Goal: Task Accomplishment & Management: Manage account settings

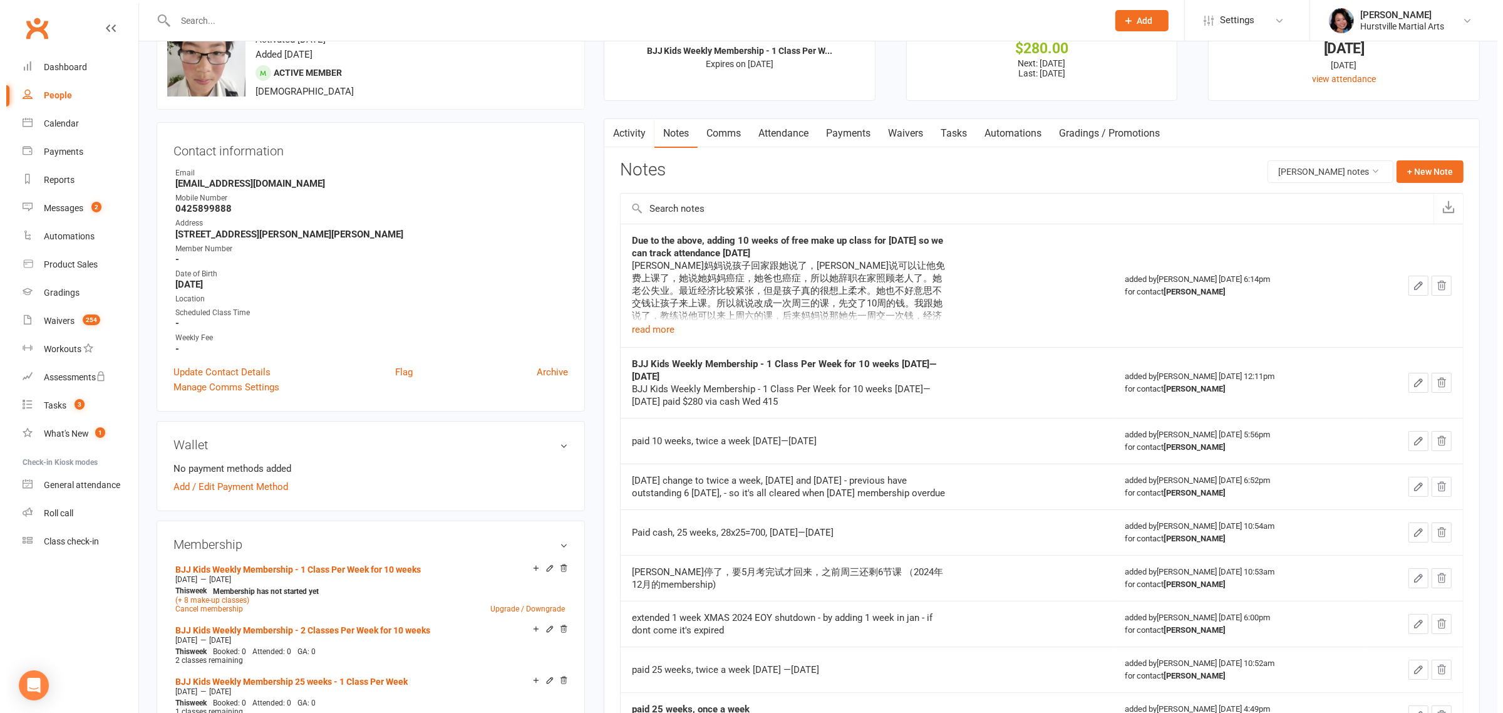
scroll to position [78, 0]
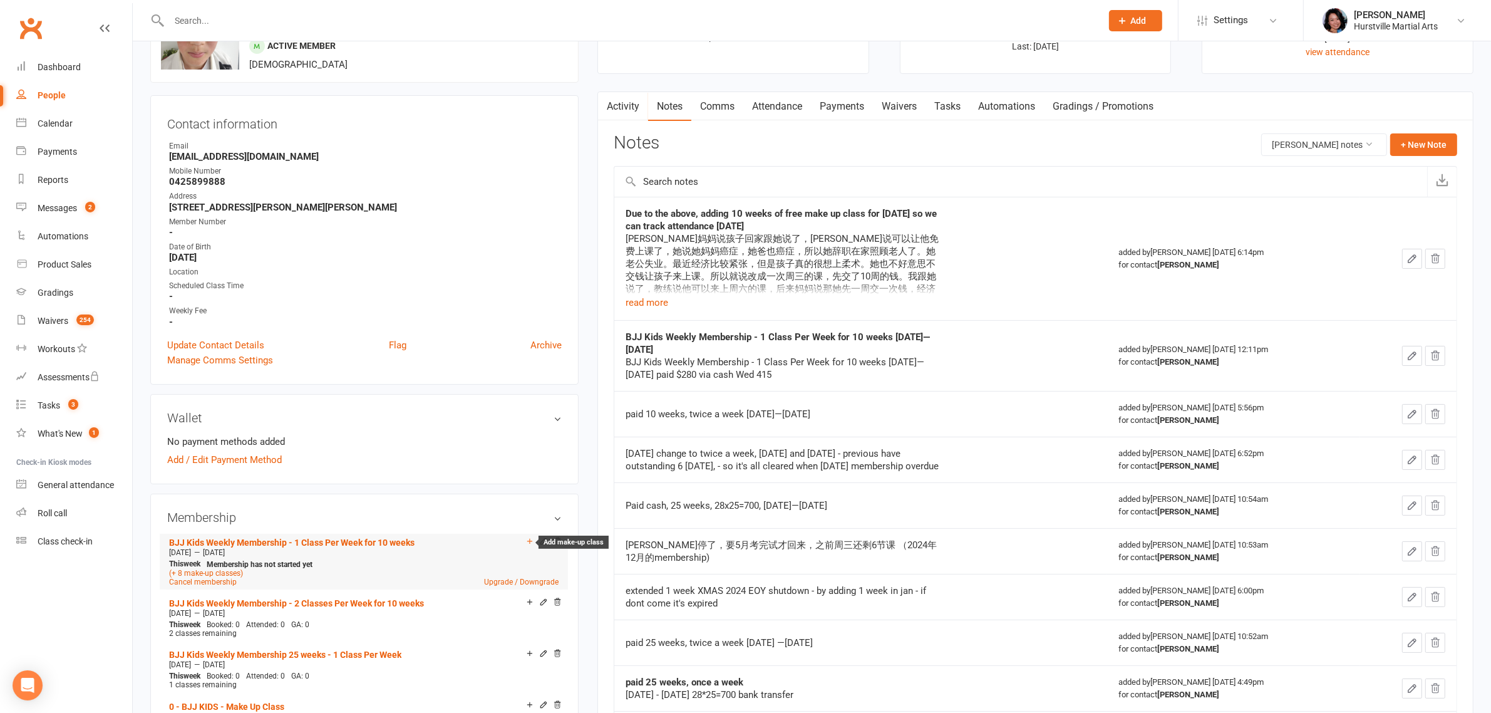
click at [529, 538] on icon at bounding box center [529, 540] width 5 height 5
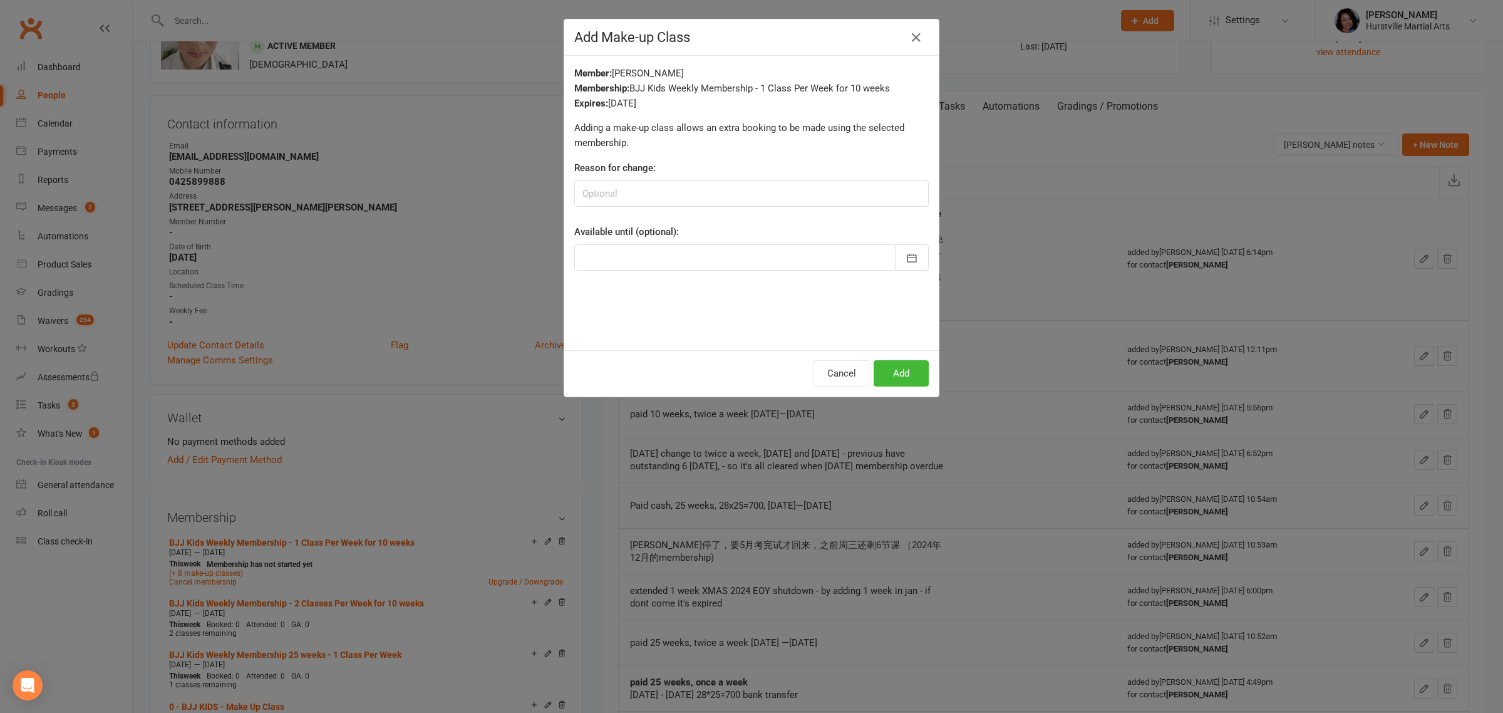
click at [695, 254] on div at bounding box center [751, 257] width 354 height 26
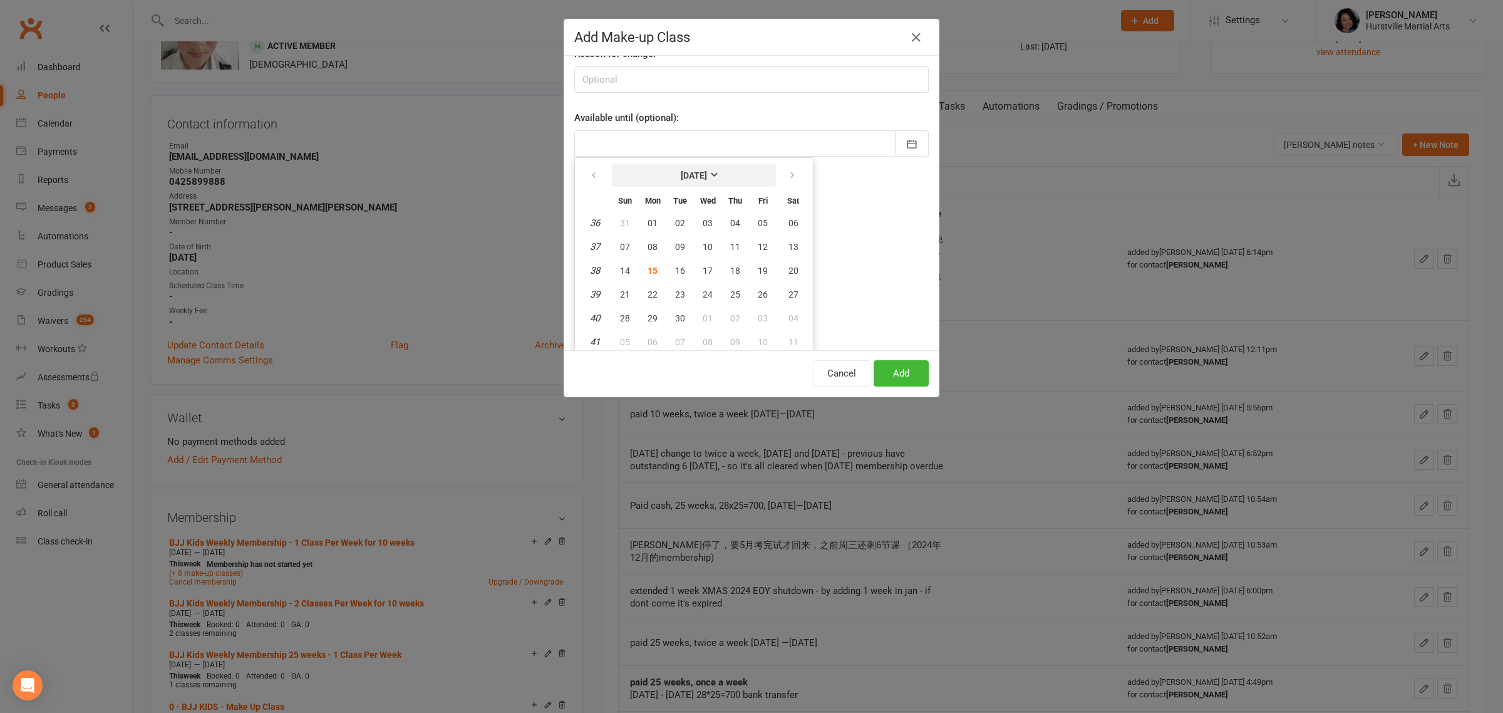
click at [707, 172] on strong "[DATE]" at bounding box center [694, 175] width 26 height 10
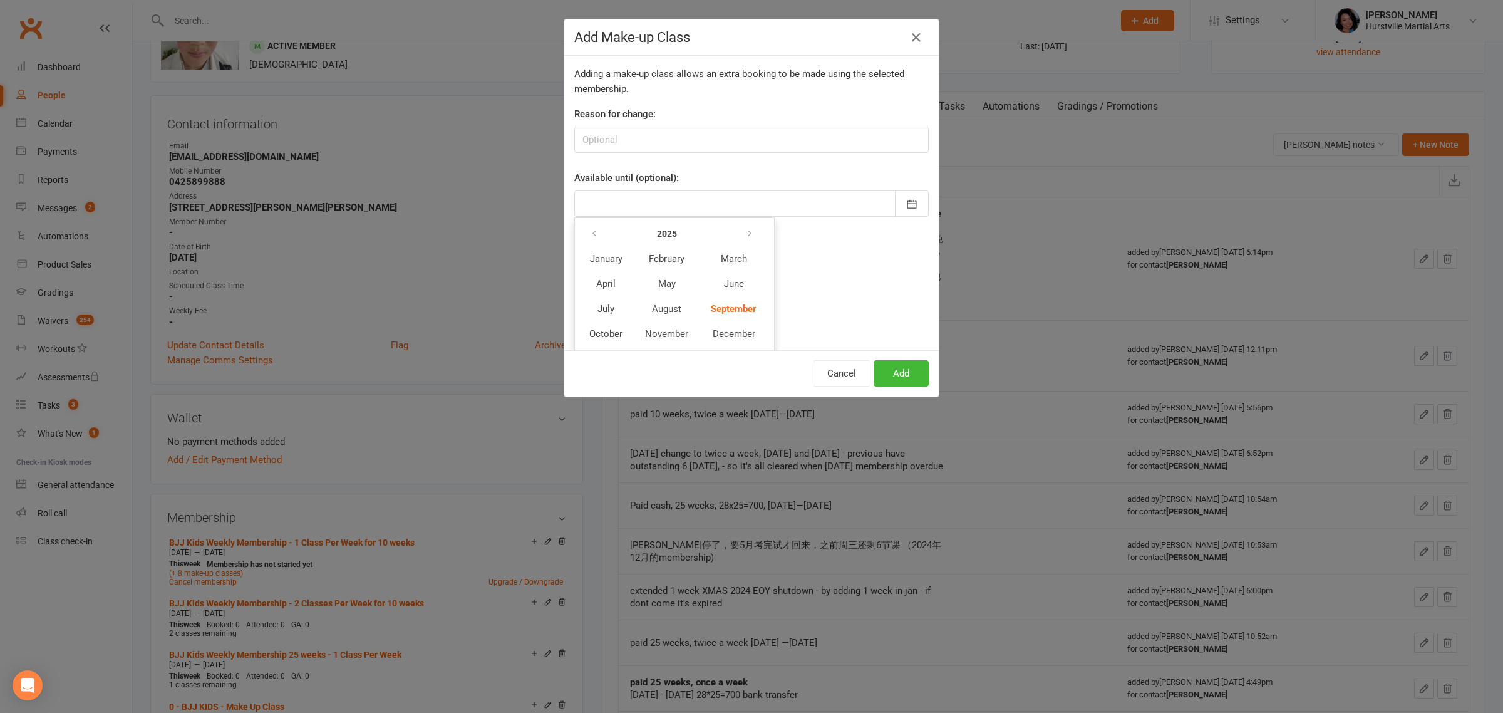
scroll to position [51, 0]
click at [666, 326] on button "November" at bounding box center [666, 336] width 65 height 24
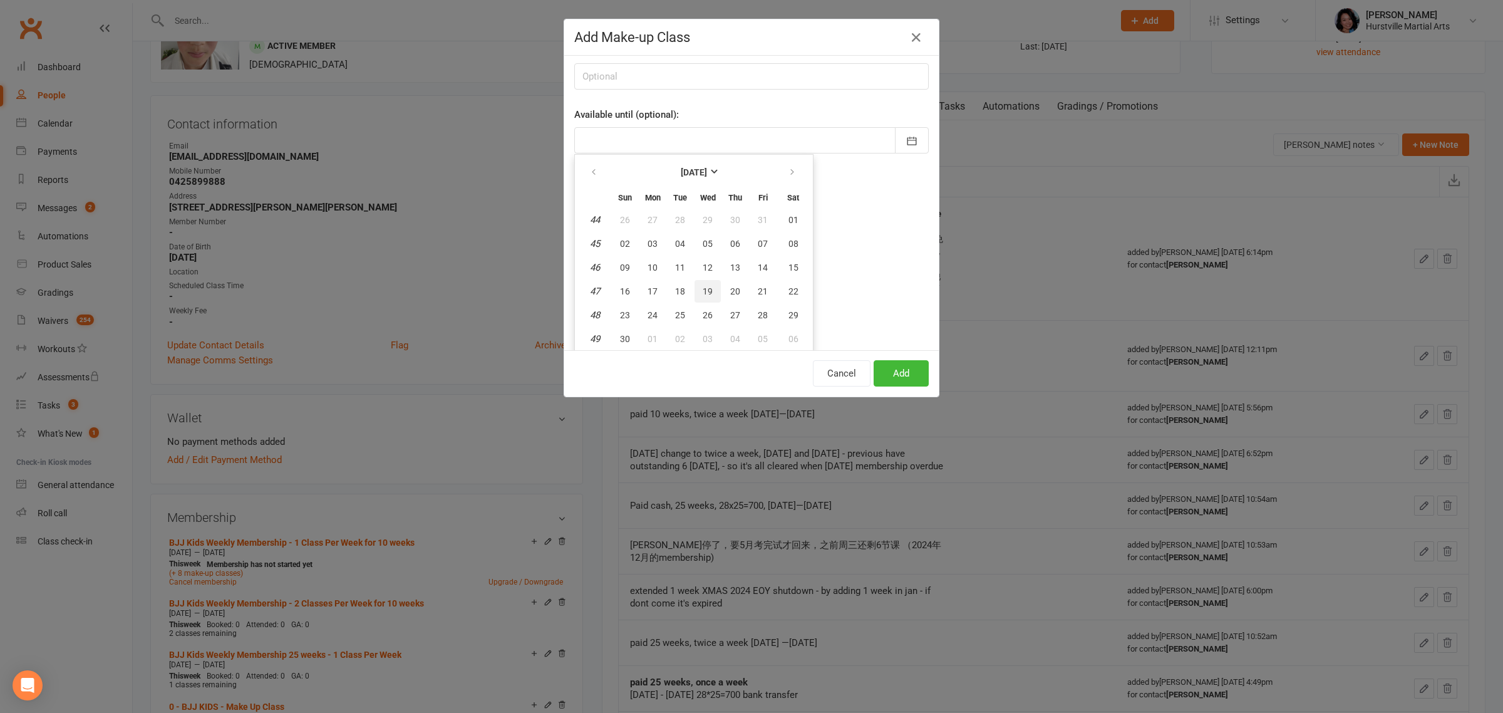
click at [703, 286] on span "19" at bounding box center [708, 291] width 10 height 10
type input "[DATE]"
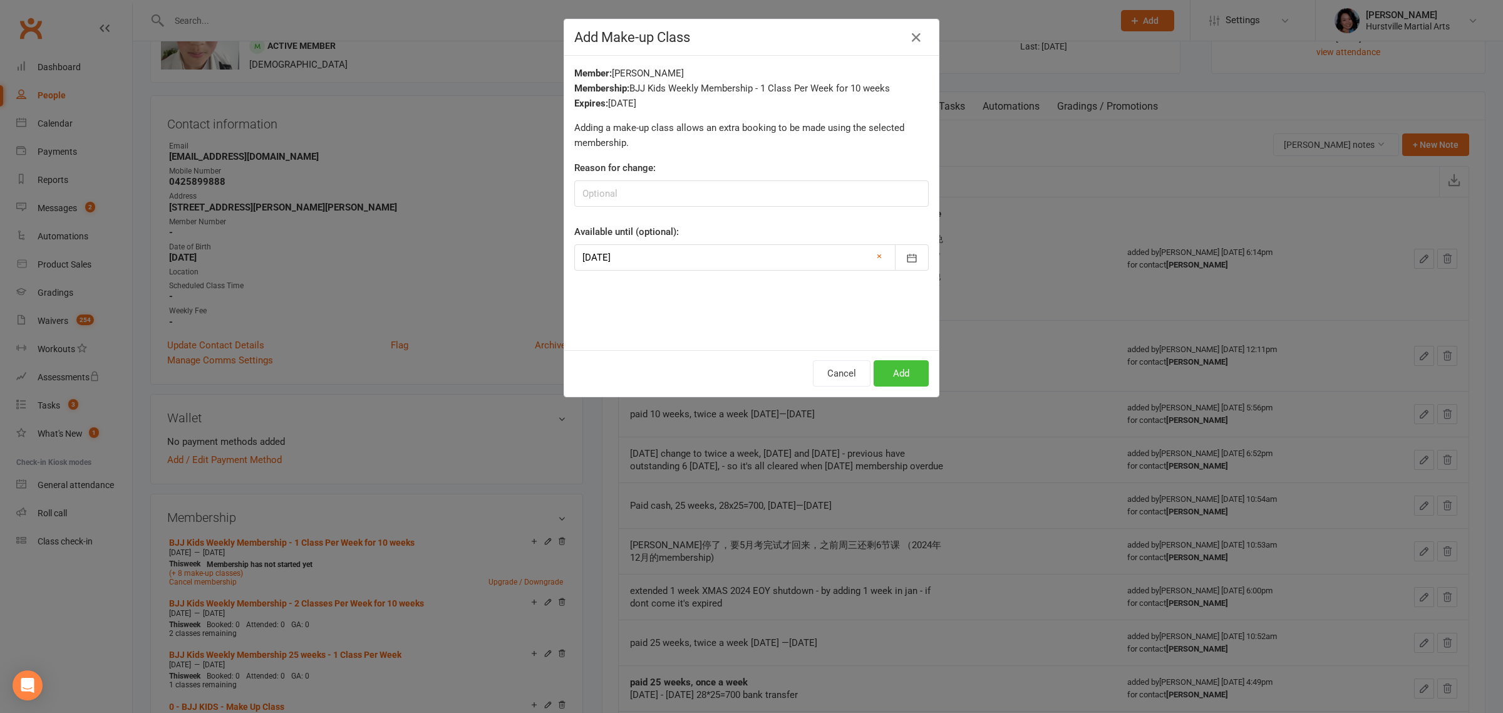
click at [905, 378] on button "Add" at bounding box center [901, 373] width 55 height 26
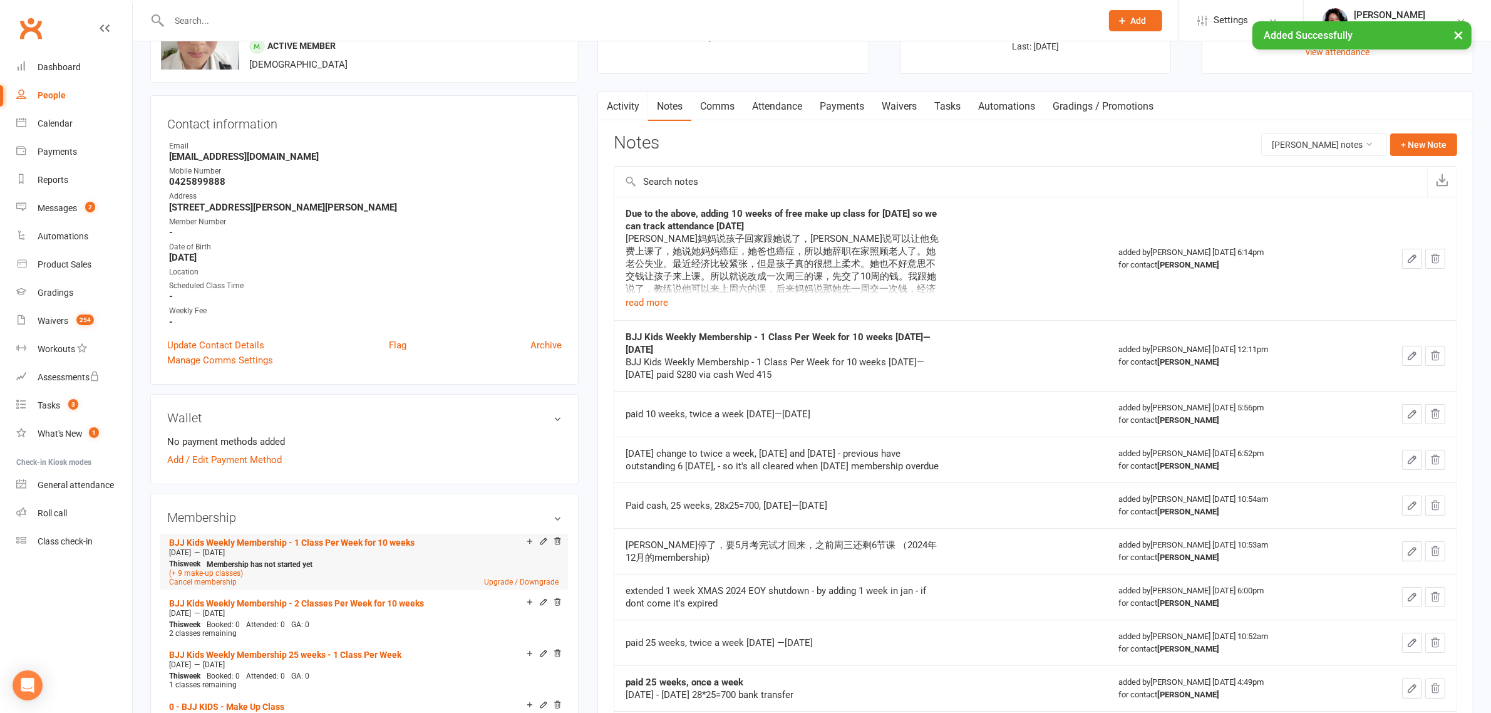
click at [534, 539] on div "Add make-up class" at bounding box center [541, 542] width 39 height 11
click at [530, 539] on icon at bounding box center [529, 541] width 9 height 9
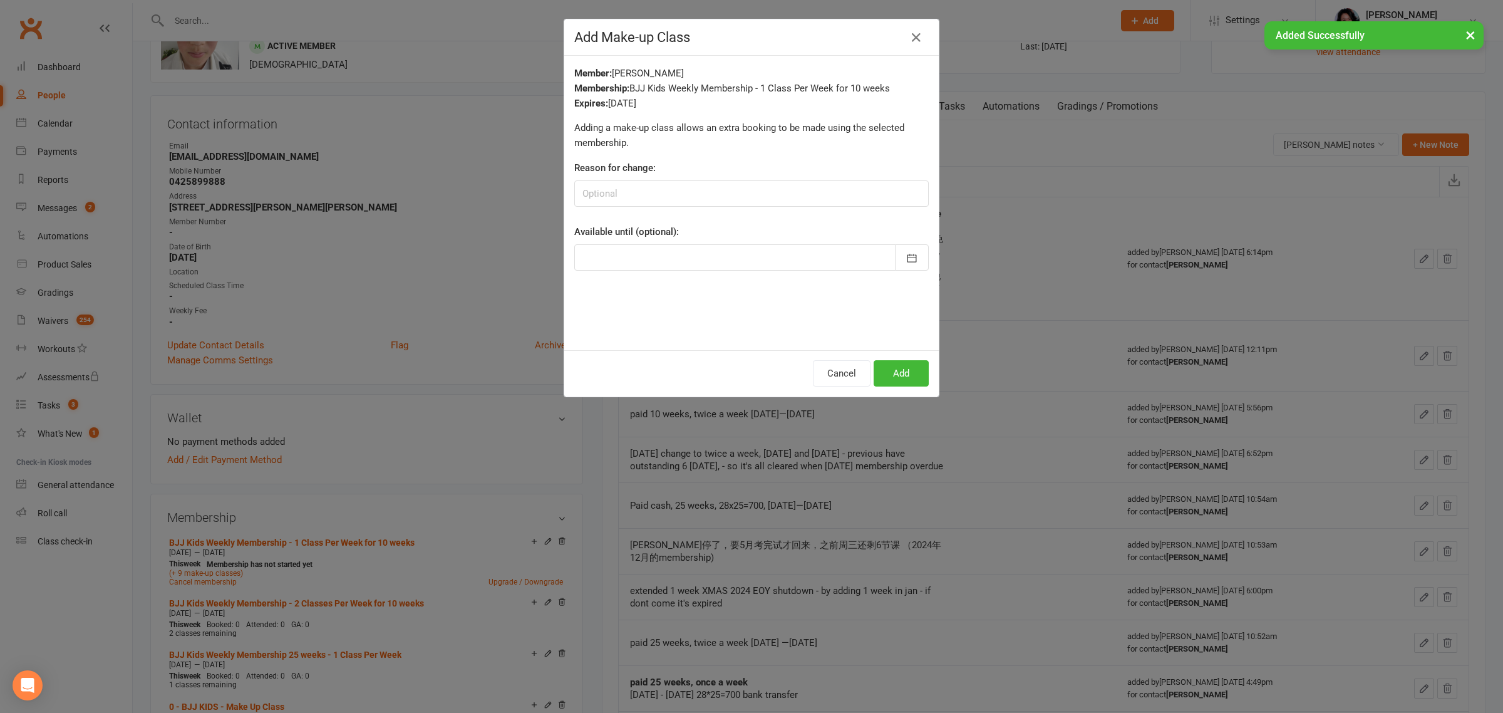
click at [728, 263] on div at bounding box center [751, 257] width 354 height 26
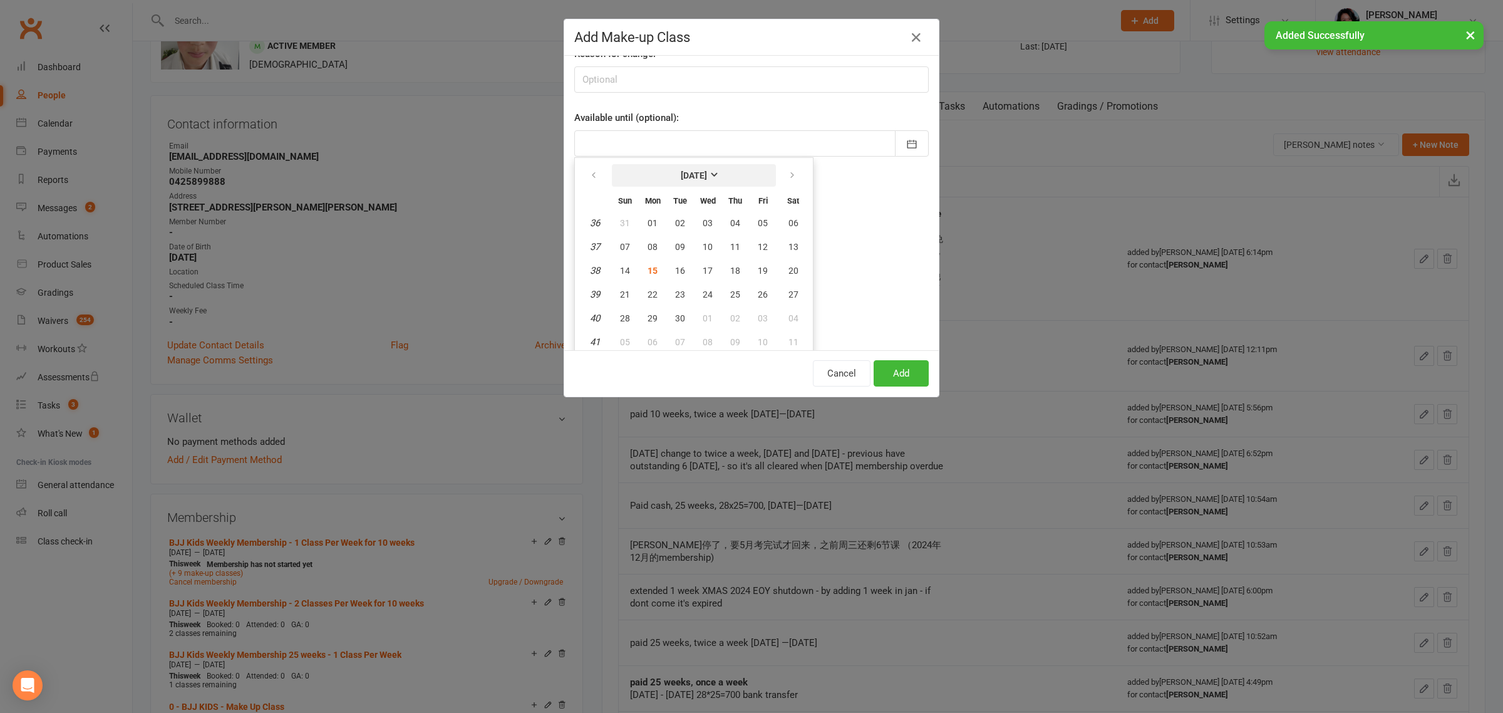
click at [706, 179] on strong "[DATE]" at bounding box center [694, 175] width 26 height 10
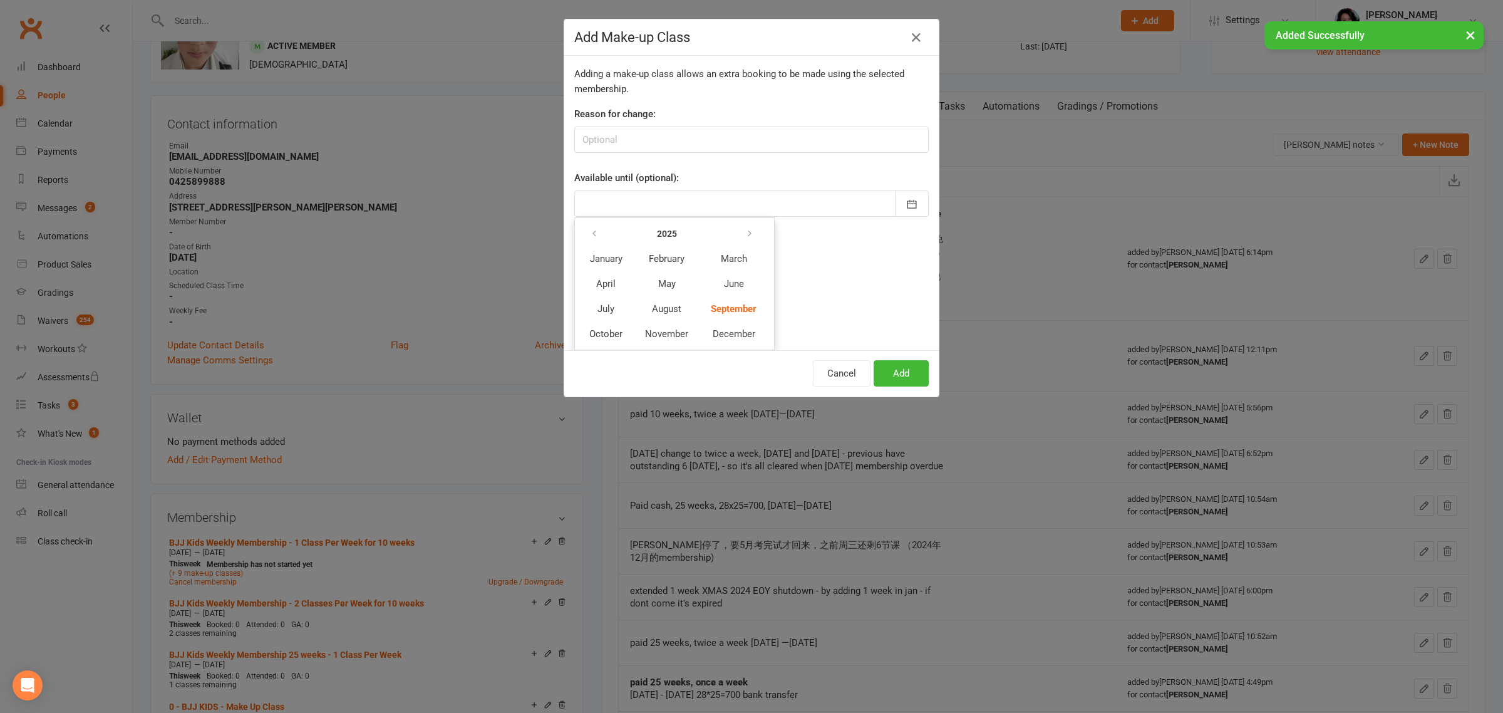
scroll to position [51, 0]
click at [649, 336] on span "November" at bounding box center [666, 336] width 43 height 11
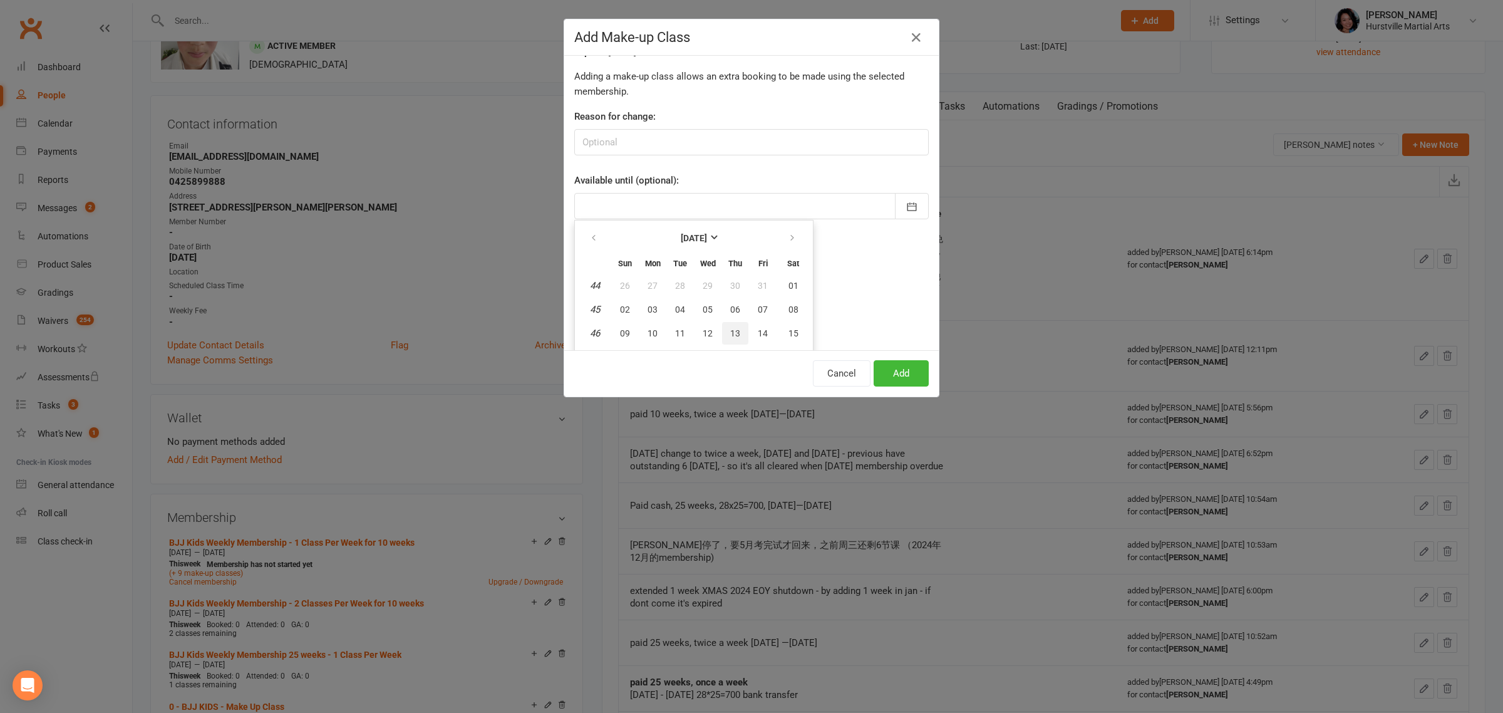
scroll to position [117, 0]
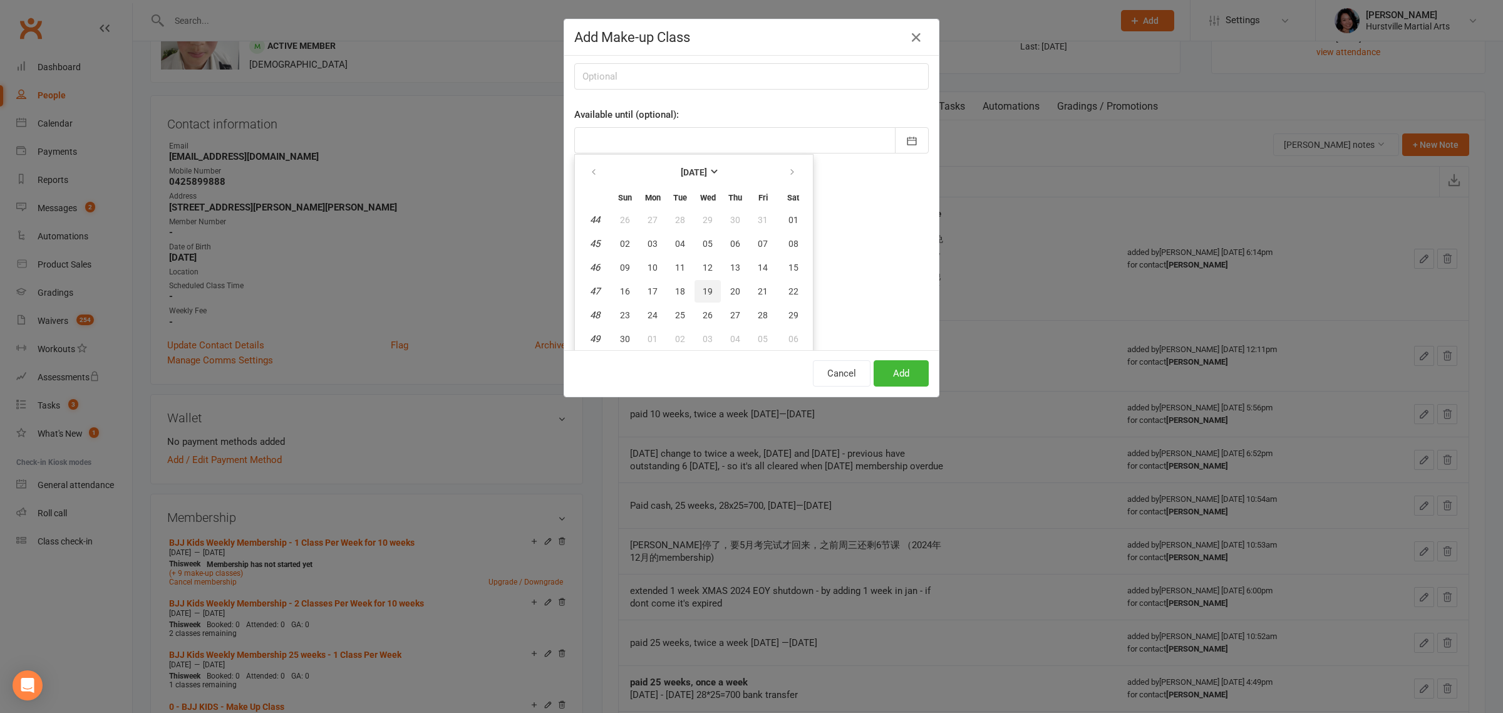
click at [705, 288] on button "19" at bounding box center [708, 291] width 26 height 23
type input "[DATE]"
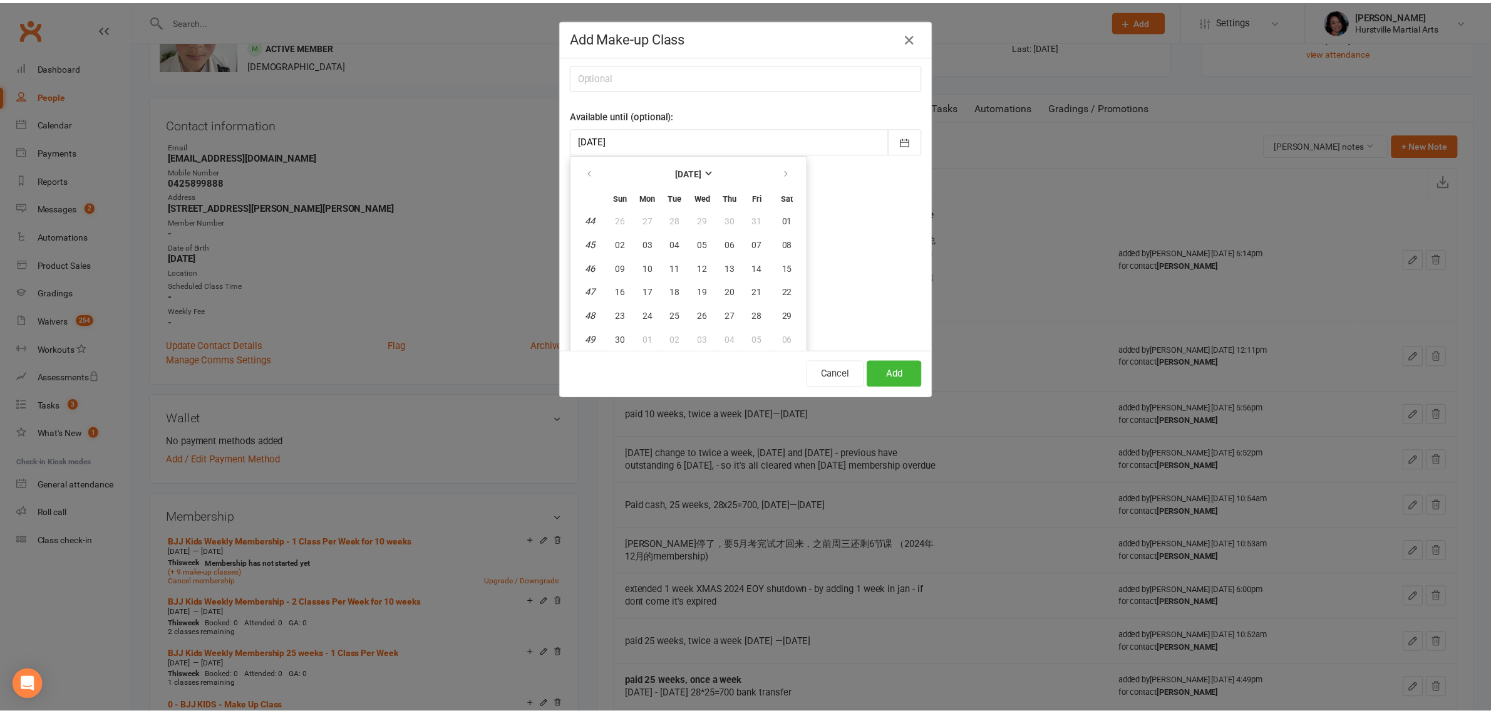
scroll to position [0, 0]
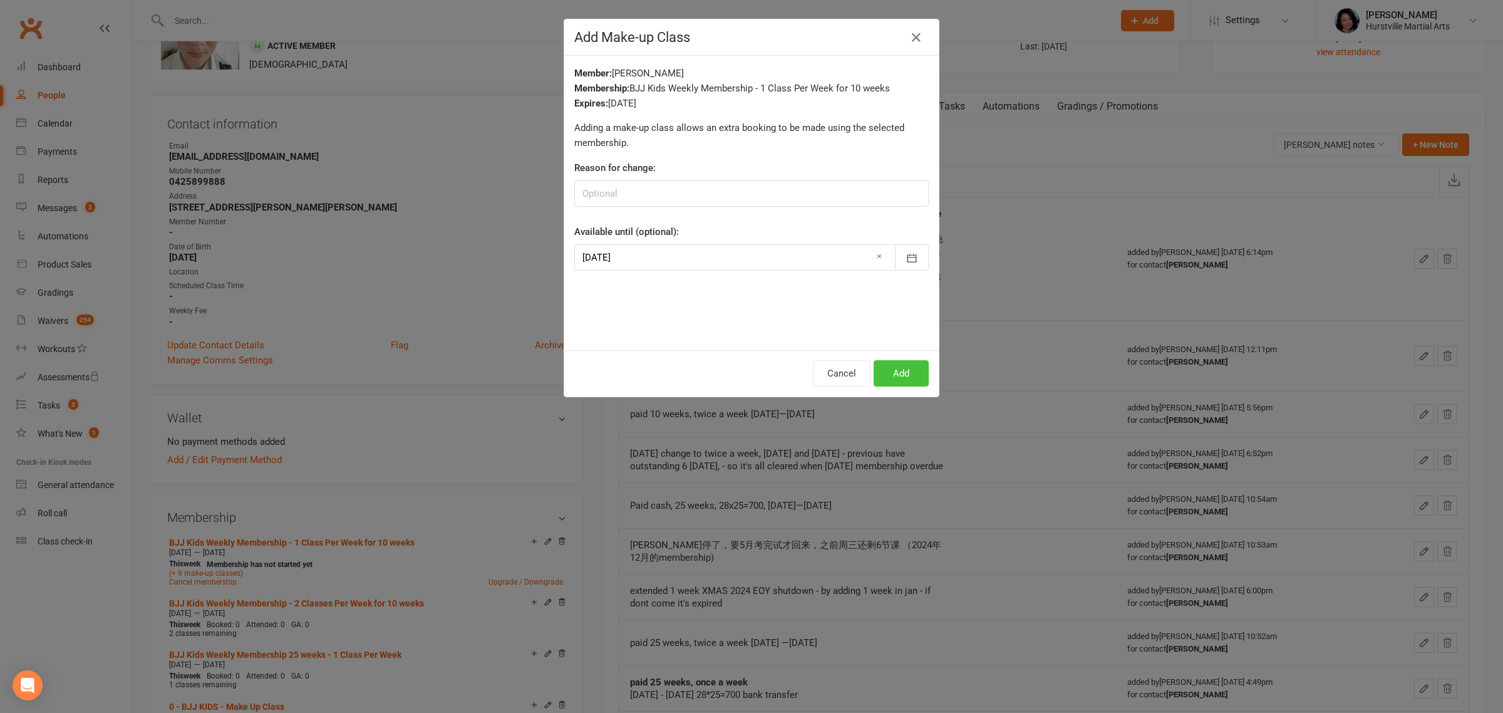
click at [905, 374] on button "Add" at bounding box center [901, 373] width 55 height 26
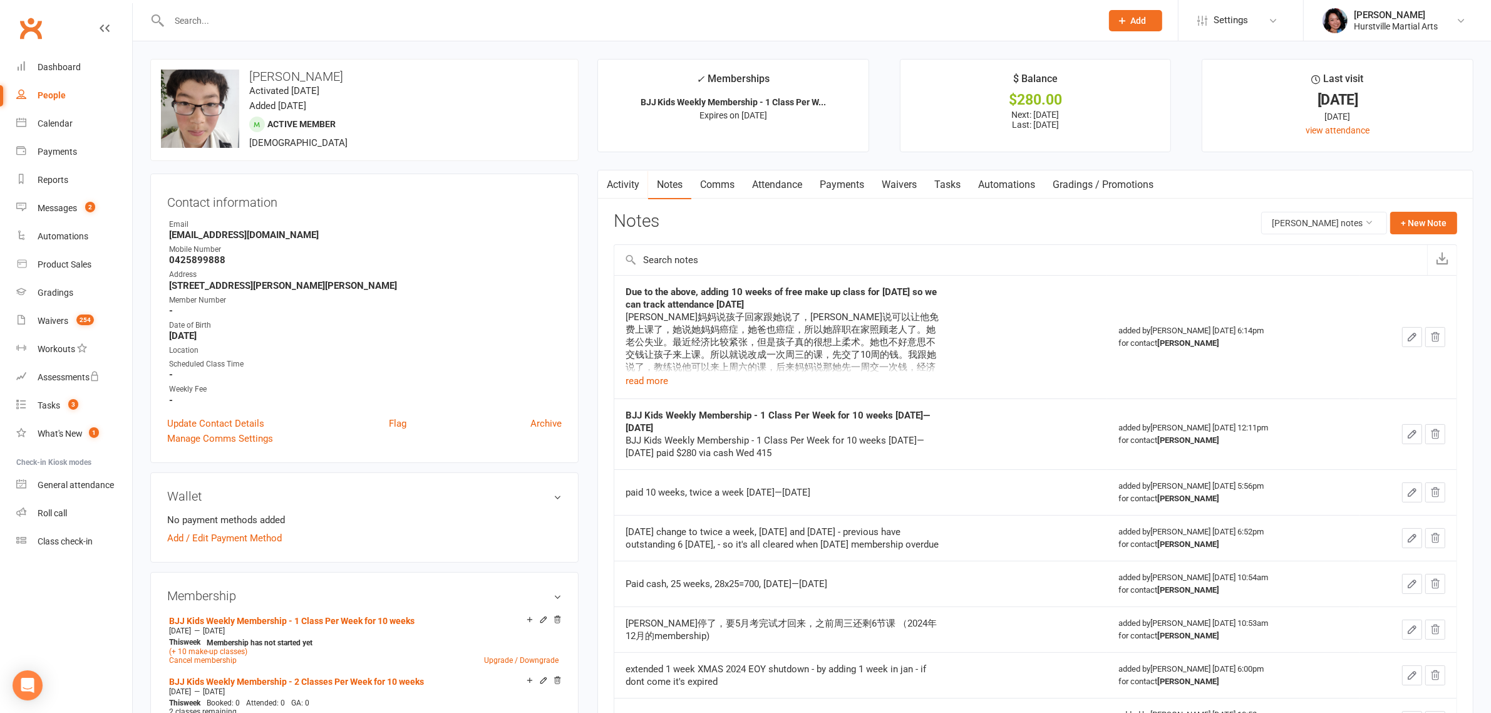
click at [797, 185] on link "Attendance" at bounding box center [777, 184] width 68 height 29
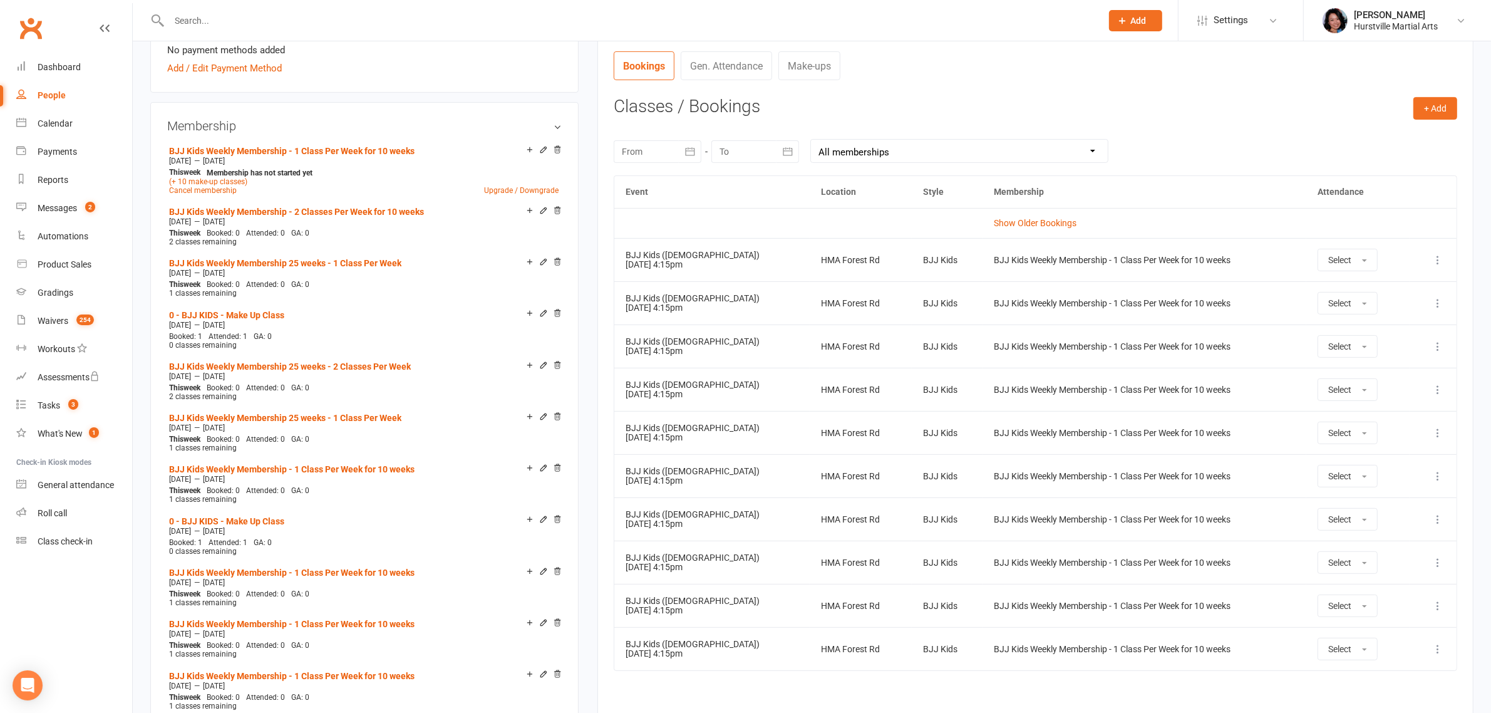
scroll to position [313, 0]
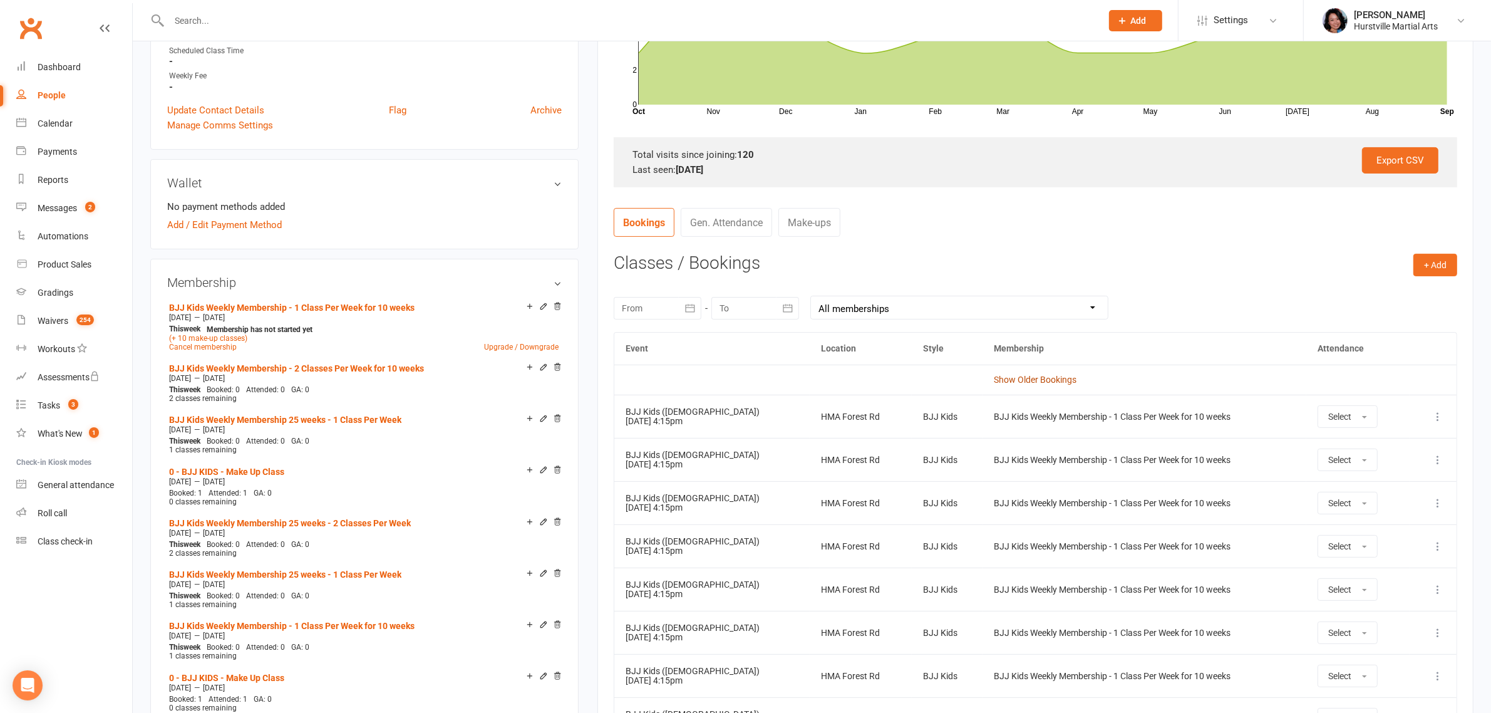
click at [1063, 381] on link "Show Older Bookings" at bounding box center [1036, 380] width 83 height 10
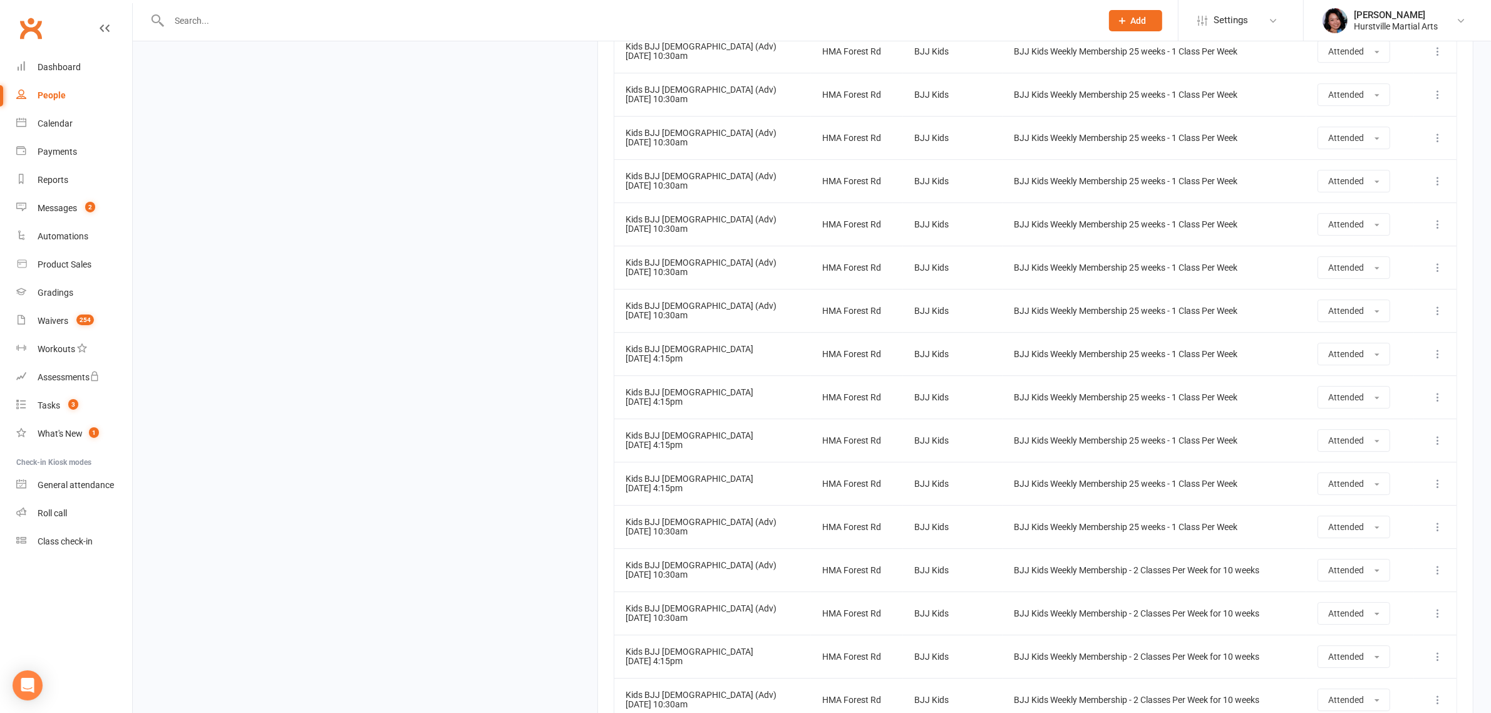
scroll to position [5167, 0]
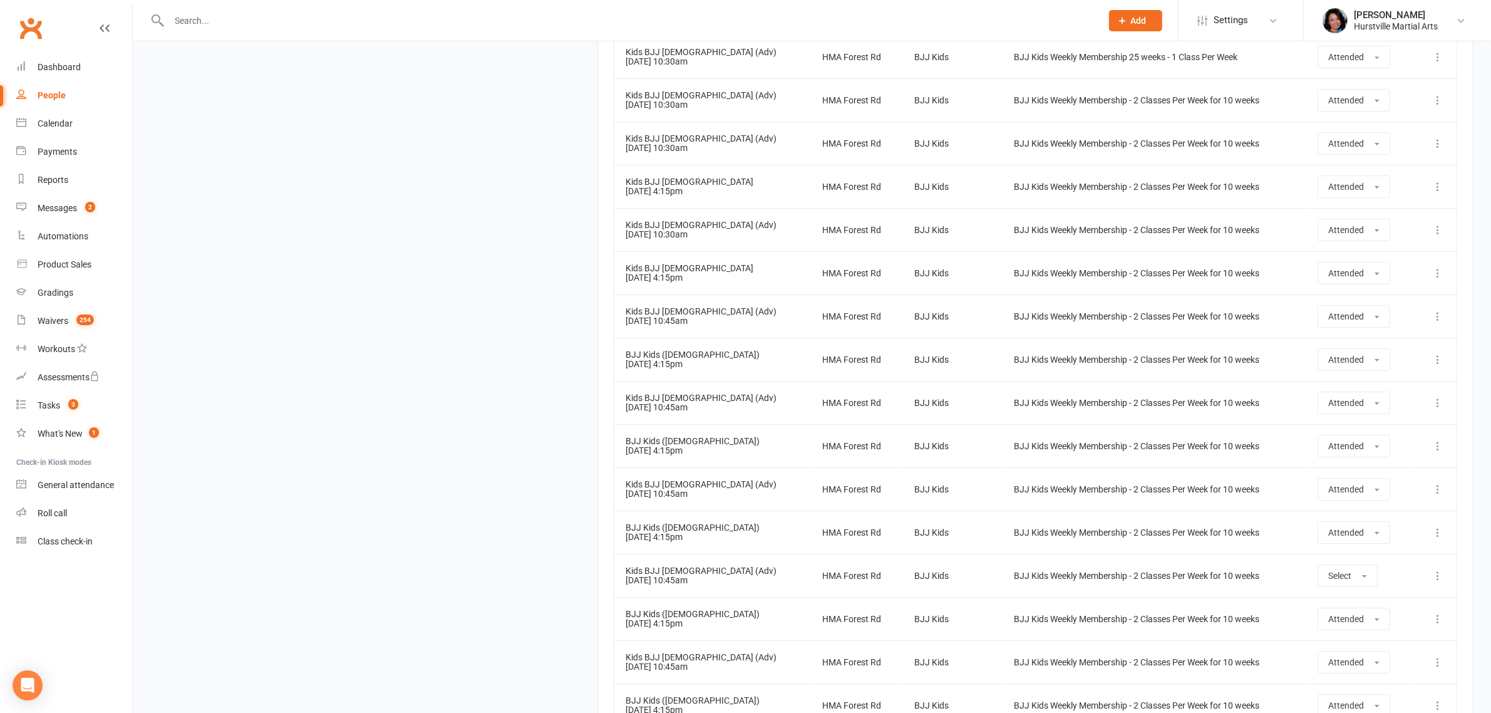
click at [745, 331] on td "Kids BJJ [DEMOGRAPHIC_DATA] (Adv) [DATE] 10:45am" at bounding box center [712, 315] width 197 height 43
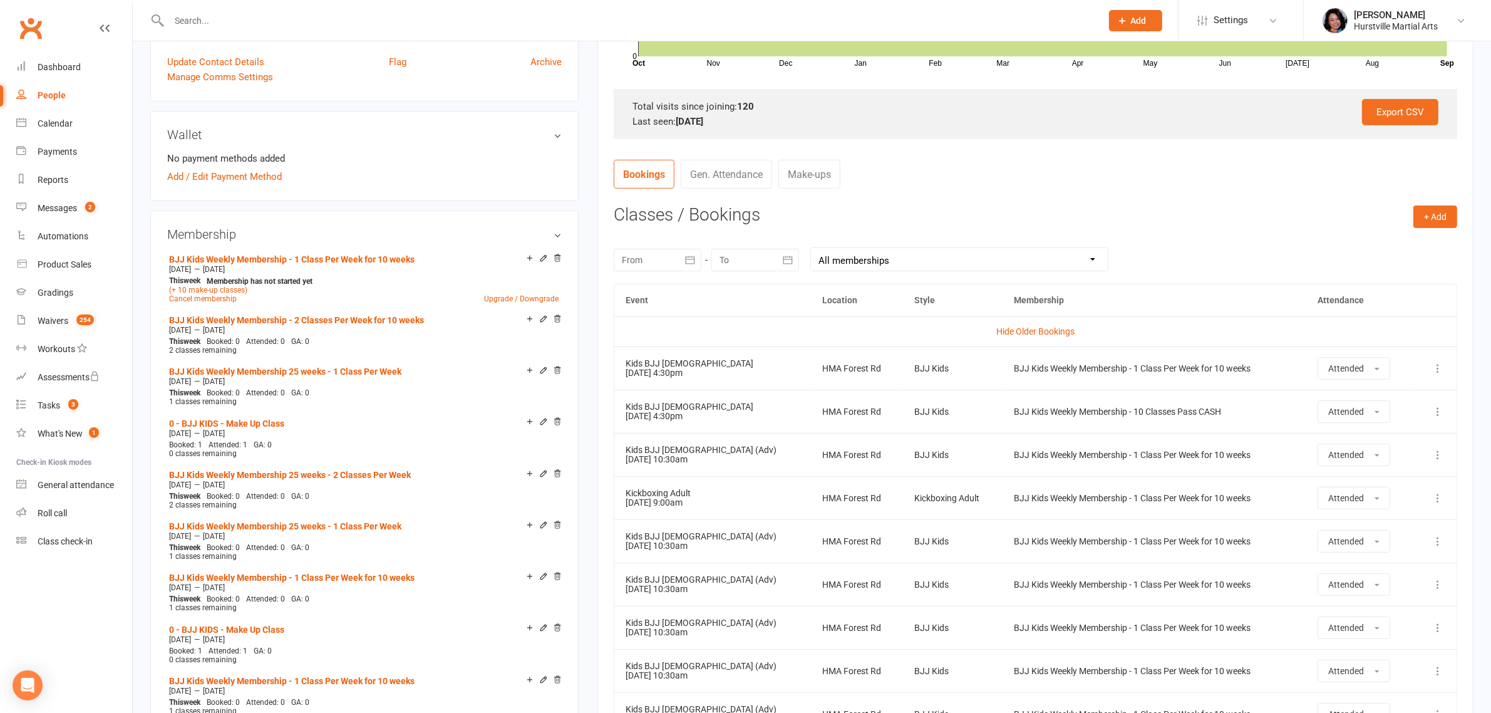
scroll to position [0, 0]
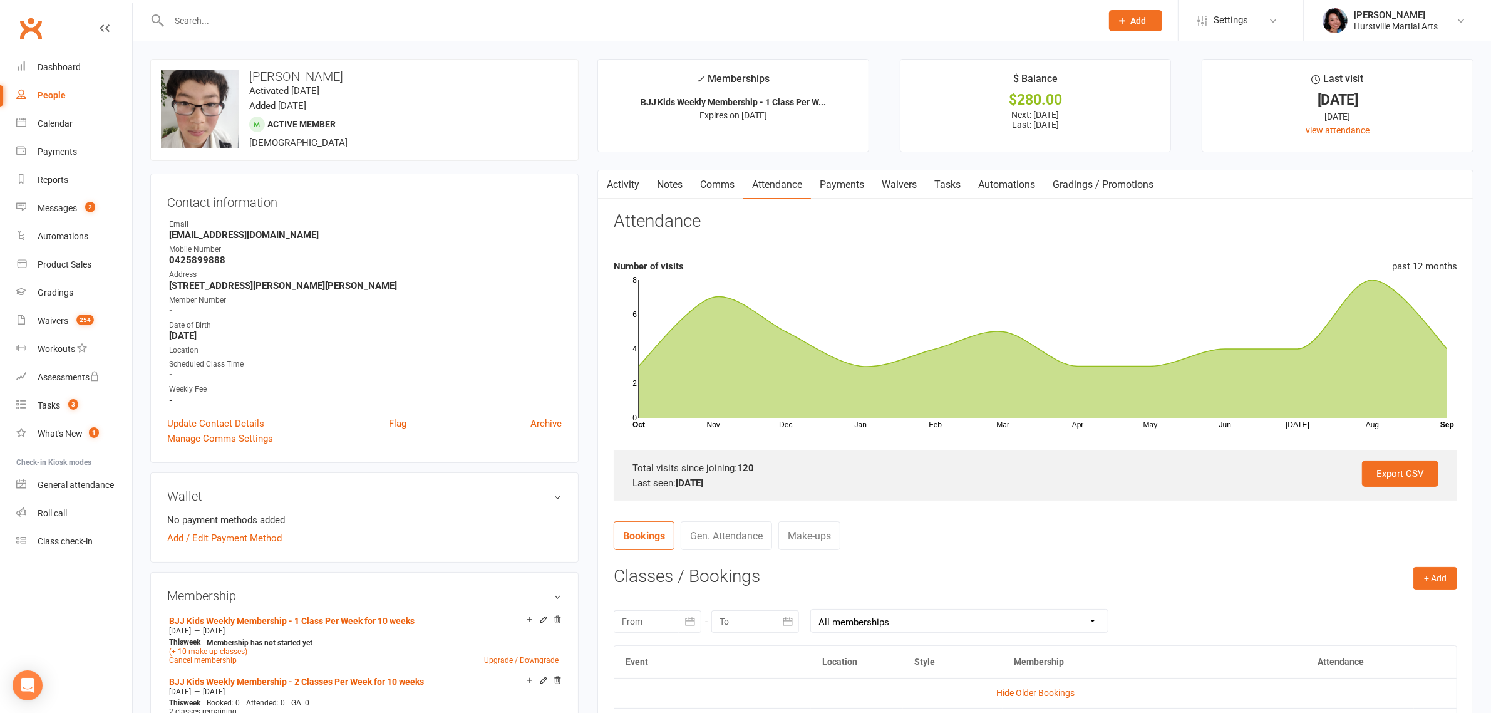
click at [702, 187] on link "Comms" at bounding box center [717, 184] width 52 height 29
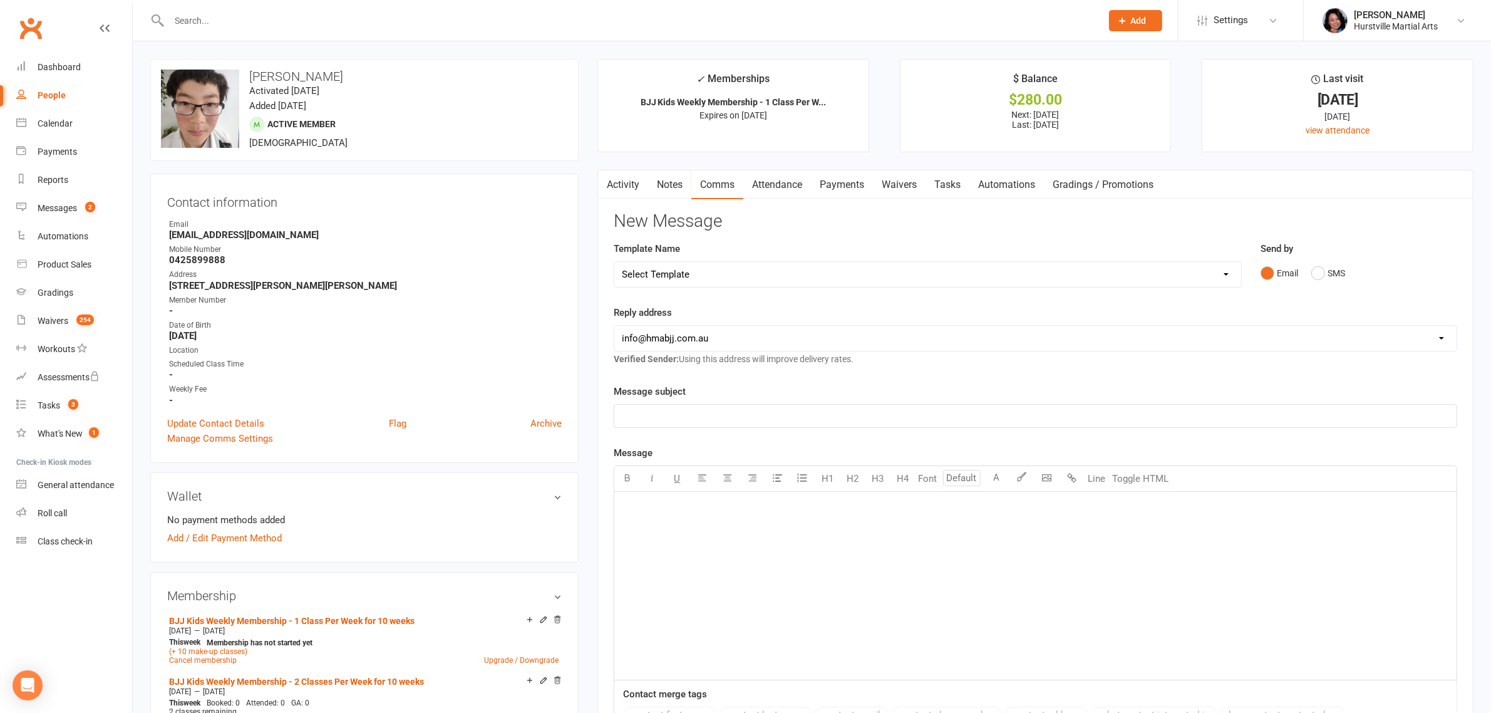
click at [669, 183] on link "Notes" at bounding box center [669, 184] width 43 height 29
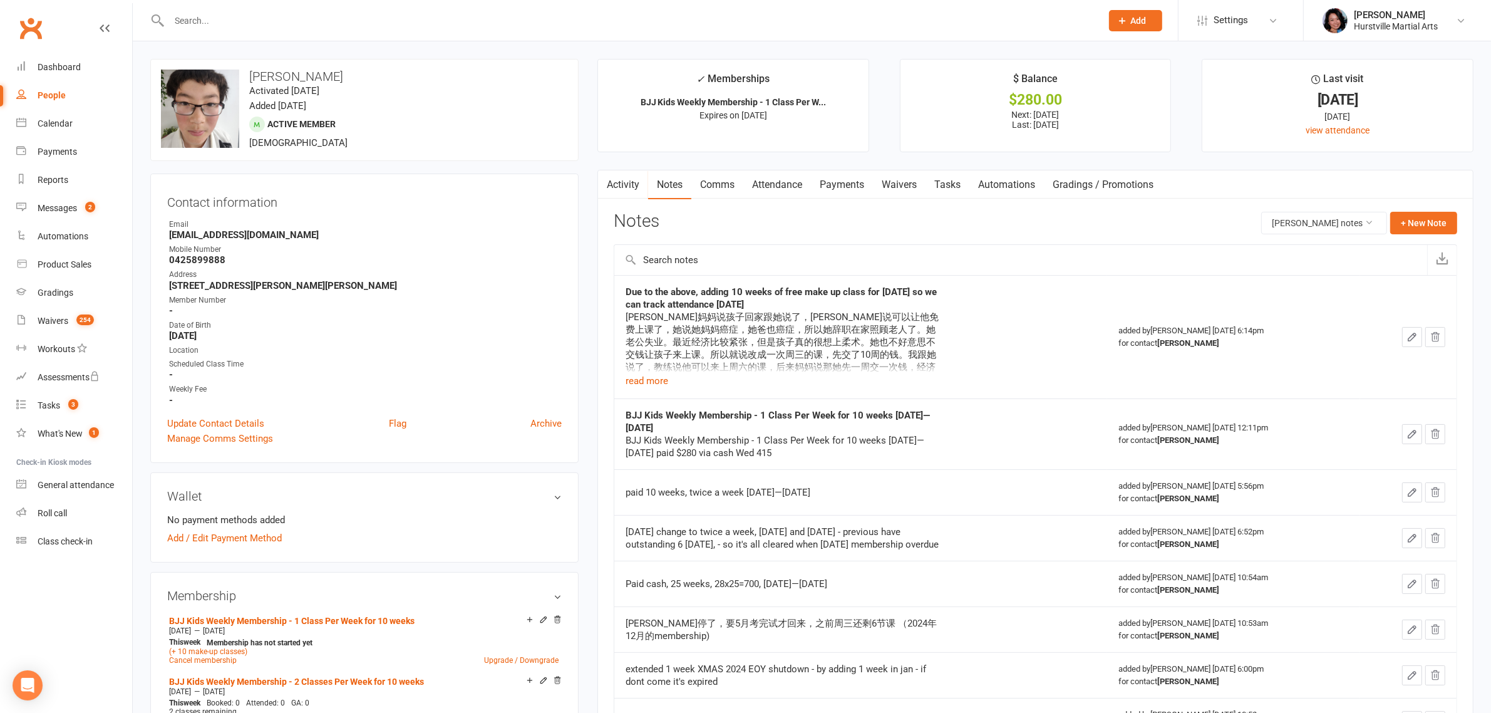
click at [1410, 339] on icon "button" at bounding box center [1412, 336] width 11 height 11
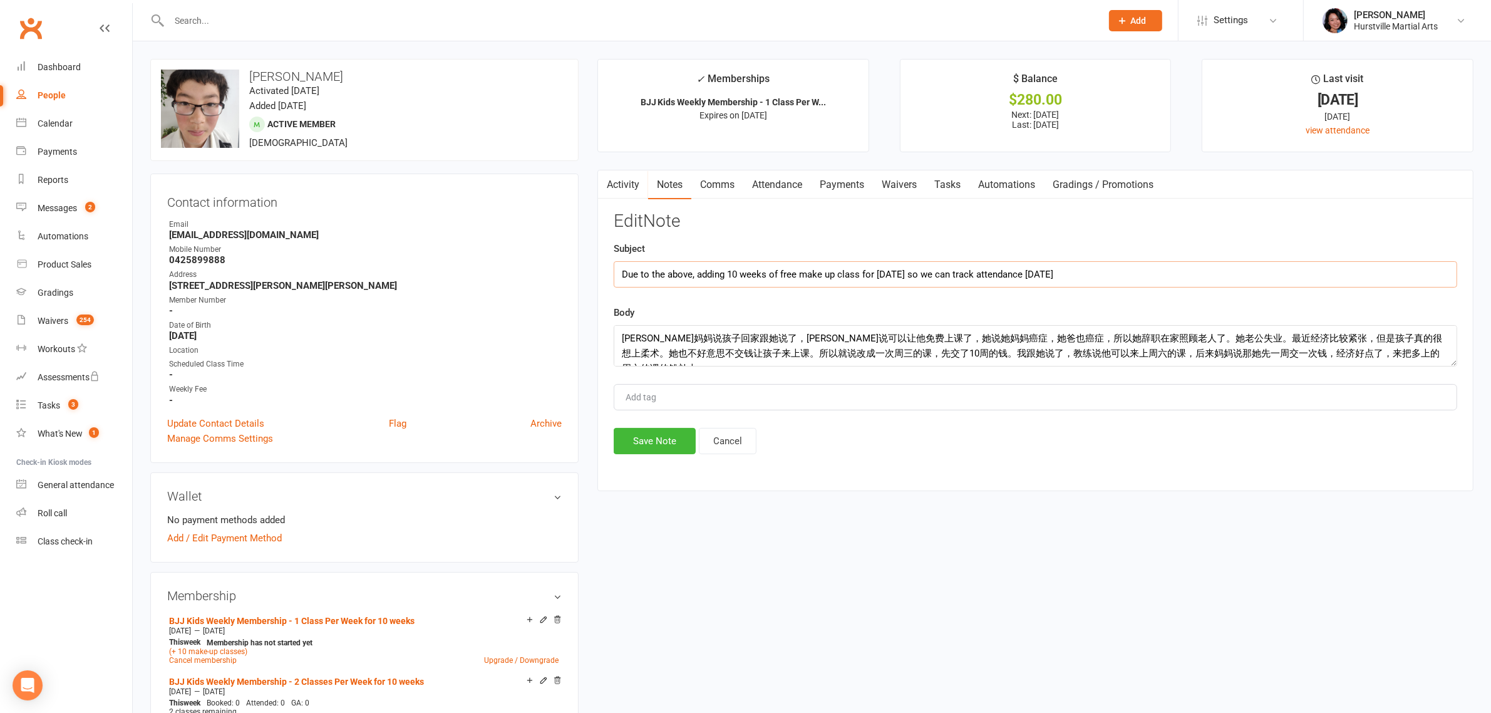
click at [1126, 271] on input "Due to the above, adding 10 weeks of free make up class for [DATE] so we can tr…" at bounding box center [1036, 274] width 844 height 26
type input "Due to the above, adding 10 weeks of free make up class for [DATE] so we can tr…"
click at [678, 442] on button "Save Note" at bounding box center [655, 441] width 82 height 26
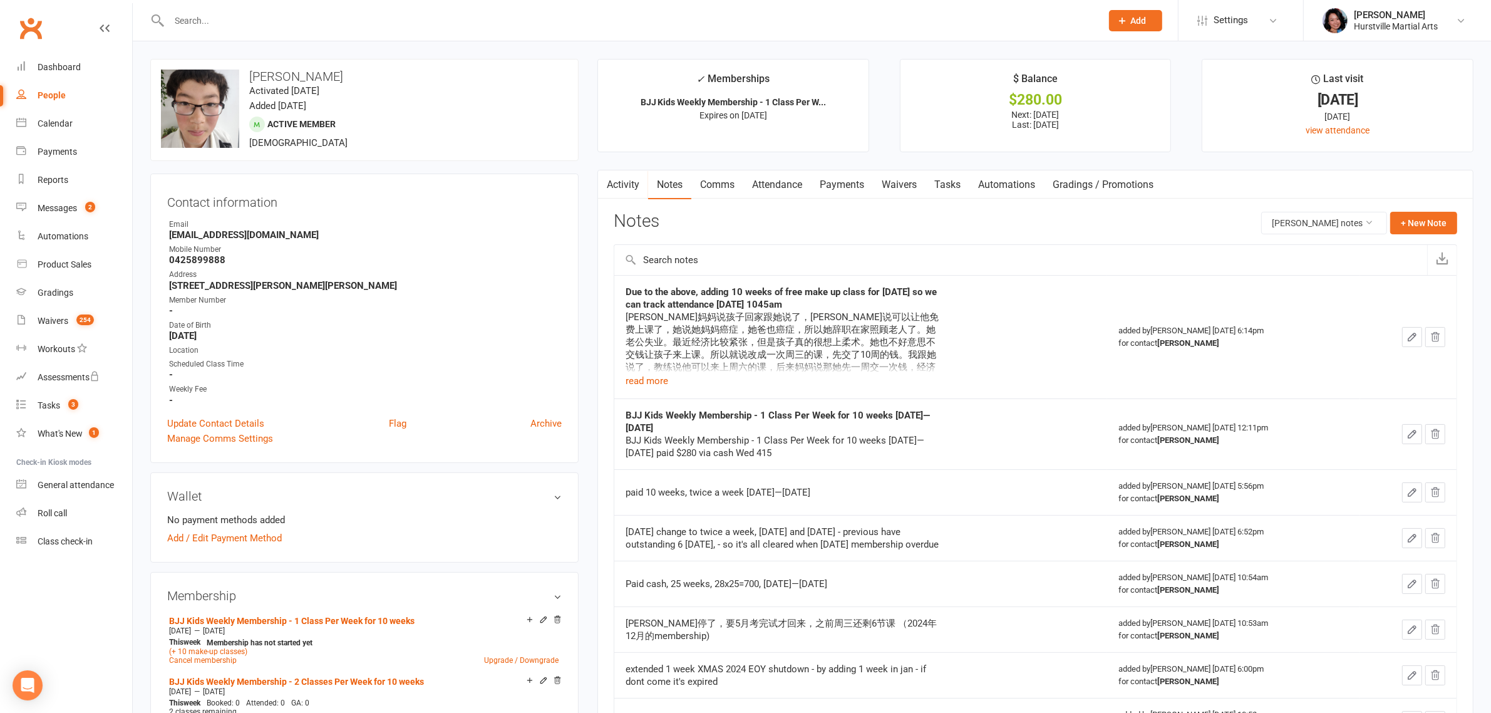
click at [789, 180] on link "Attendance" at bounding box center [777, 184] width 68 height 29
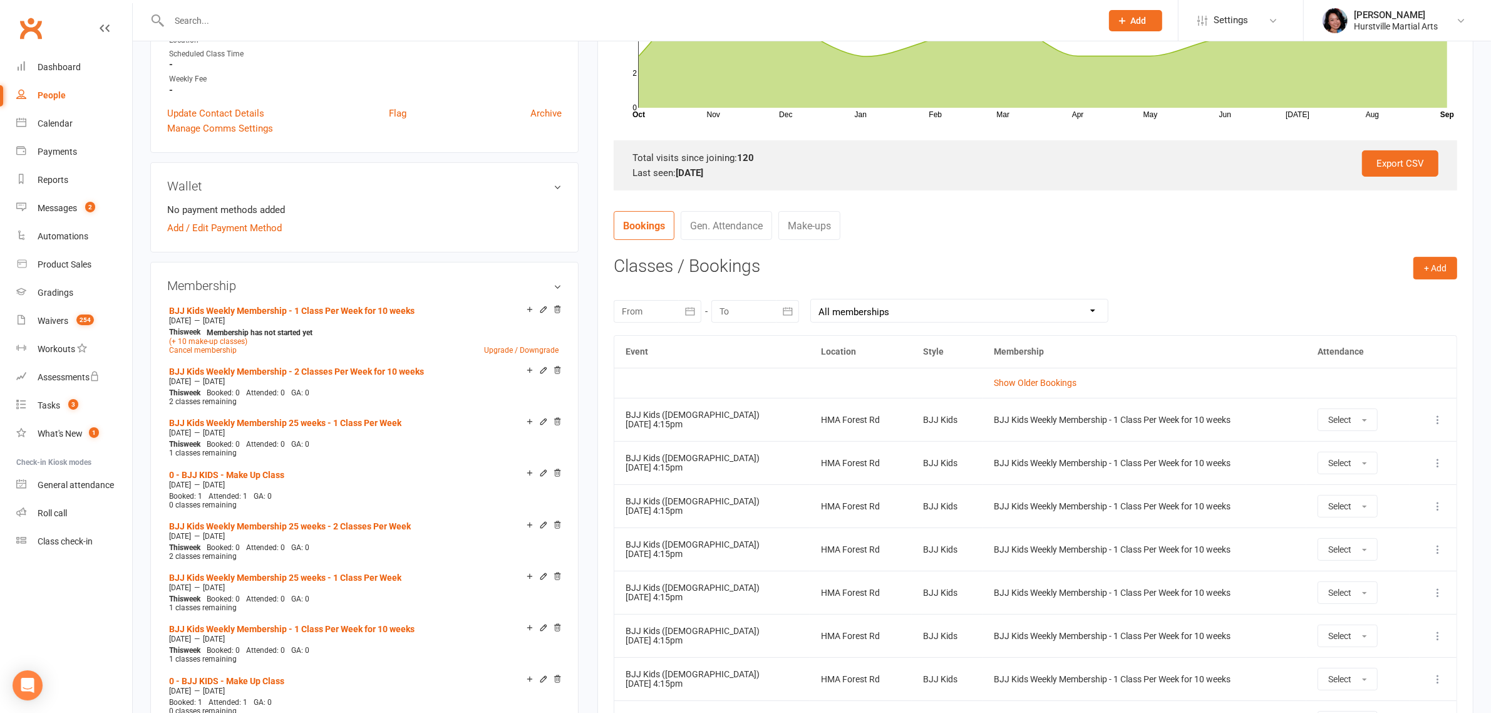
scroll to position [313, 0]
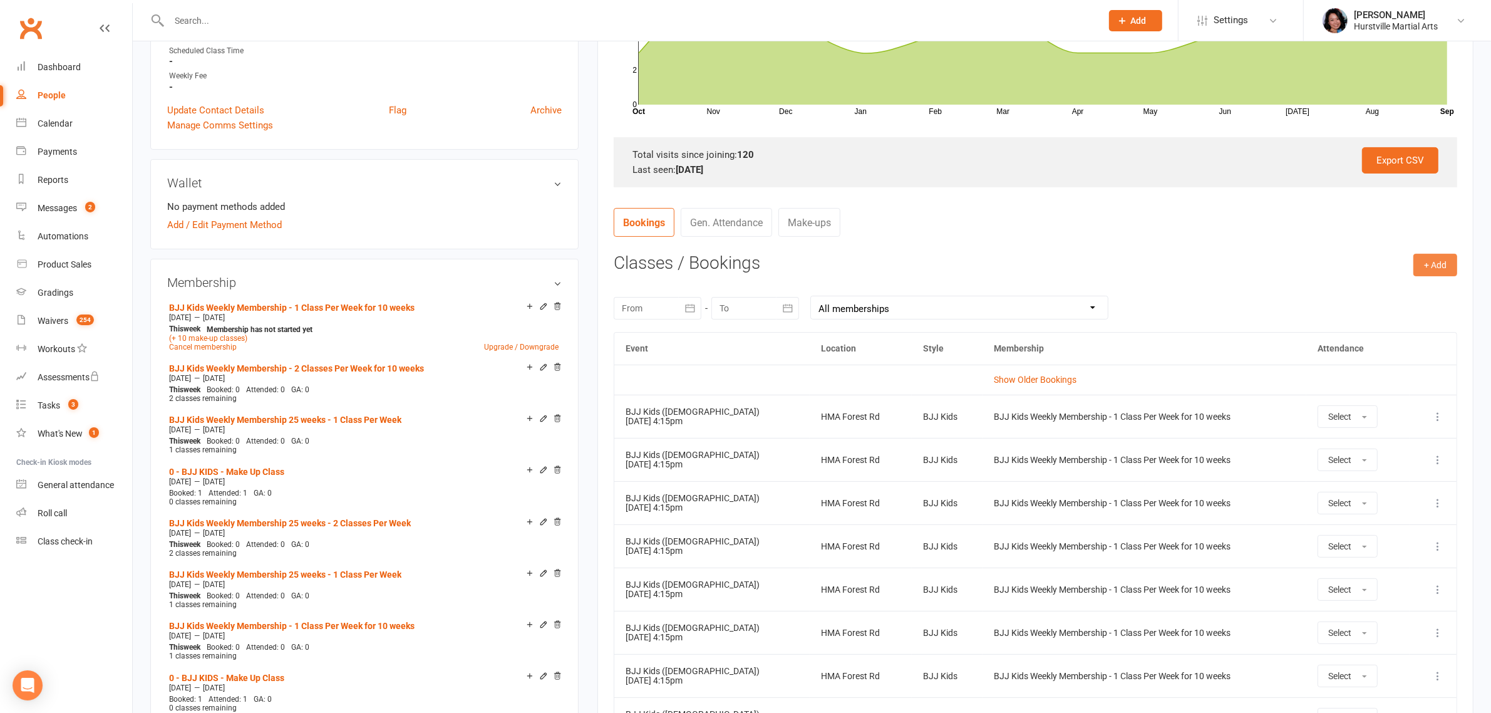
click at [1429, 259] on button "+ Add" at bounding box center [1435, 265] width 44 height 23
click at [1403, 289] on link "Book Event" at bounding box center [1395, 293] width 124 height 25
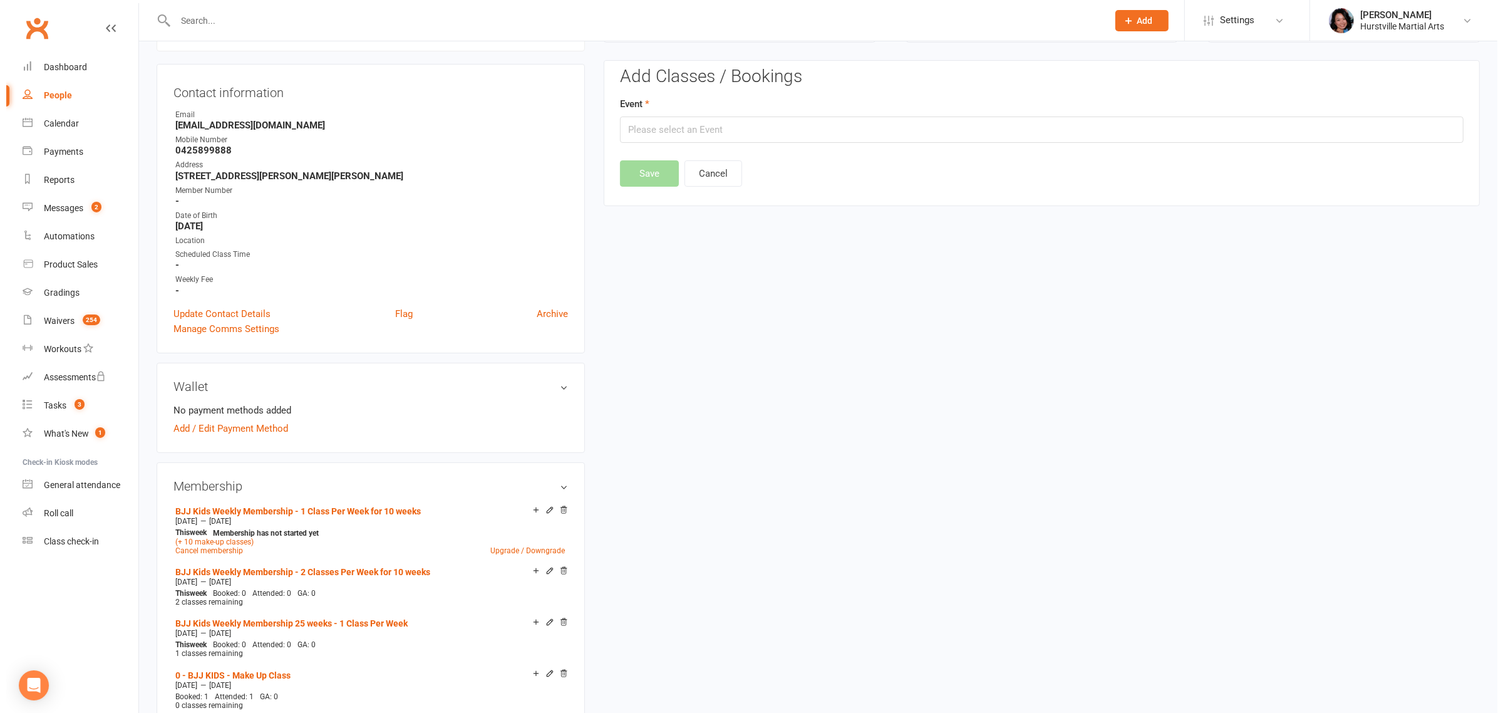
scroll to position [107, 0]
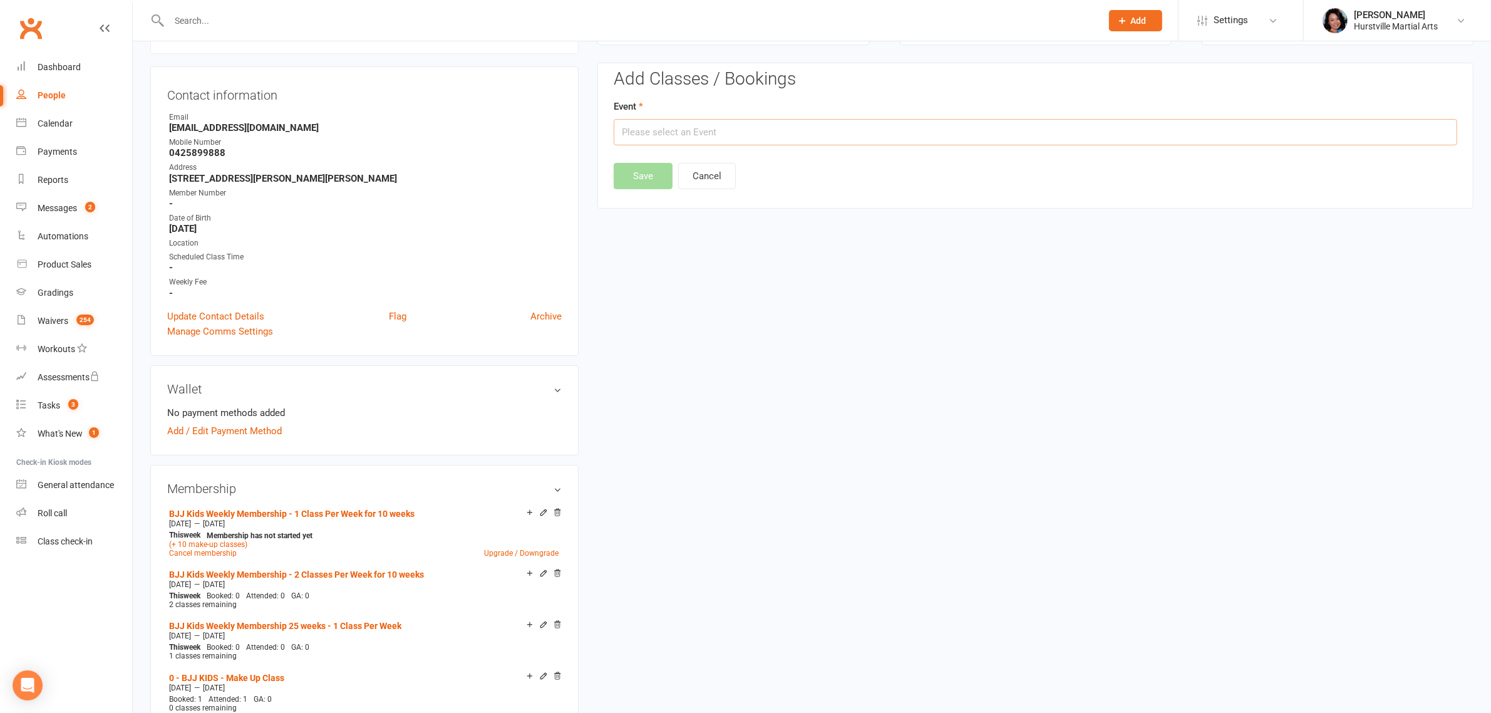
click at [822, 138] on input "text" at bounding box center [1036, 132] width 844 height 26
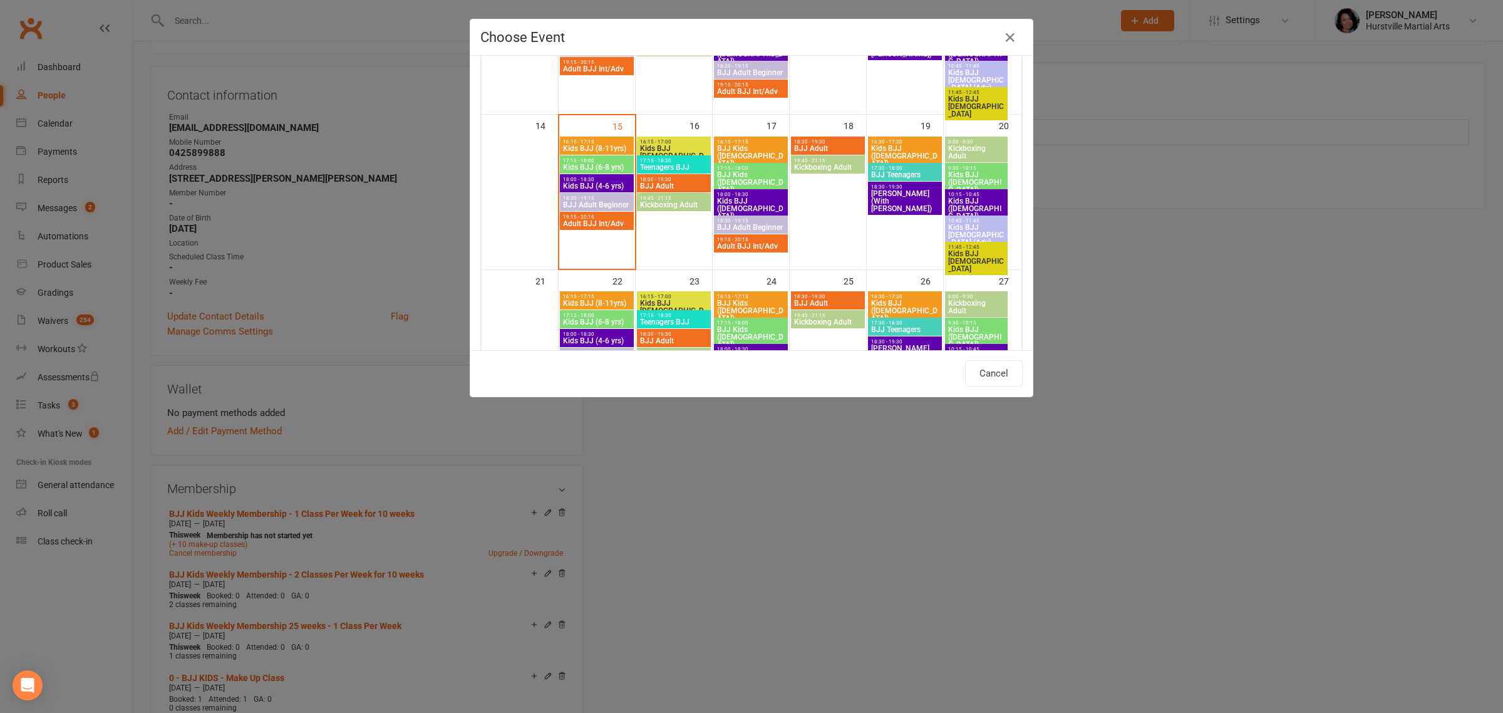
scroll to position [313, 0]
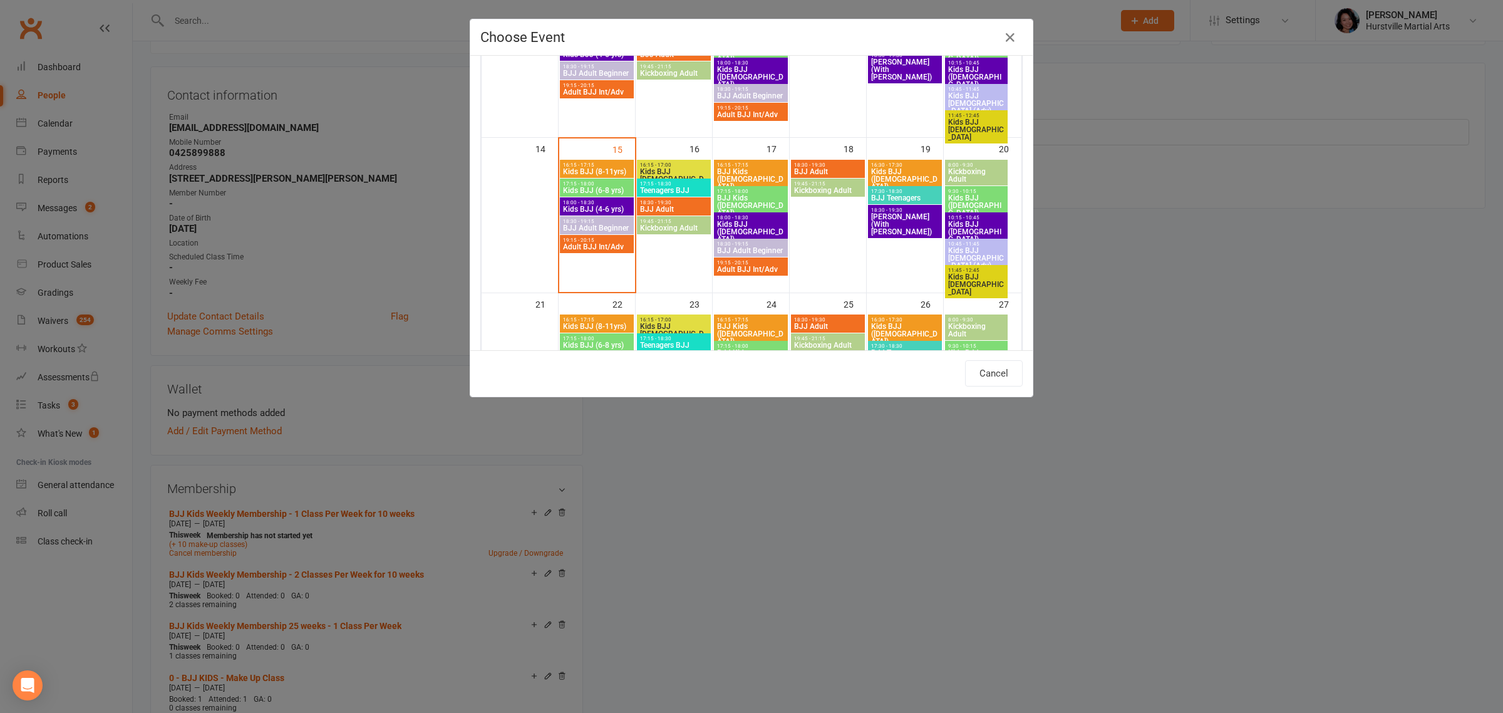
click at [978, 248] on span "Kids BJJ [DEMOGRAPHIC_DATA] (Adv)" at bounding box center [977, 258] width 58 height 23
type input "Kids BJJ [DEMOGRAPHIC_DATA] (Adv) - [DATE] 10:45:00 AM"
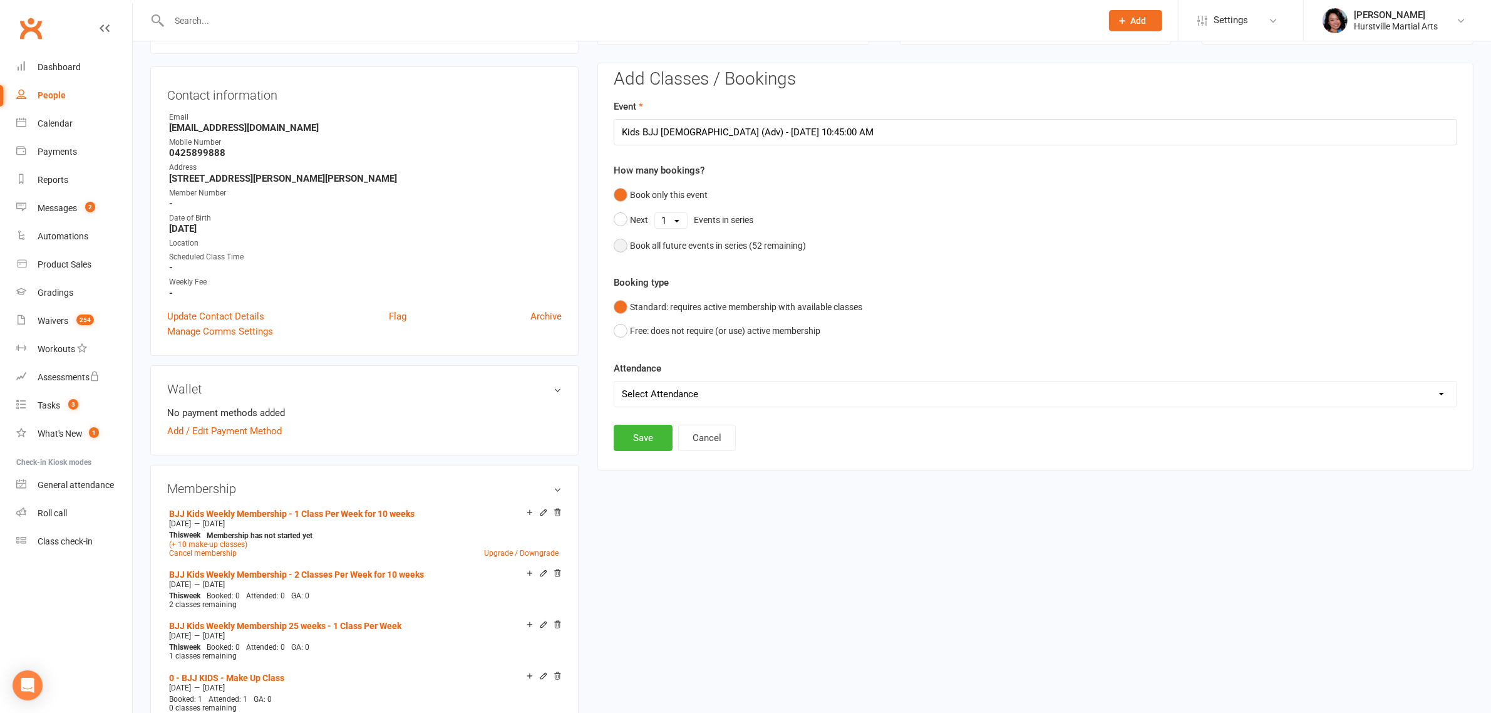
click at [758, 244] on div "Book all future events in series ( 52 remaining)" at bounding box center [718, 246] width 176 height 14
click at [864, 132] on input "Kids BJJ [DEMOGRAPHIC_DATA] (Adv) - [DATE] 10:45:00 AM" at bounding box center [1036, 132] width 844 height 26
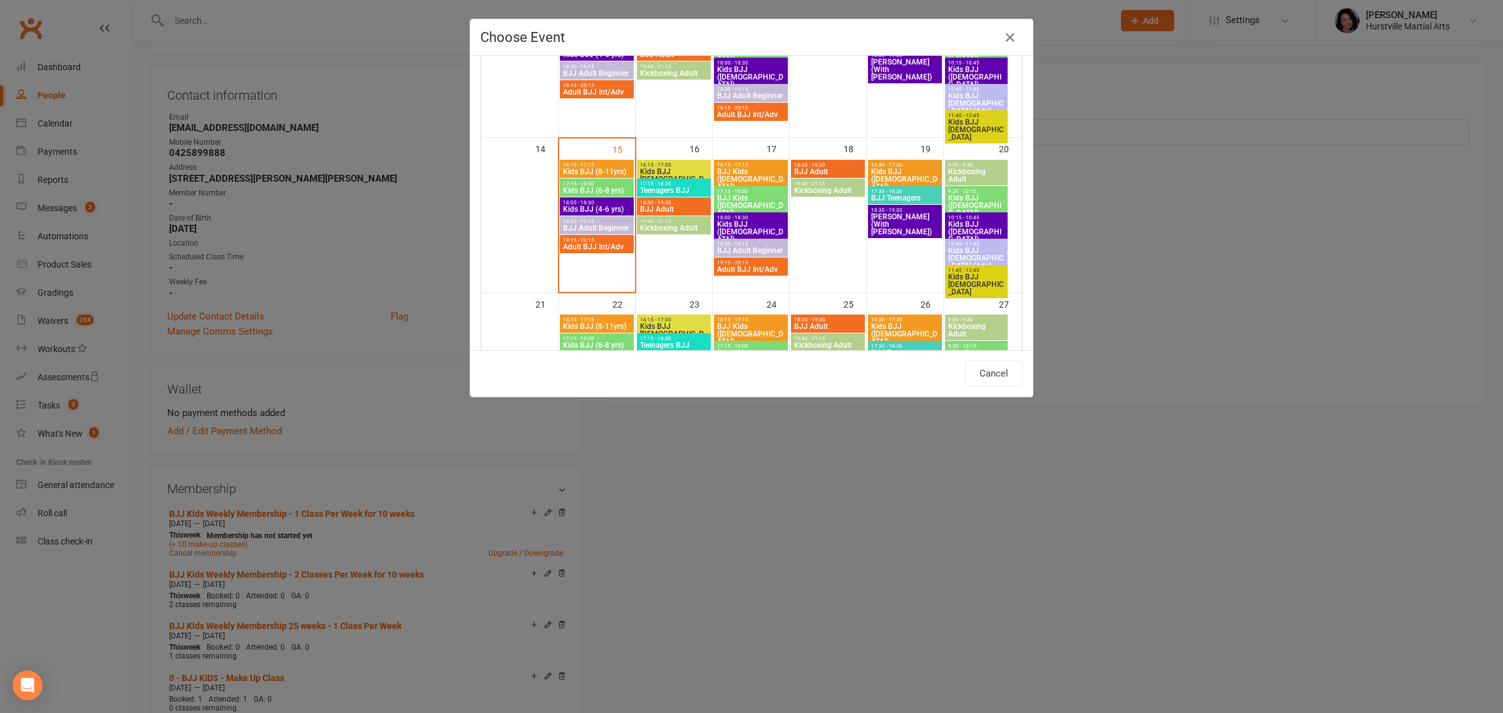
click at [1159, 252] on div "Choose Event Day Week Month [DATE] [DATE] Sun Mon Tue Wed Thu Fri Sat 31 01 02 …" at bounding box center [751, 356] width 1503 height 713
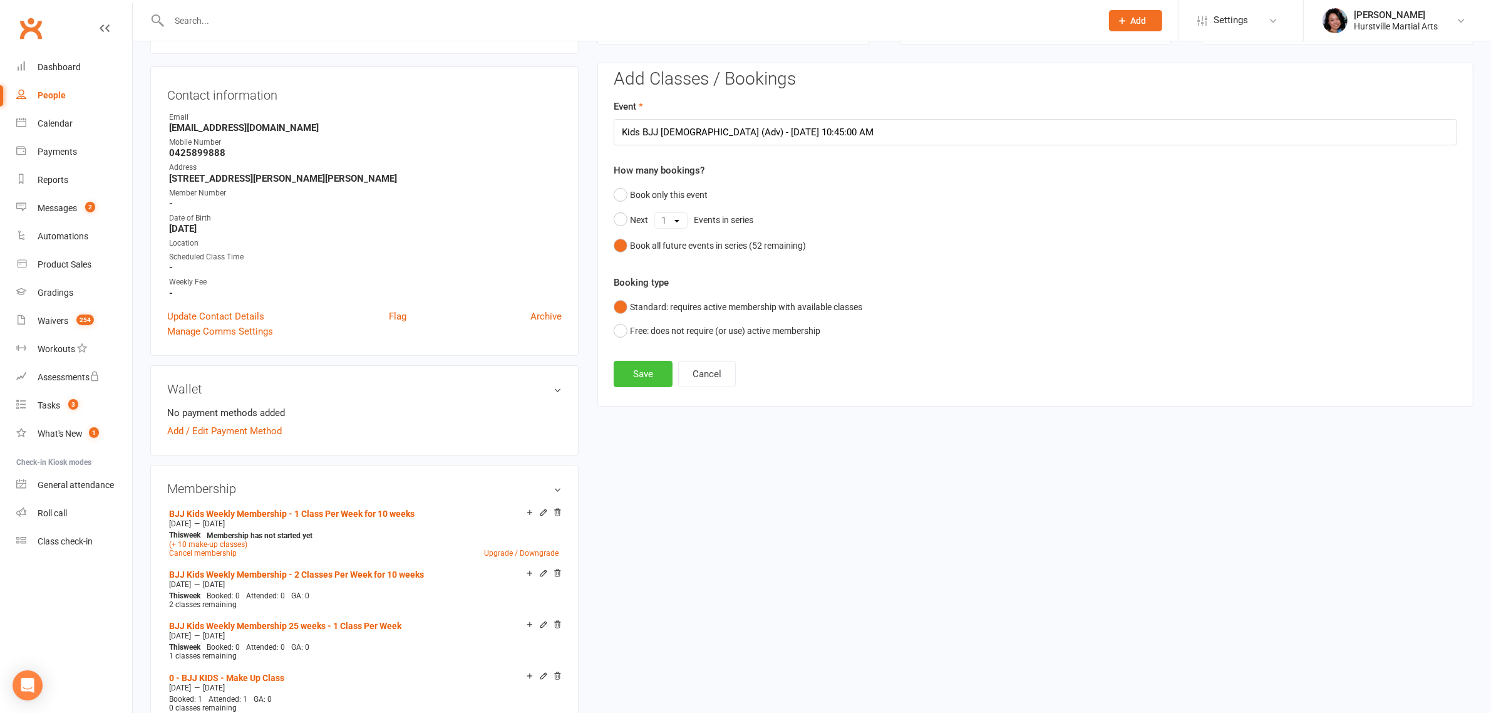
click at [642, 371] on button "Save" at bounding box center [643, 374] width 59 height 26
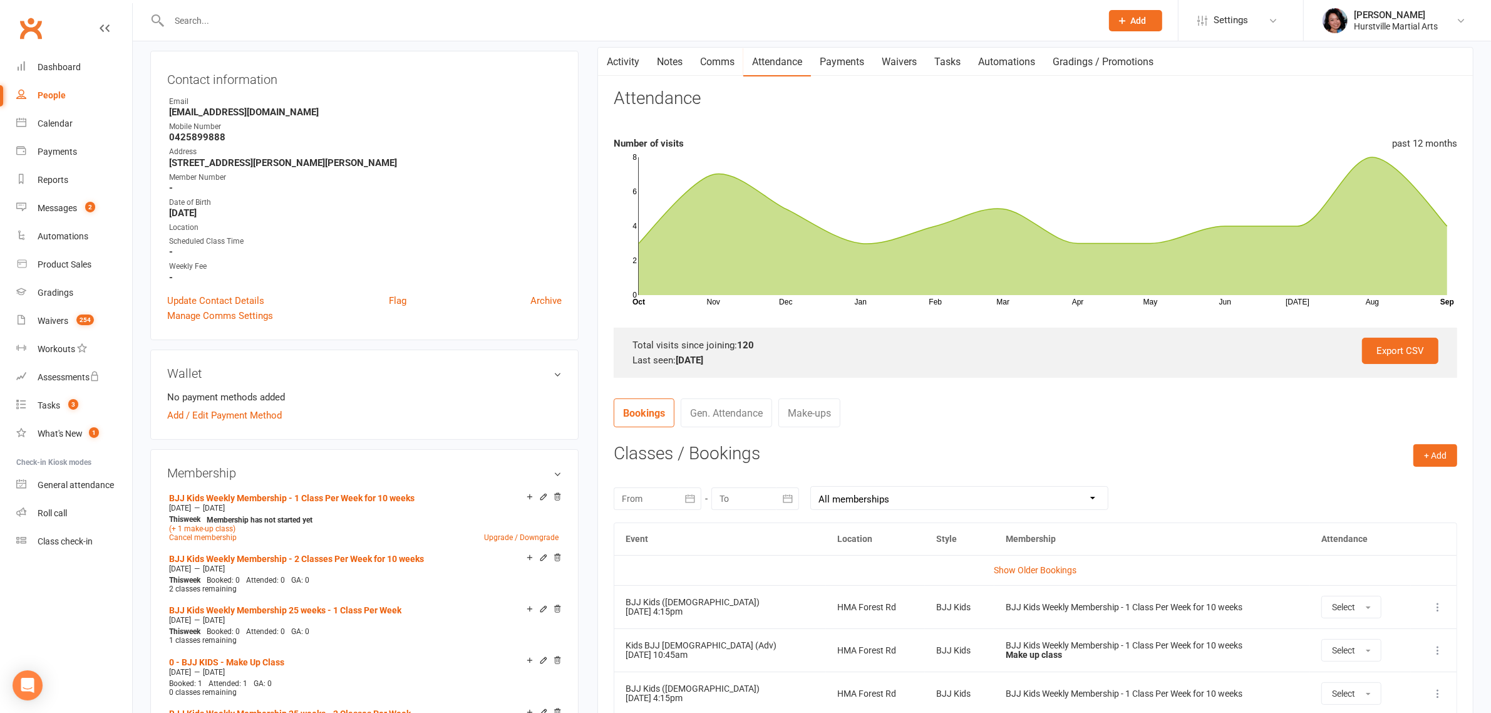
scroll to position [107, 0]
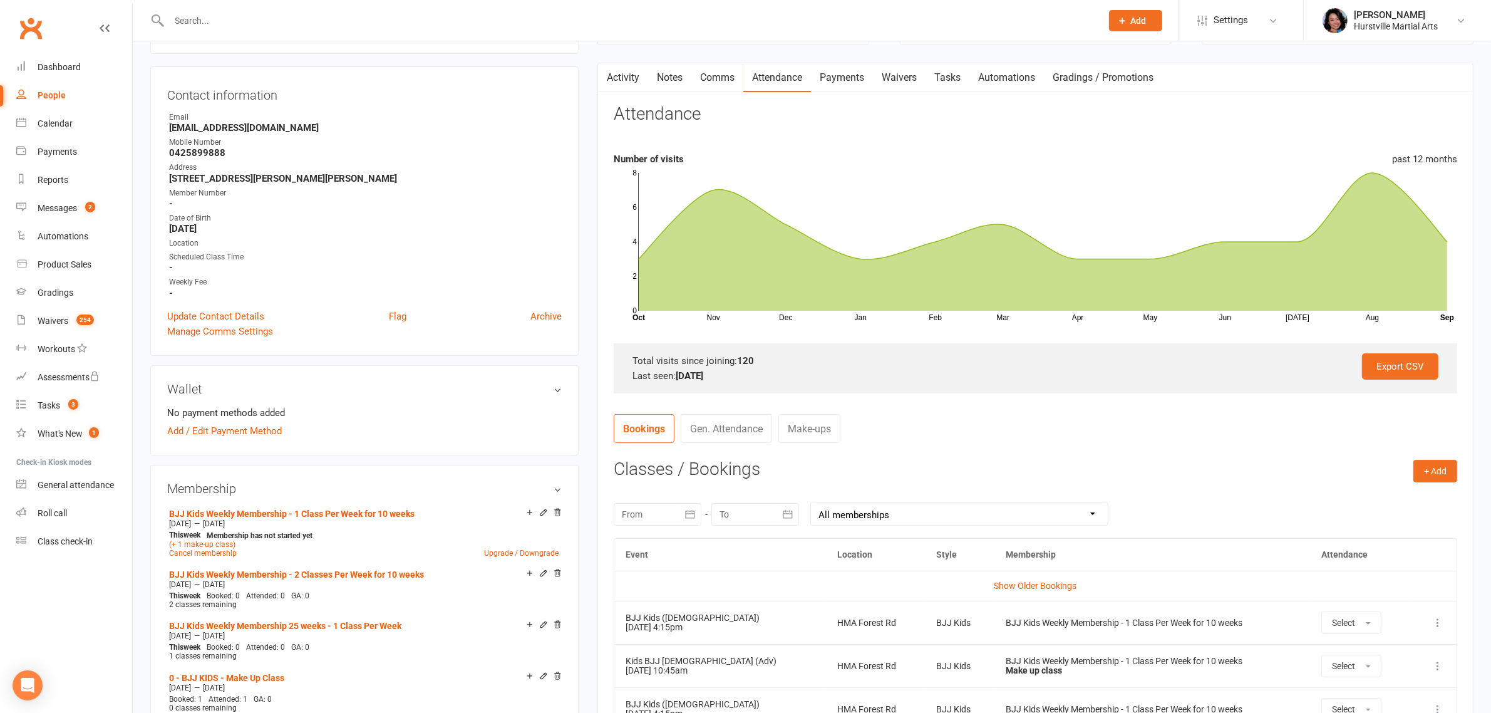
click at [681, 76] on link "Notes" at bounding box center [669, 77] width 43 height 29
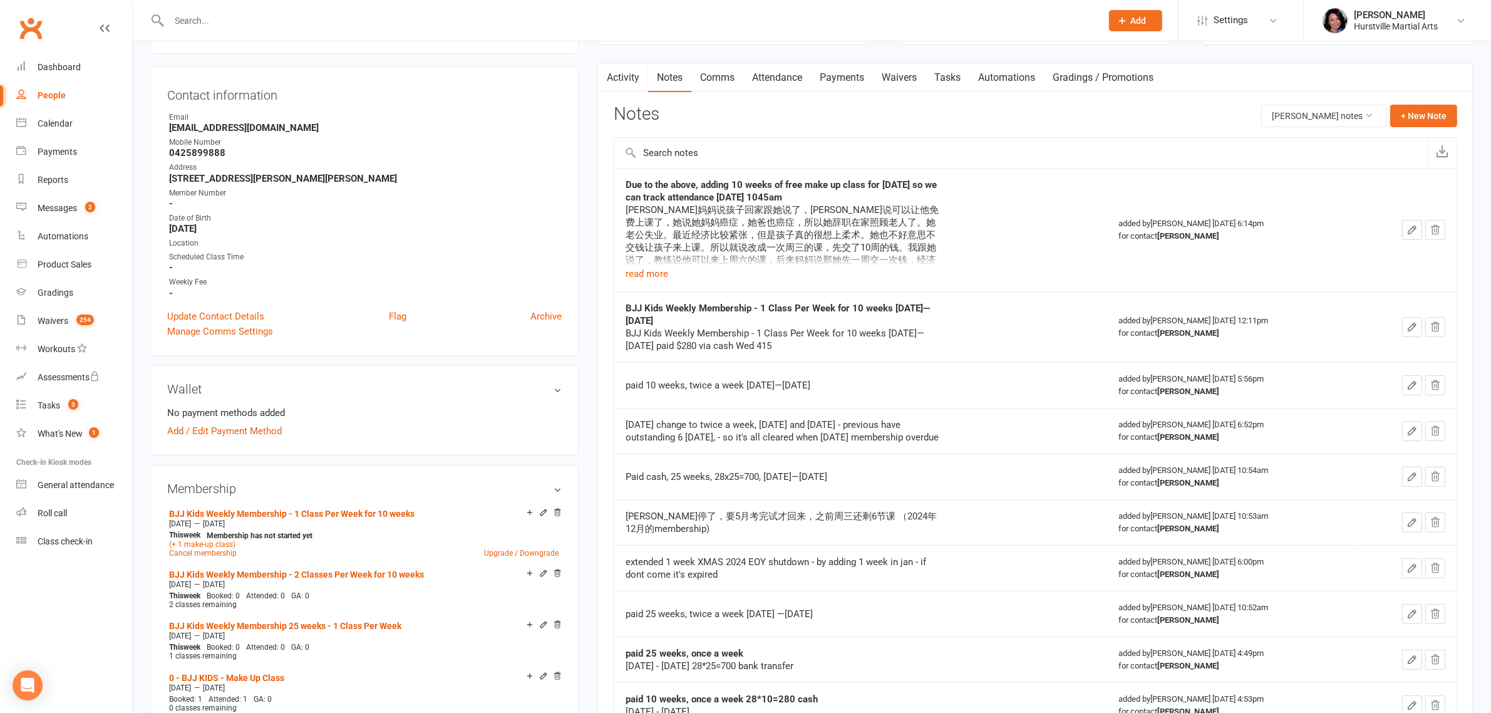
click at [433, 19] on input "text" at bounding box center [628, 21] width 927 height 18
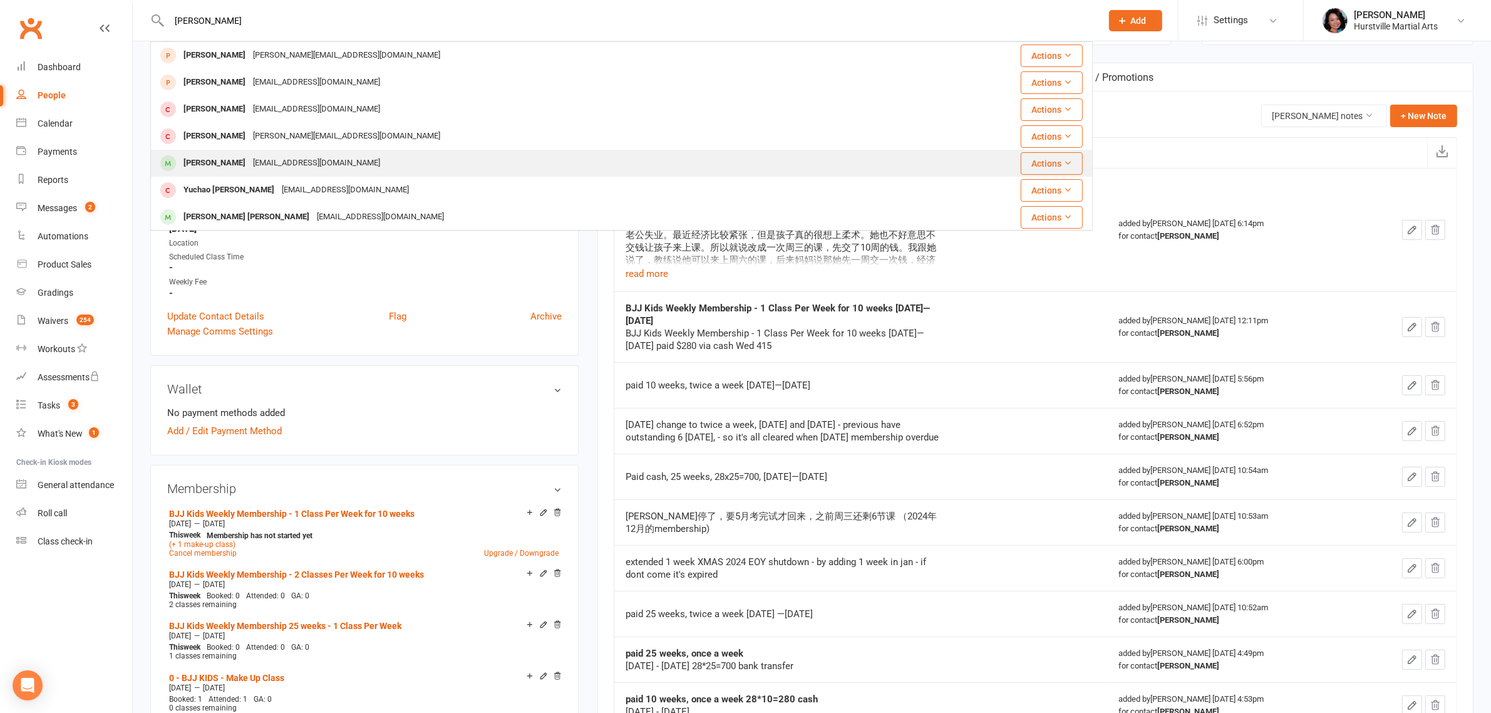
type input "[PERSON_NAME]"
click at [304, 161] on div "[EMAIL_ADDRESS][DOMAIN_NAME]" at bounding box center [316, 163] width 135 height 18
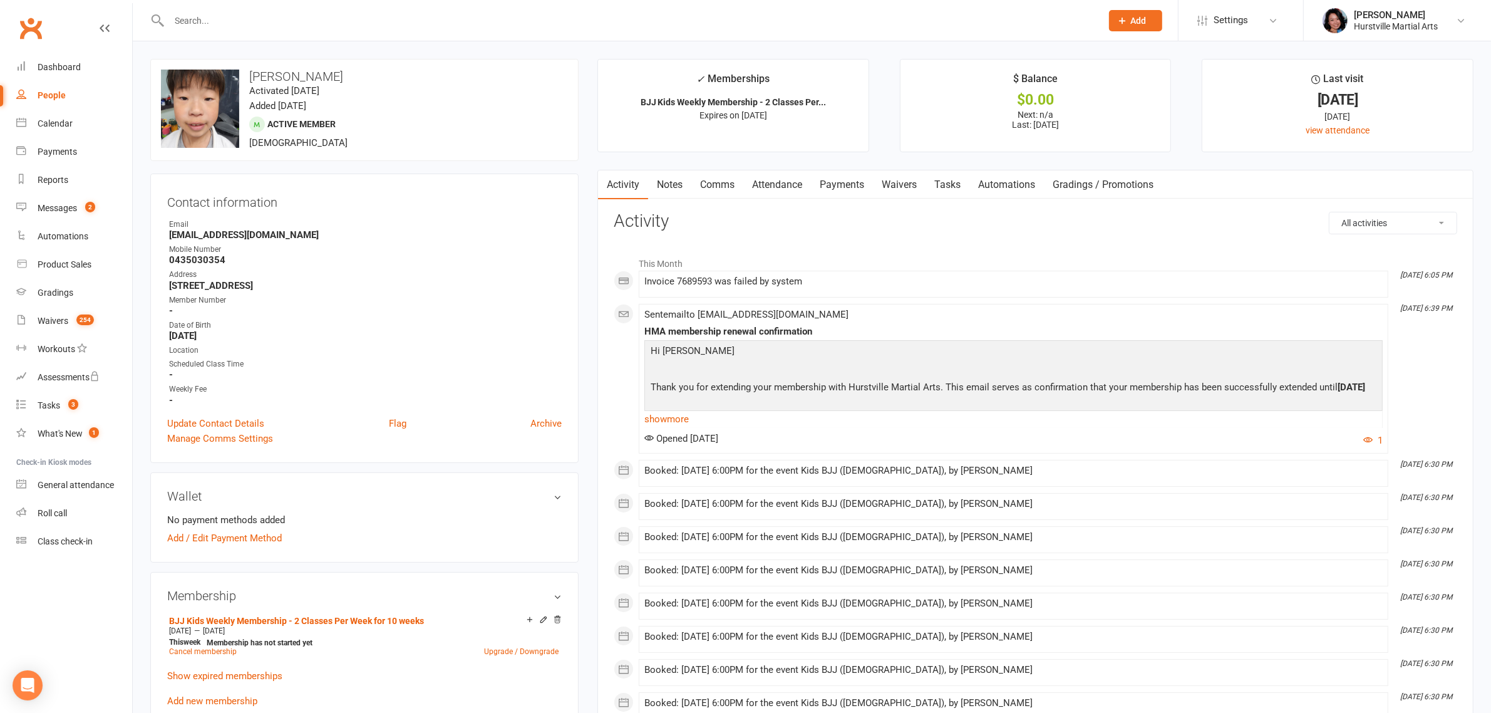
click at [659, 192] on link "Notes" at bounding box center [669, 184] width 43 height 29
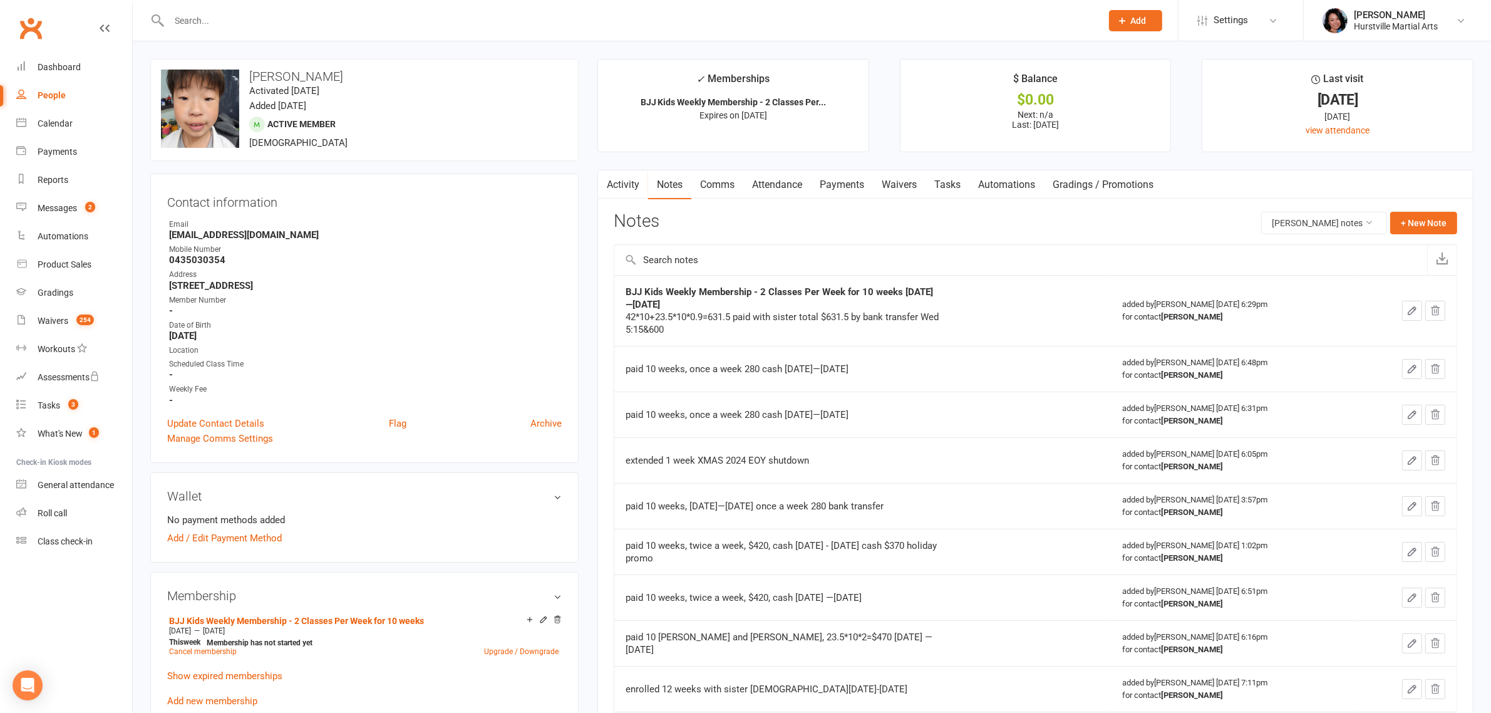
click at [634, 182] on link "Activity" at bounding box center [623, 184] width 50 height 29
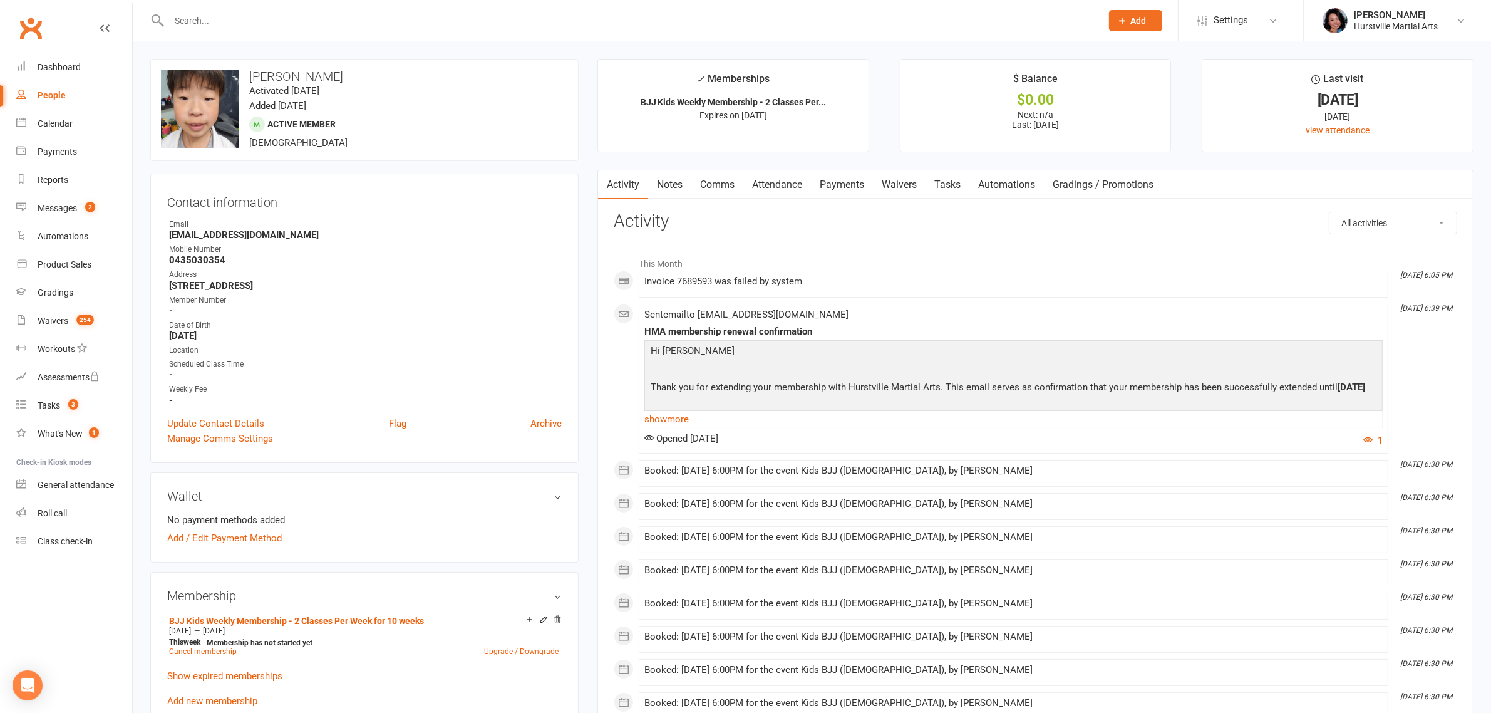
click at [686, 185] on link "Notes" at bounding box center [669, 184] width 43 height 29
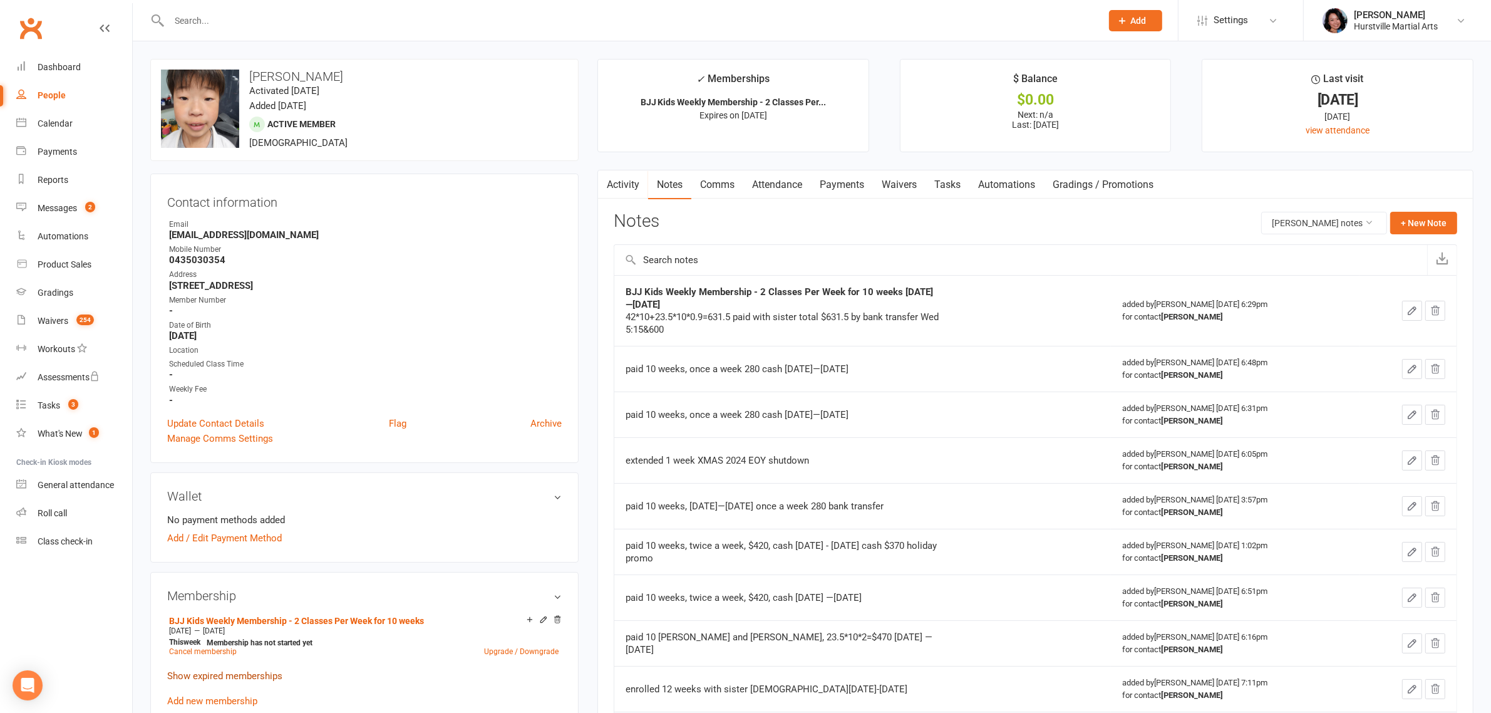
click at [212, 673] on link "Show expired memberships" at bounding box center [224, 675] width 115 height 11
click at [794, 187] on link "Attendance" at bounding box center [777, 184] width 68 height 29
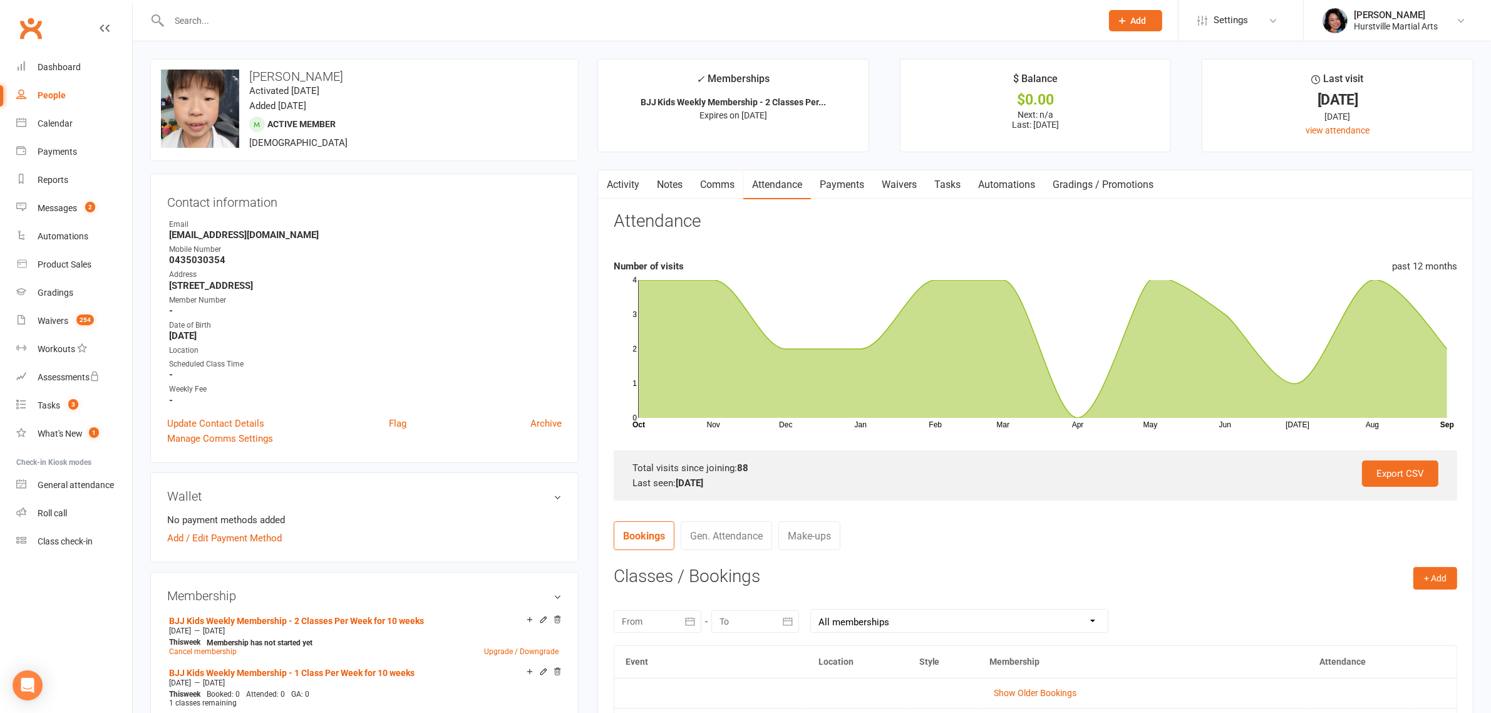
click at [669, 189] on link "Notes" at bounding box center [669, 184] width 43 height 29
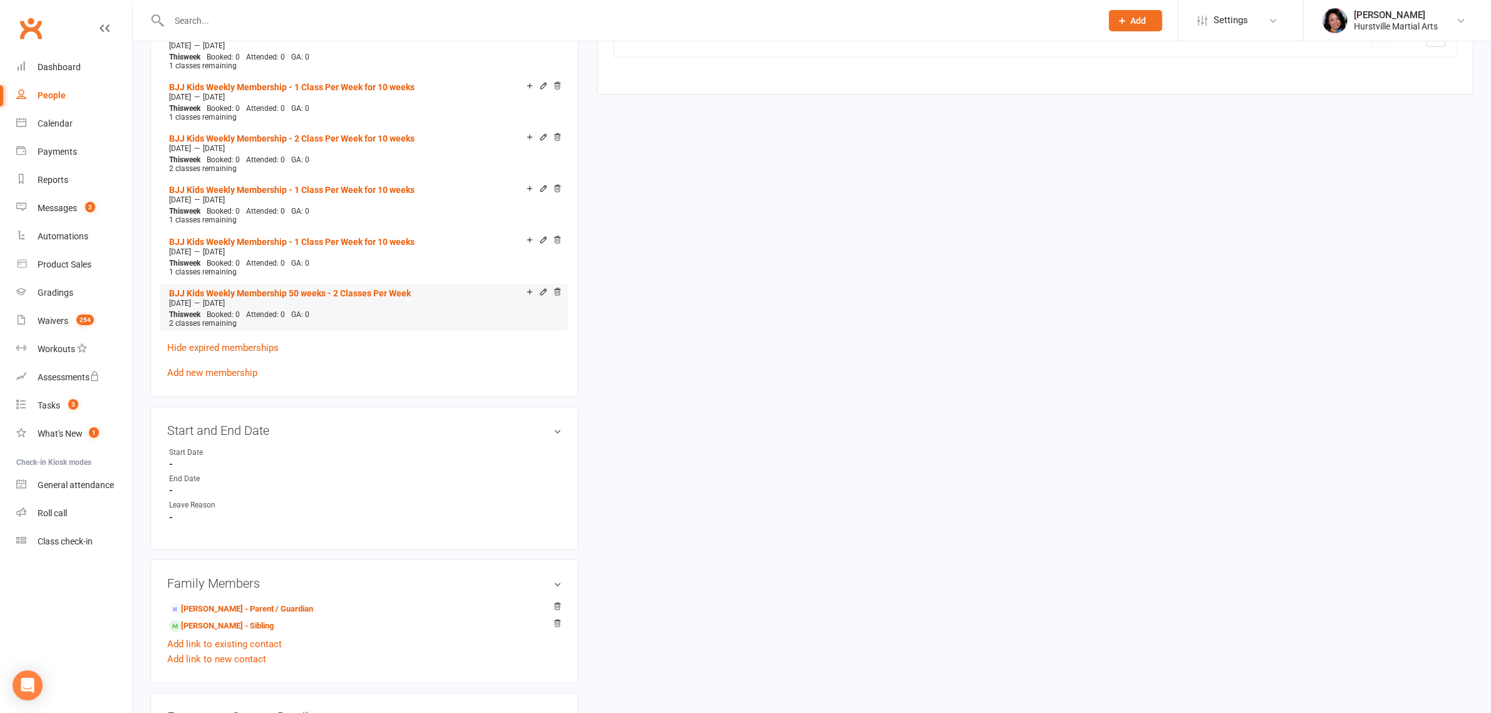
scroll to position [783, 0]
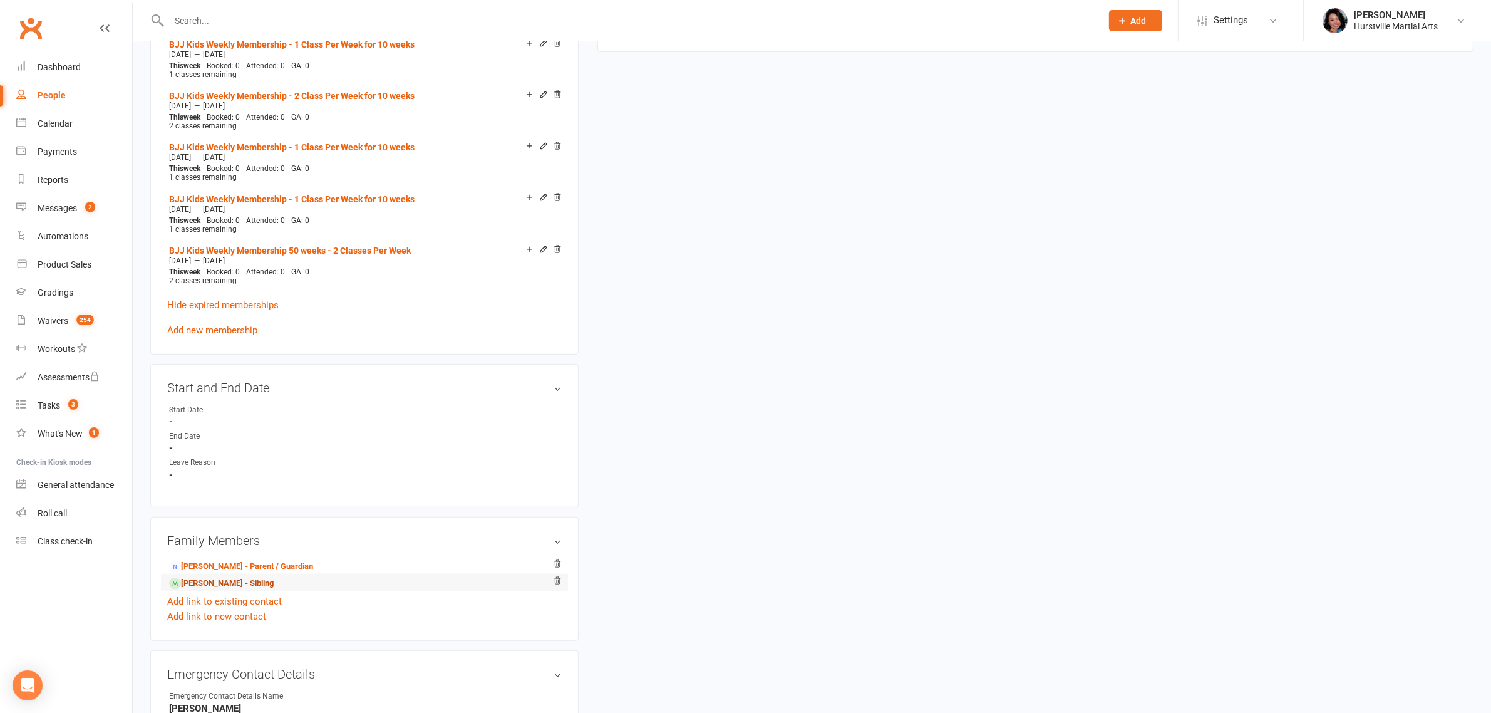
click at [197, 577] on link "[PERSON_NAME] - Sibling" at bounding box center [221, 583] width 105 height 13
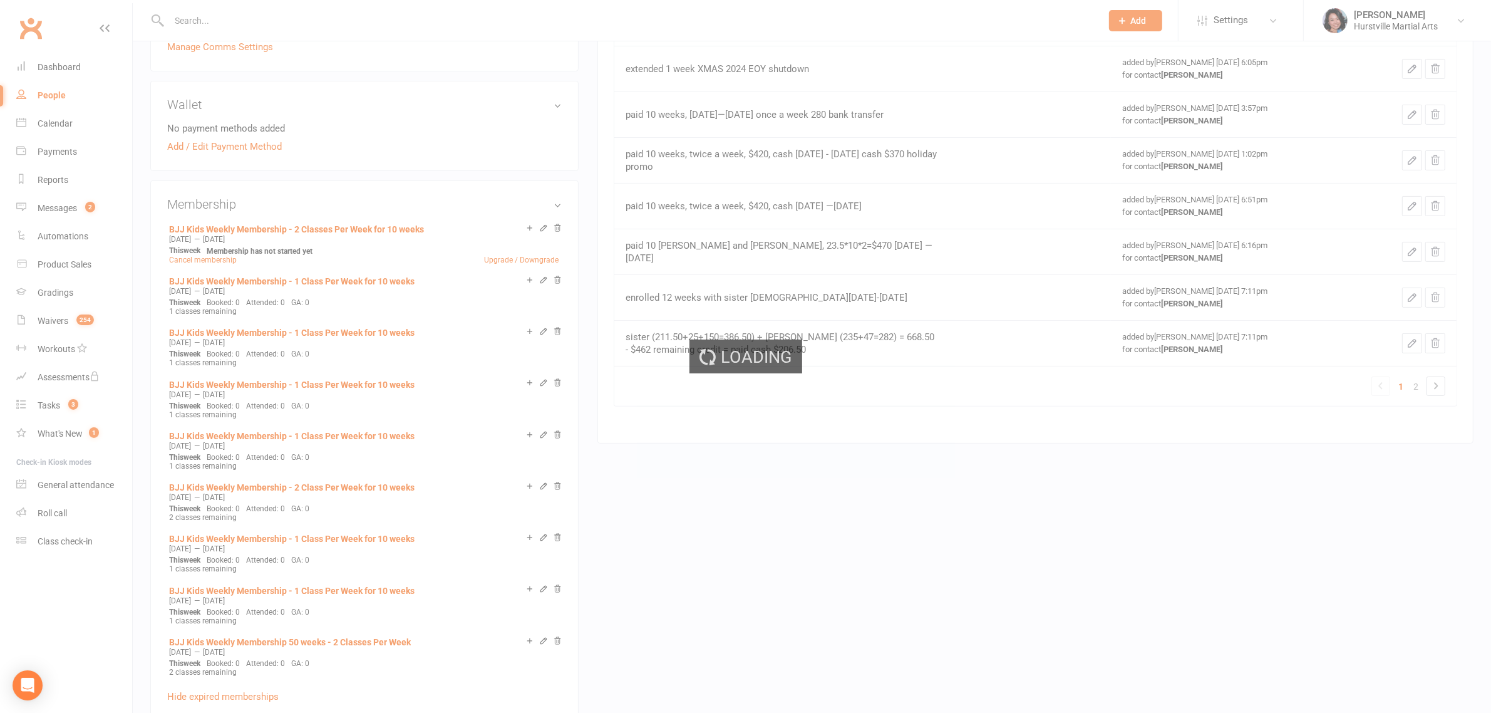
scroll to position [235, 0]
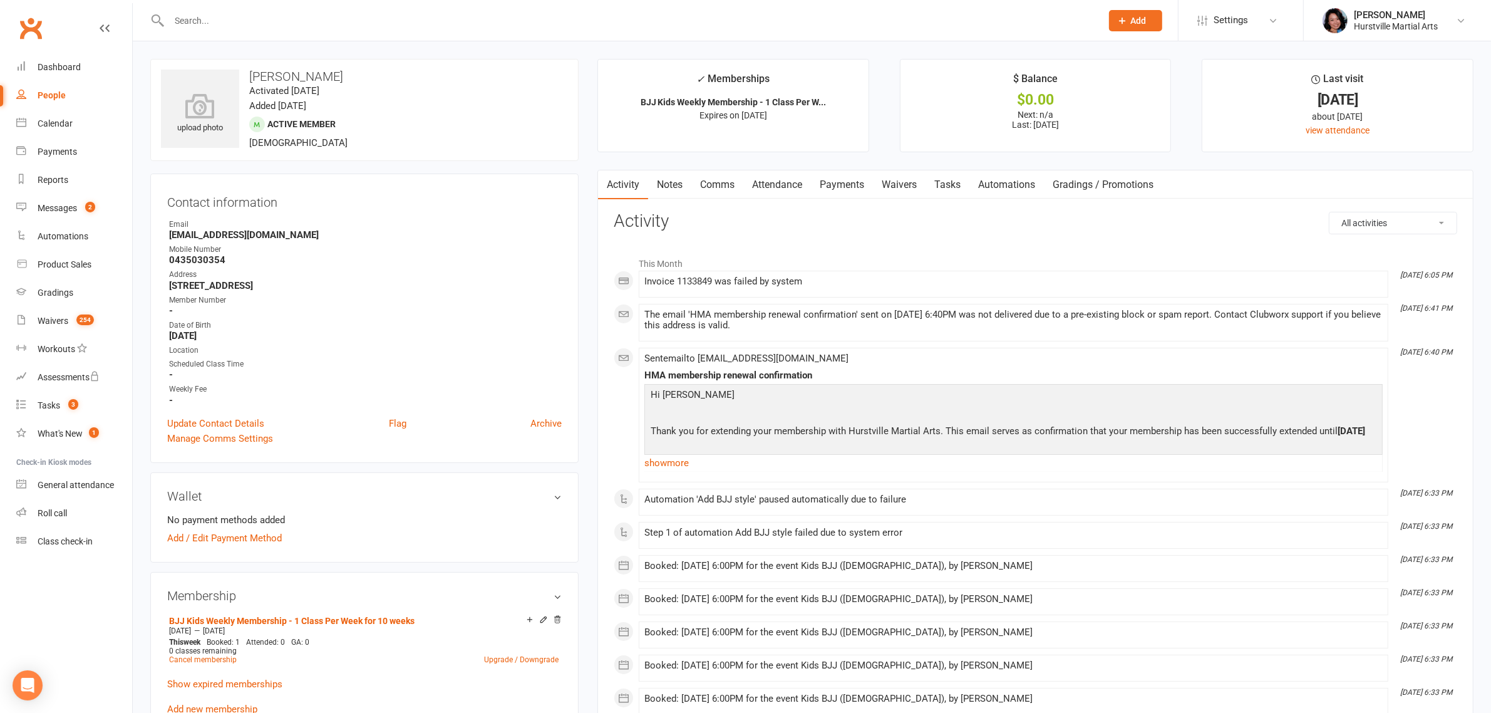
click at [658, 188] on link "Notes" at bounding box center [669, 184] width 43 height 29
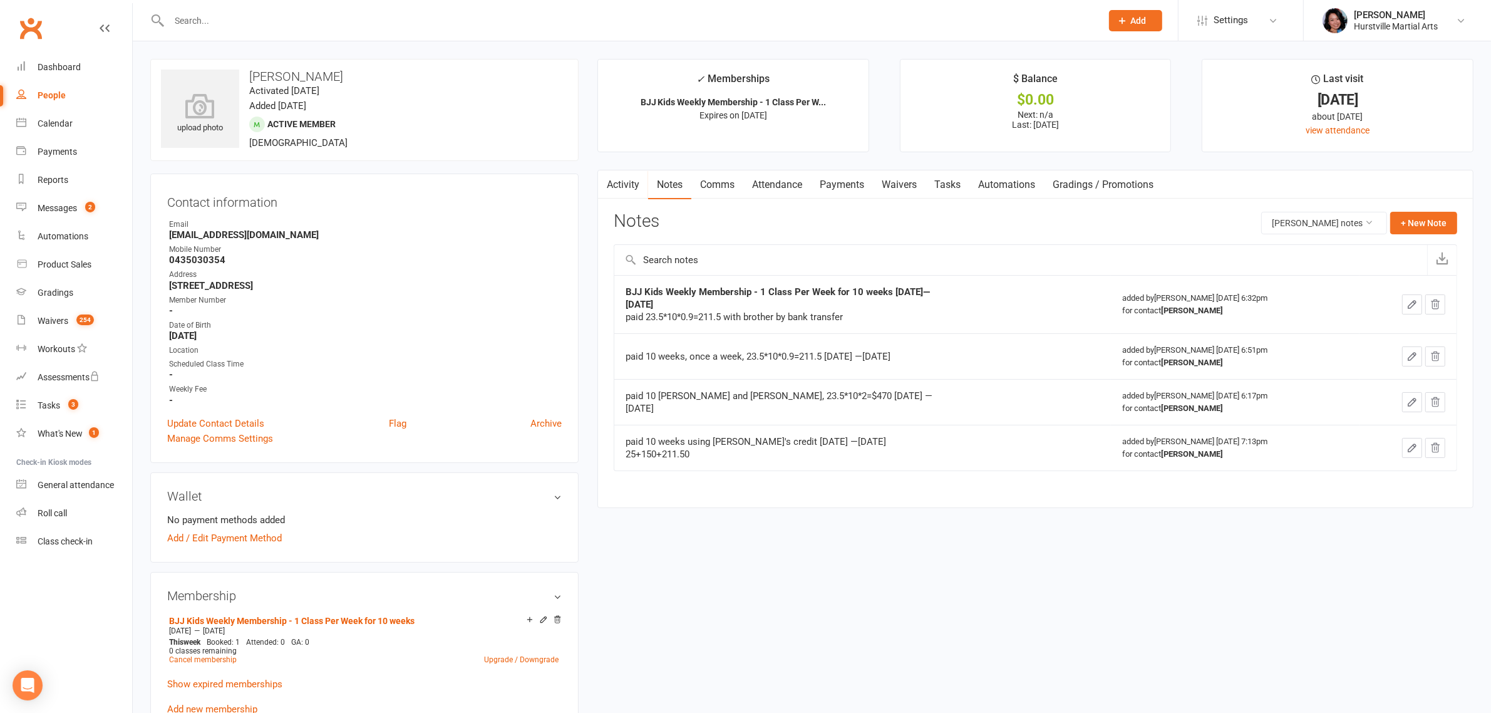
click at [789, 183] on link "Attendance" at bounding box center [777, 184] width 68 height 29
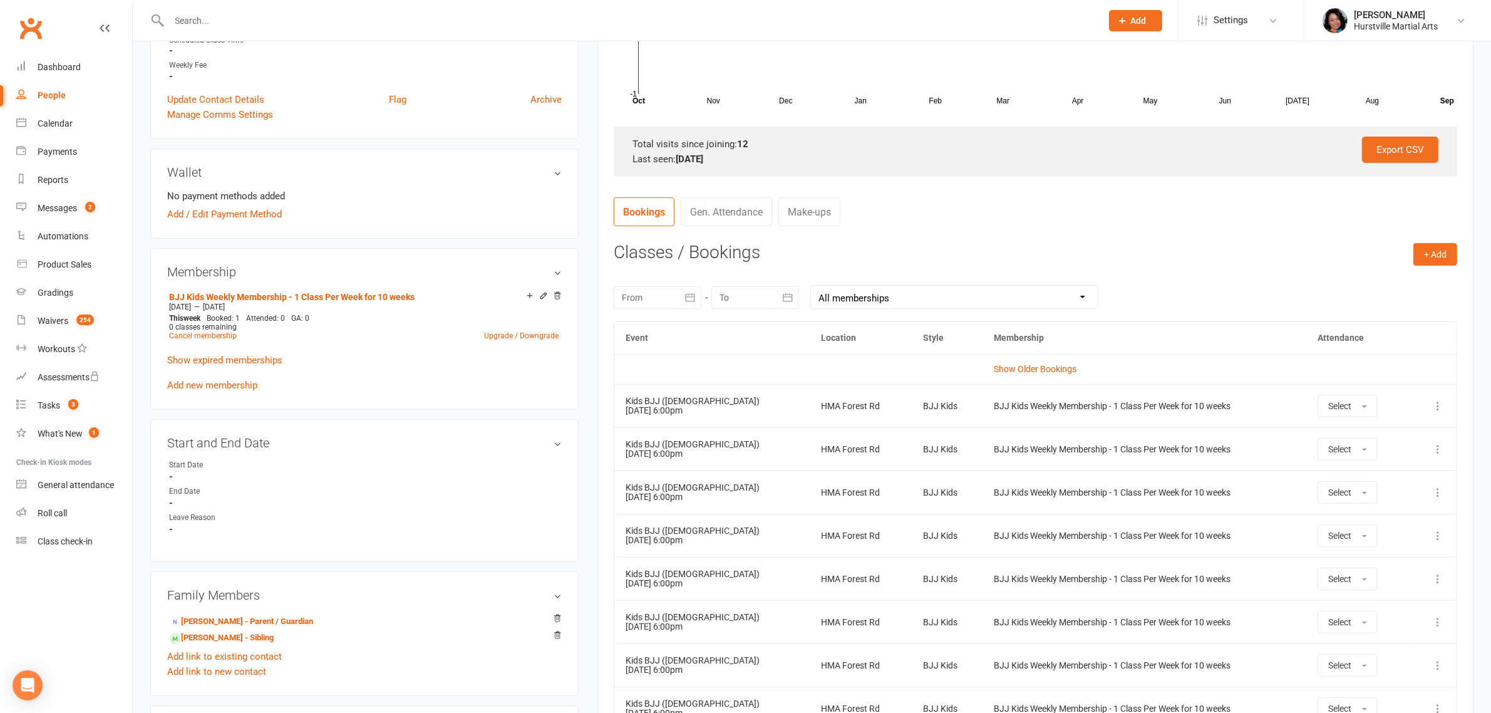
scroll to position [78, 0]
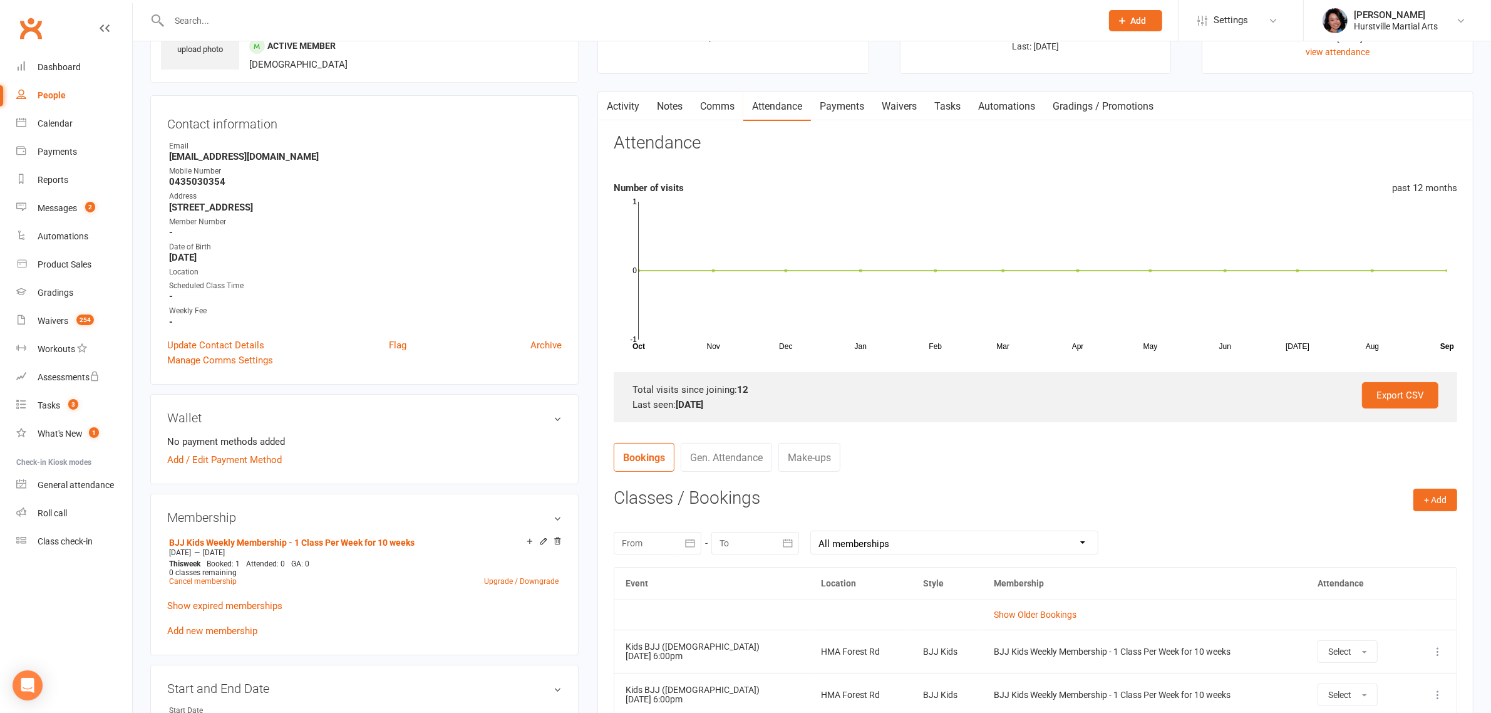
click at [678, 101] on link "Notes" at bounding box center [669, 106] width 43 height 29
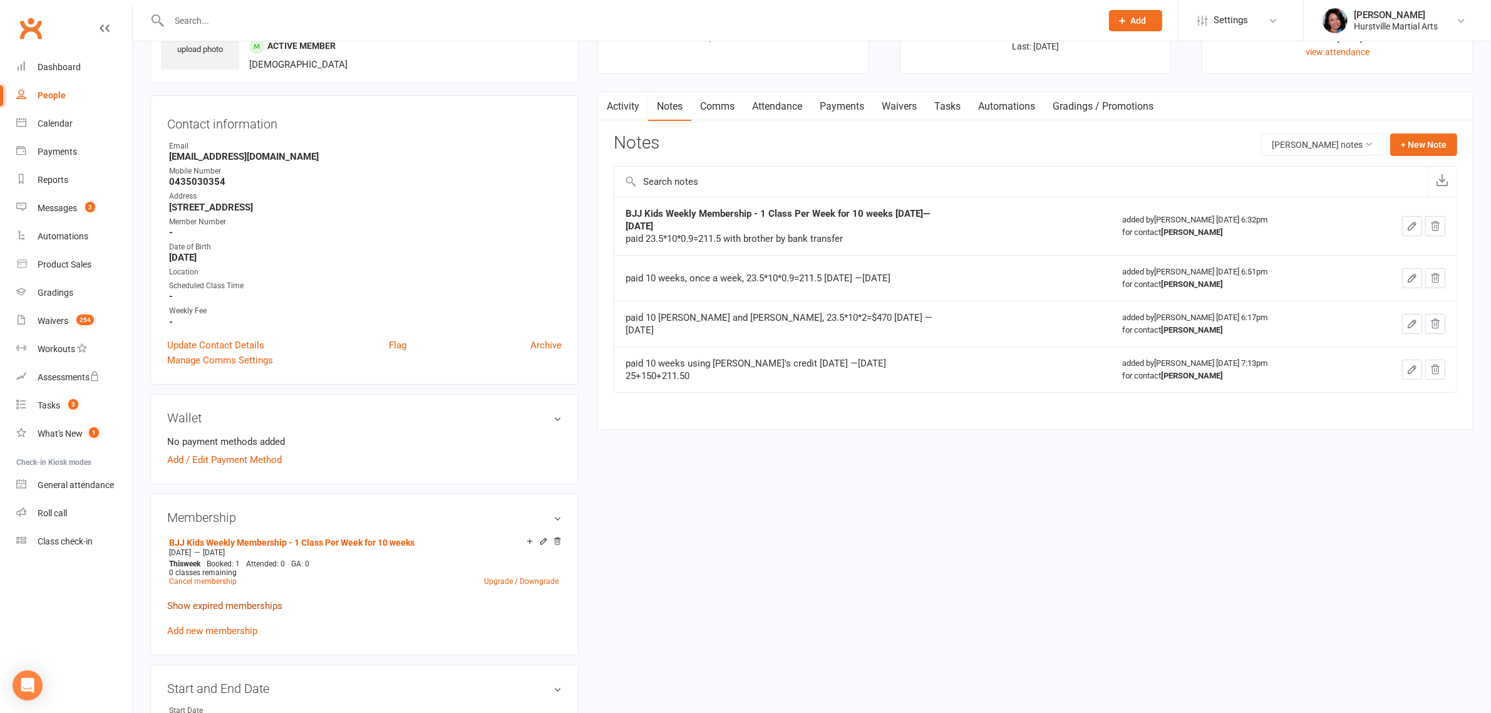
click at [254, 602] on link "Show expired memberships" at bounding box center [224, 605] width 115 height 11
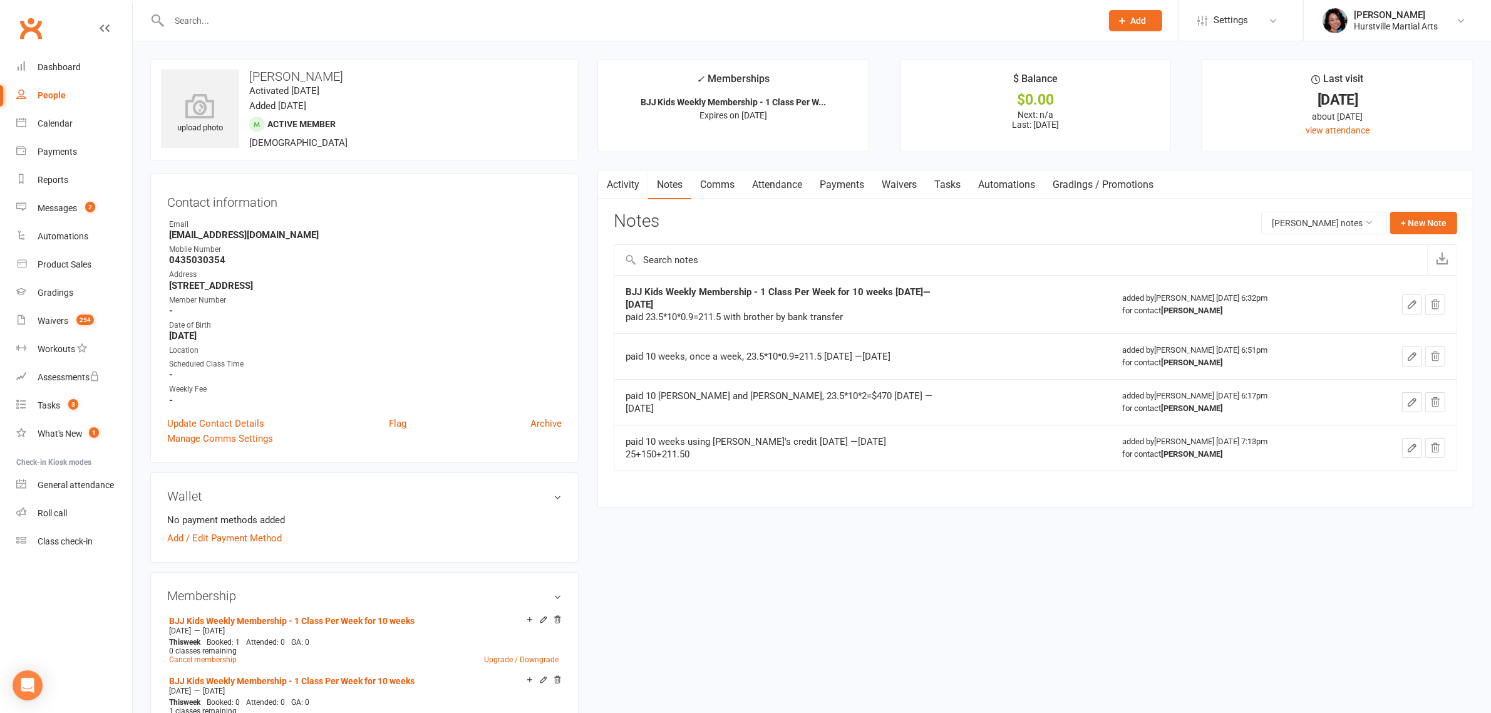
drag, startPoint x: 634, startPoint y: 31, endPoint x: 643, endPoint y: 9, distance: 23.6
click at [634, 28] on div at bounding box center [621, 20] width 943 height 41
click at [643, 8] on div at bounding box center [621, 20] width 943 height 41
click at [631, 26] on input "text" at bounding box center [628, 21] width 927 height 18
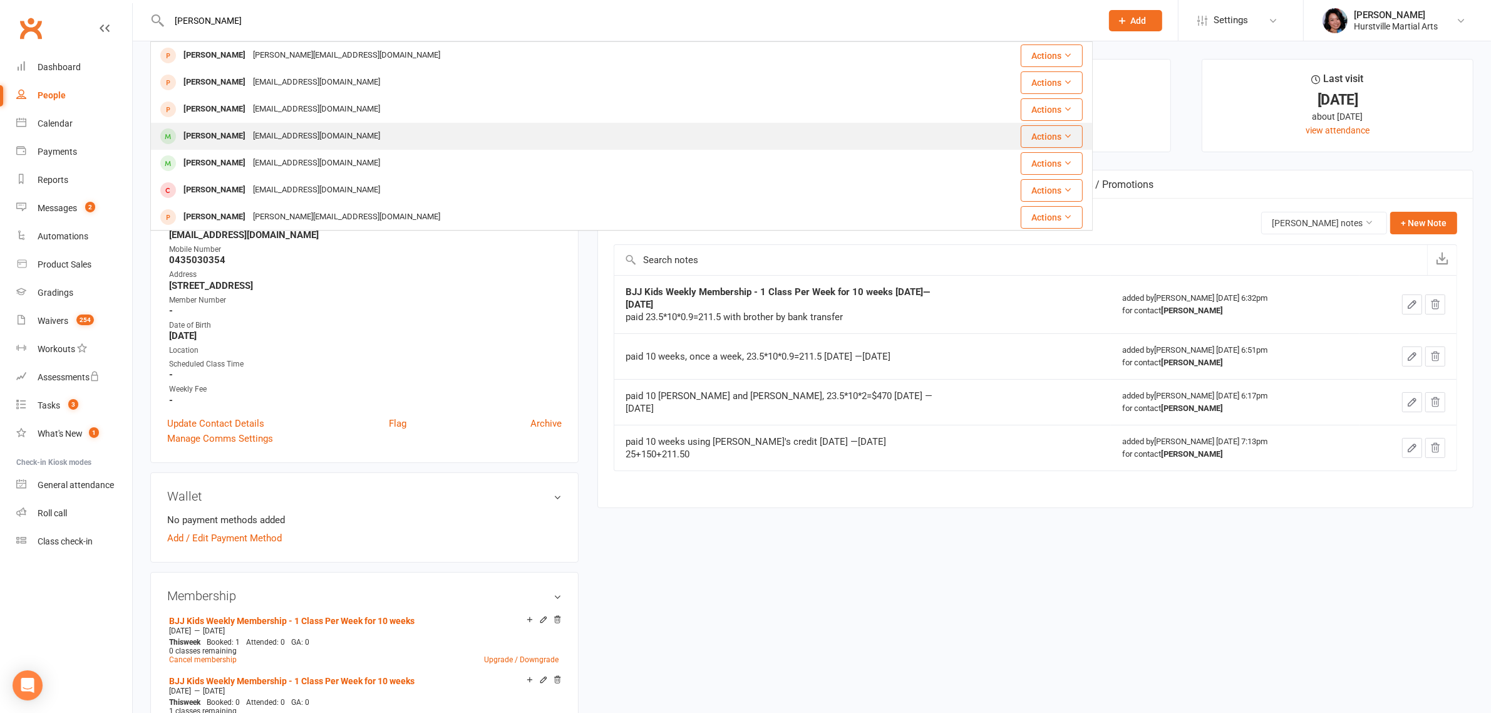
type input "[PERSON_NAME]"
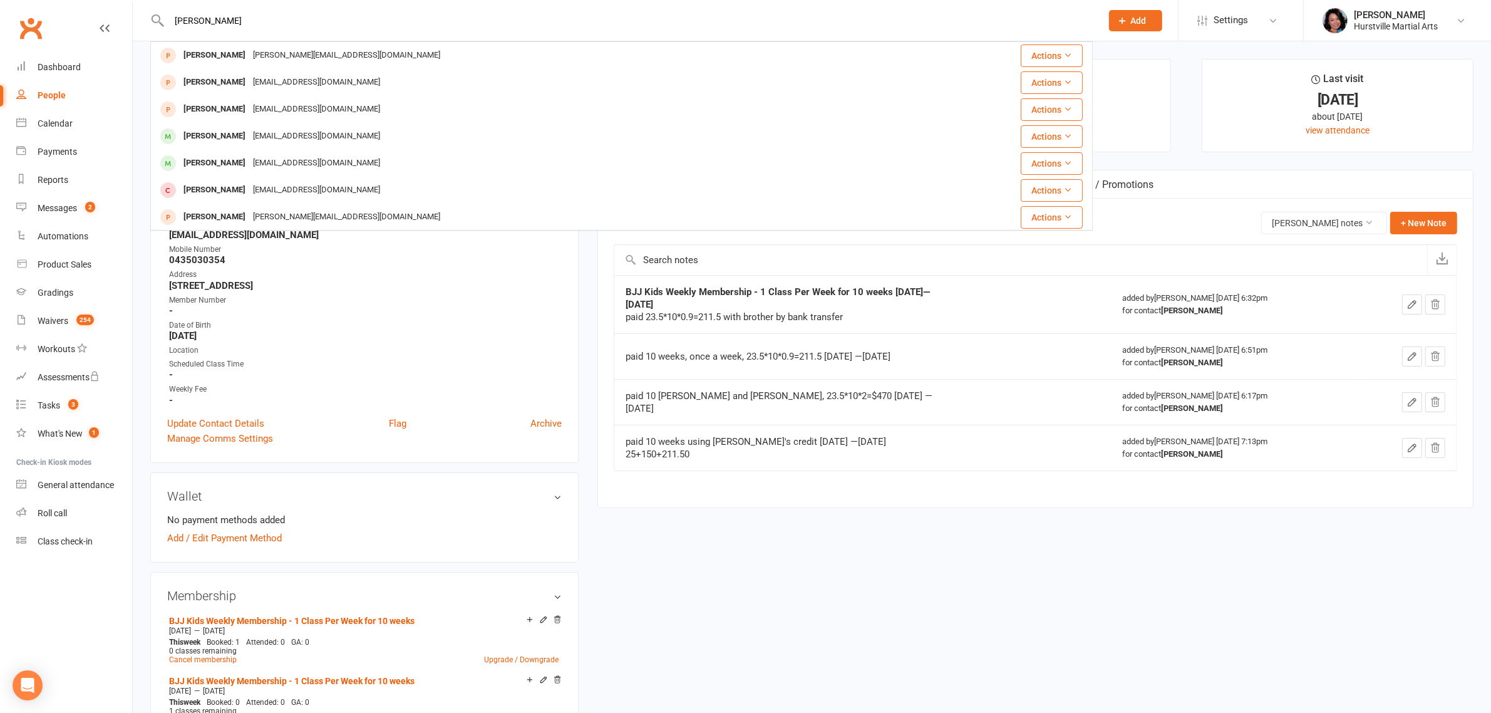
click at [287, 138] on div "[EMAIL_ADDRESS][DOMAIN_NAME]" at bounding box center [316, 136] width 135 height 18
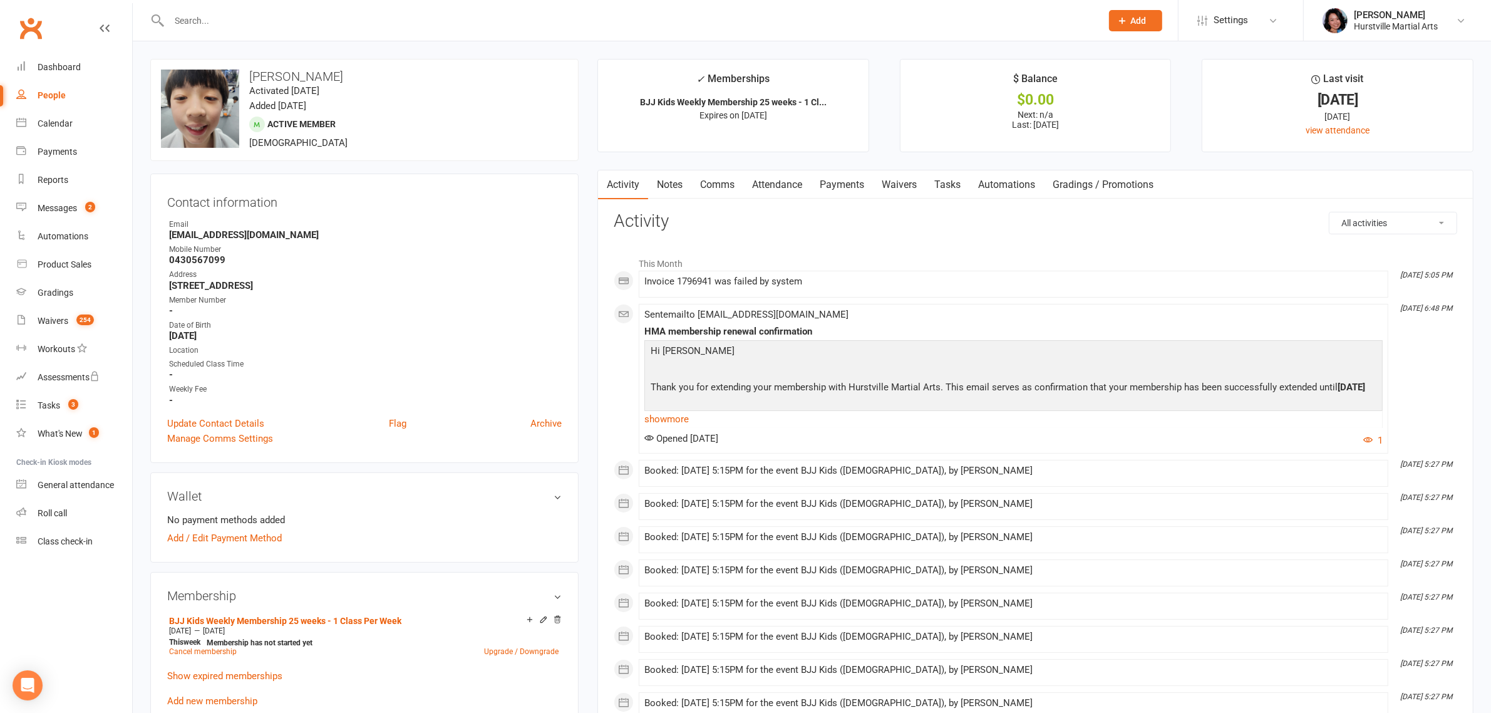
click at [673, 191] on link "Notes" at bounding box center [669, 184] width 43 height 29
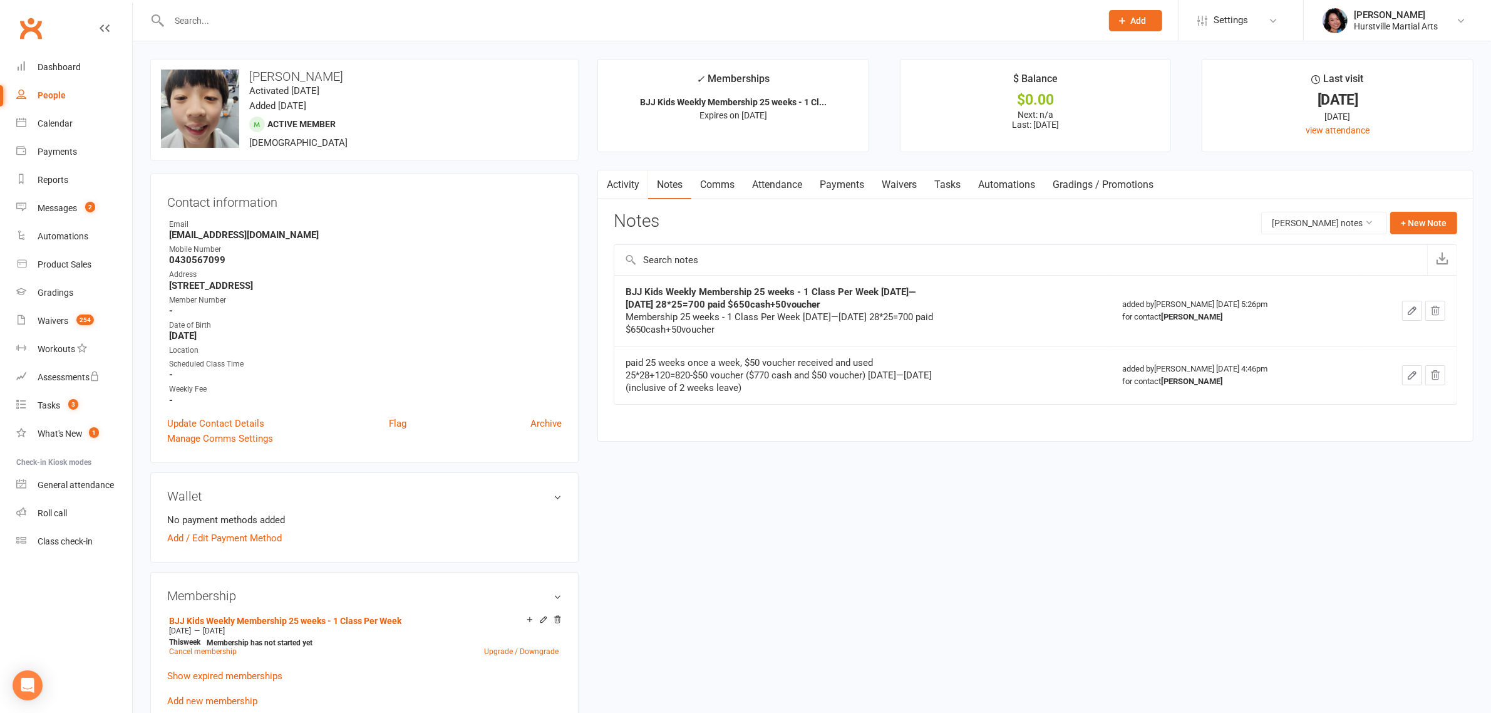
click at [236, 665] on membership-list "BJJ Kids Weekly Membership 25 weeks - 1 Class Per Week [DATE] — [DATE] This wee…" at bounding box center [364, 659] width 395 height 95
click at [236, 676] on link "Show expired memberships" at bounding box center [224, 675] width 115 height 11
click at [731, 183] on link "Comms" at bounding box center [717, 184] width 52 height 29
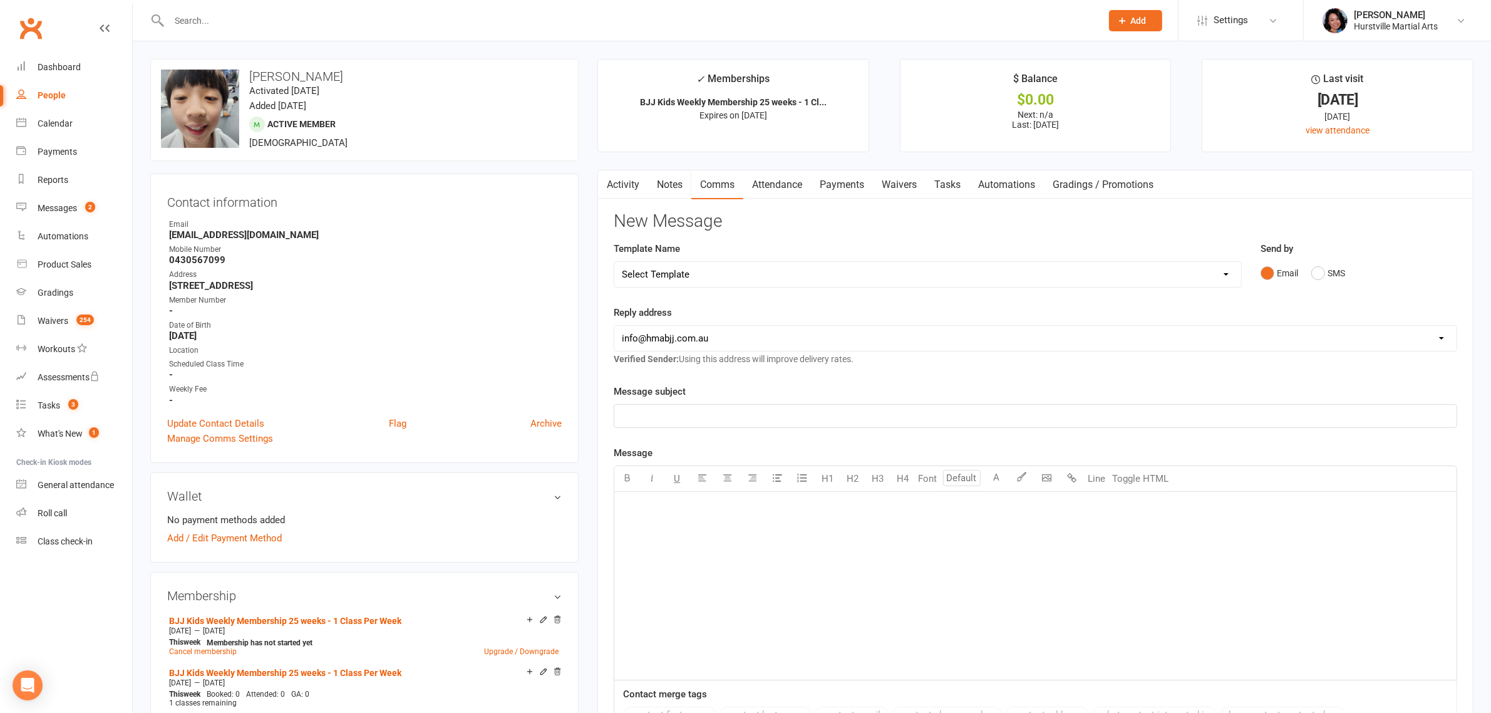
click at [662, 177] on link "Notes" at bounding box center [669, 184] width 43 height 29
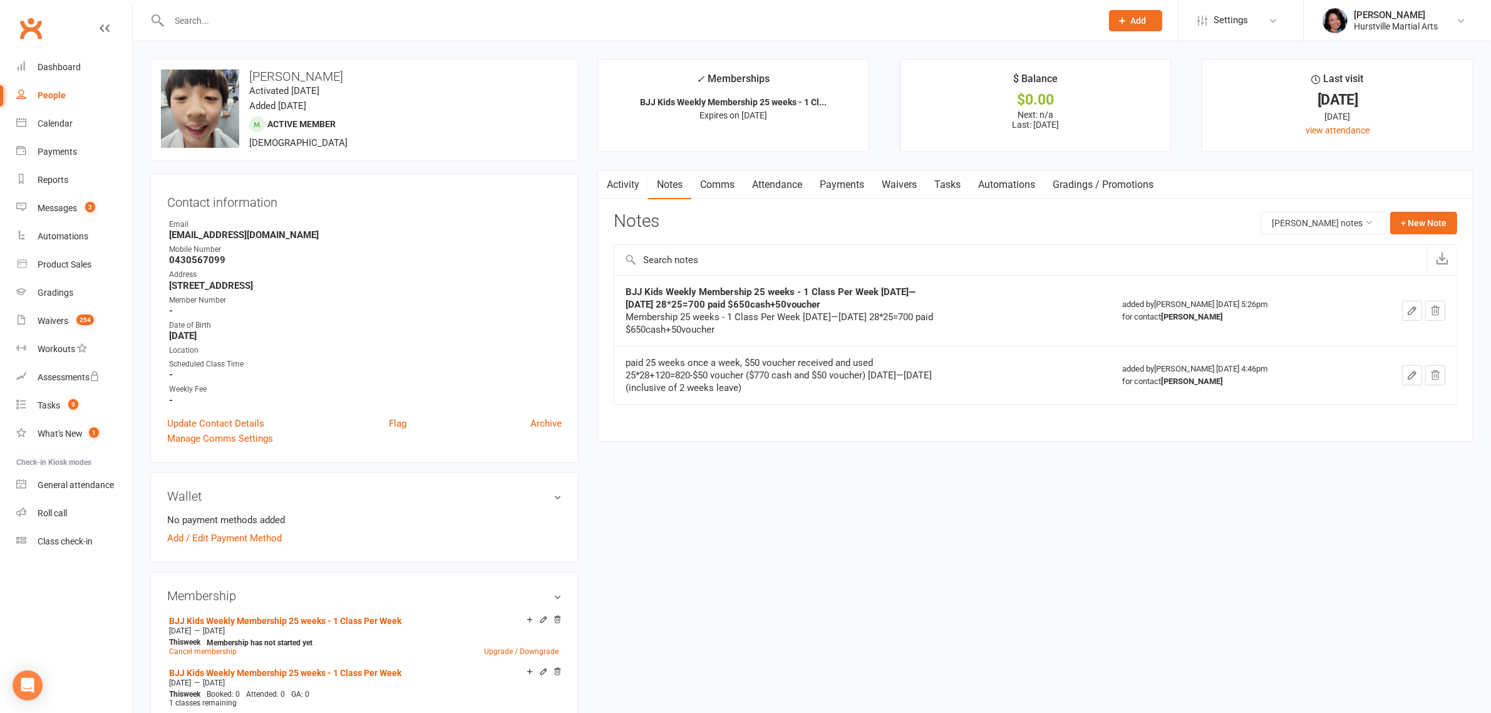
click at [634, 187] on link "Activity" at bounding box center [623, 184] width 50 height 29
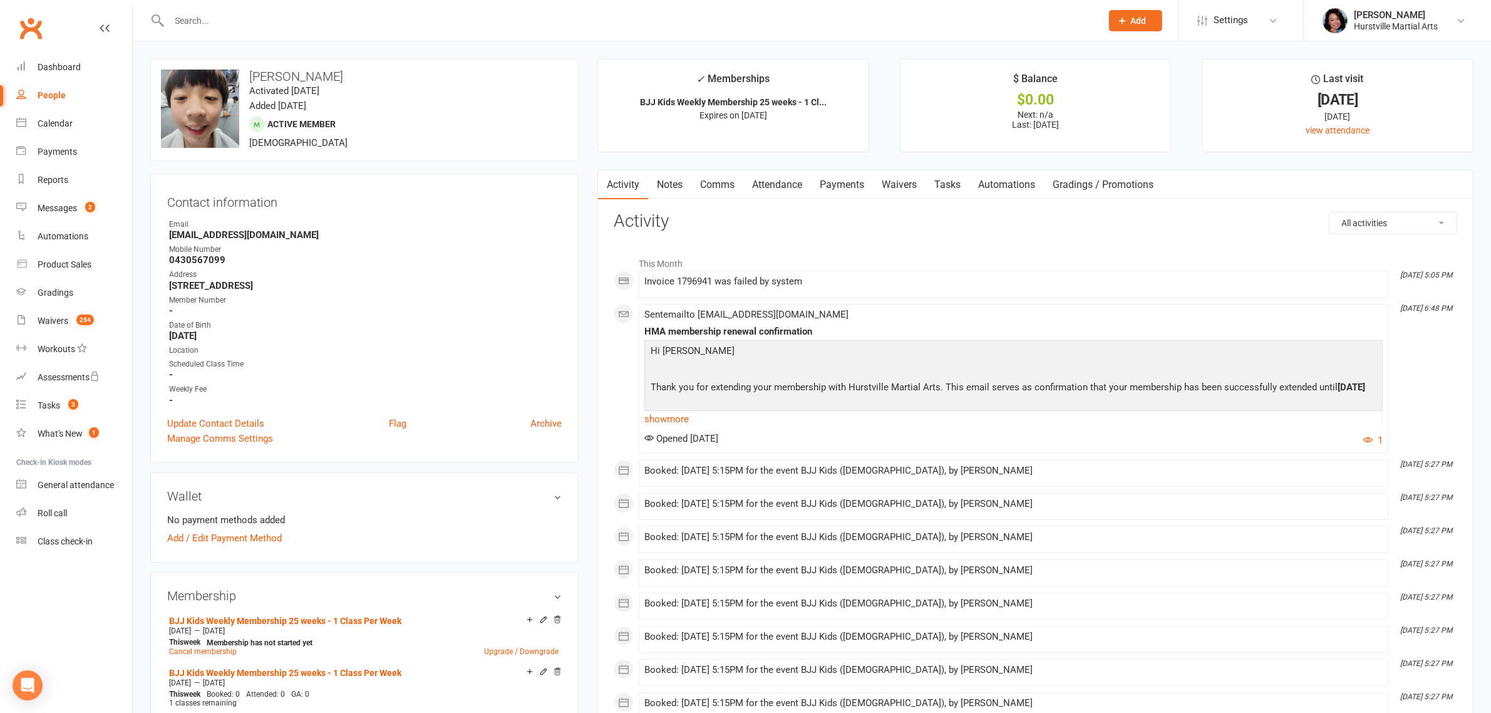
click at [509, 25] on input "text" at bounding box center [628, 21] width 927 height 18
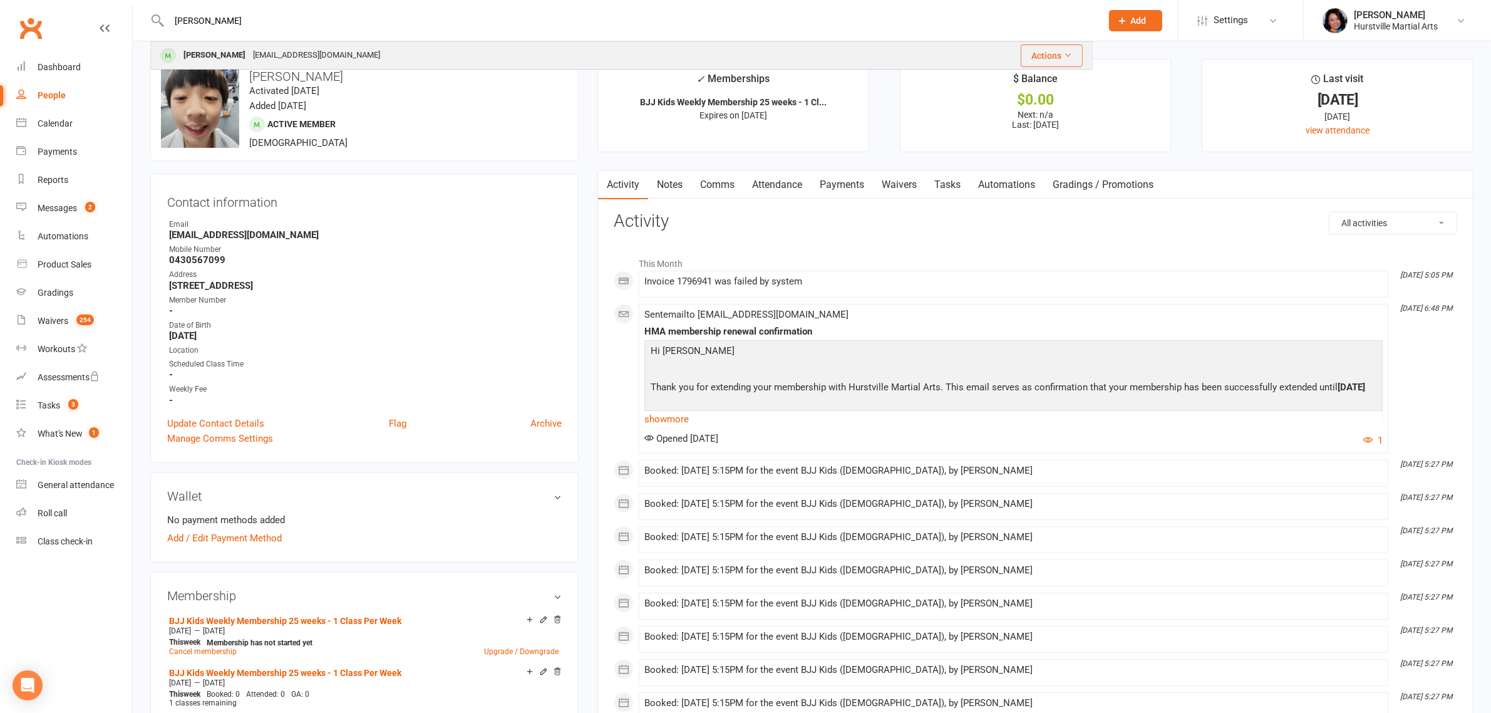
type input "[PERSON_NAME]"
click at [320, 61] on div "[EMAIL_ADDRESS][DOMAIN_NAME]" at bounding box center [316, 55] width 135 height 18
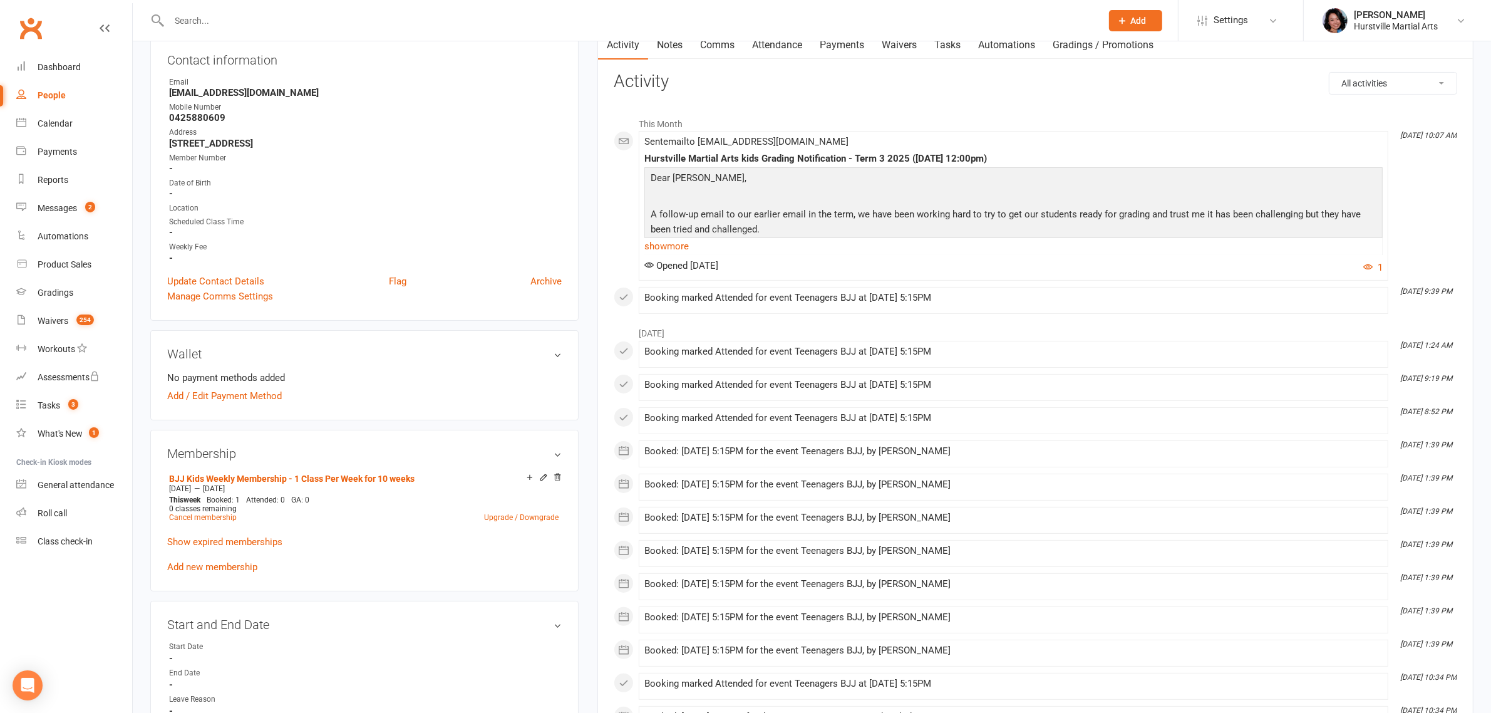
scroll to position [157, 0]
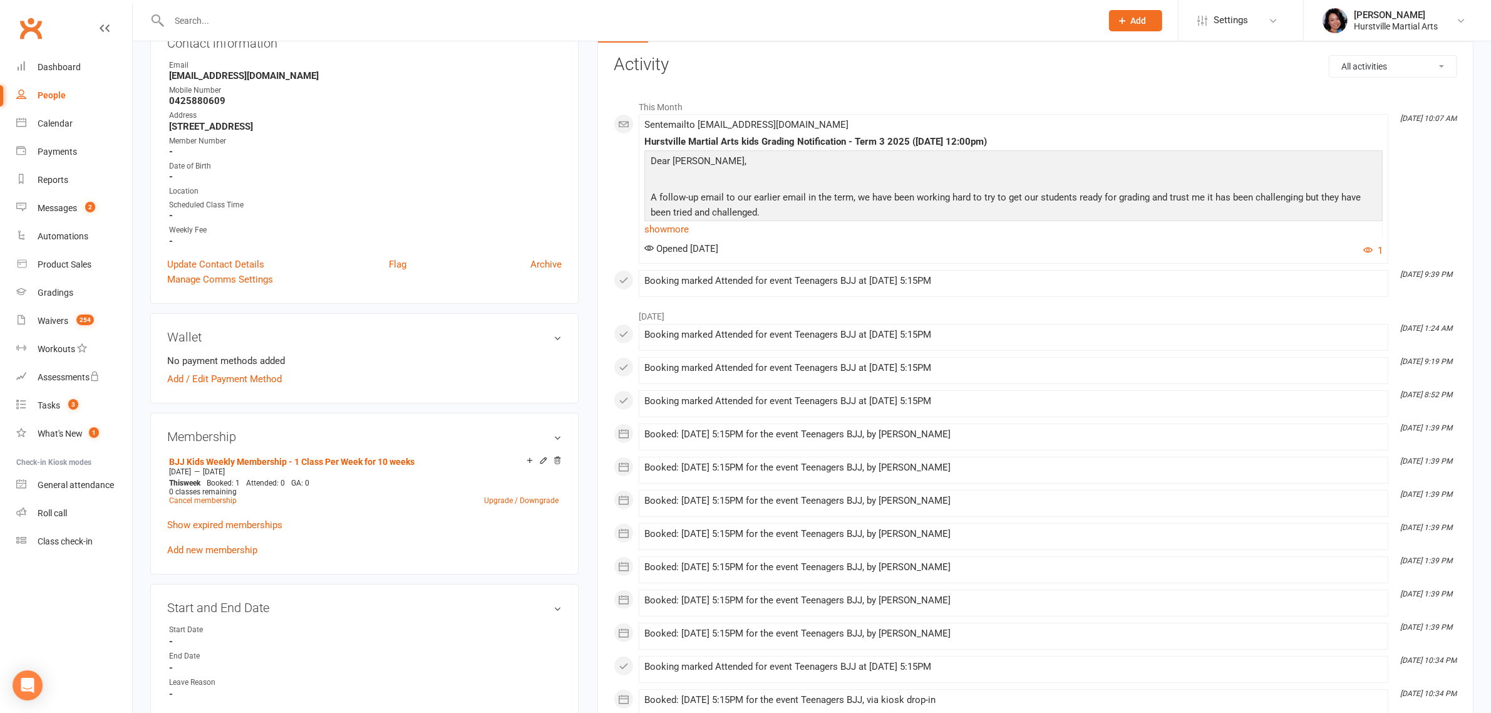
click at [717, 361] on li "[DATE] 9:19 PM Booking marked Attended for event Teenagers BJJ at [DATE] 5:15PM" at bounding box center [1014, 370] width 750 height 27
click at [633, 19] on input "text" at bounding box center [628, 21] width 927 height 18
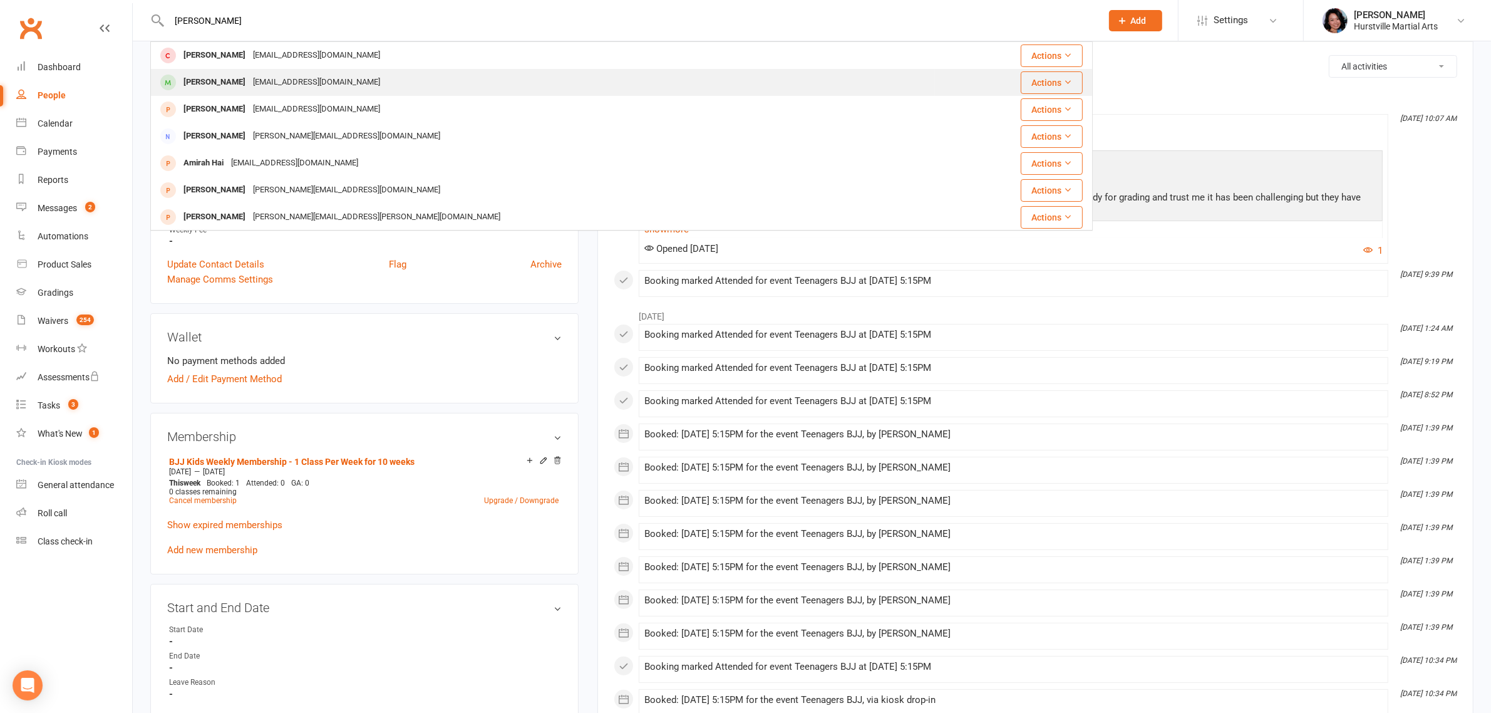
type input "[PERSON_NAME]"
click at [327, 80] on div "[EMAIL_ADDRESS][DOMAIN_NAME]" at bounding box center [316, 82] width 135 height 18
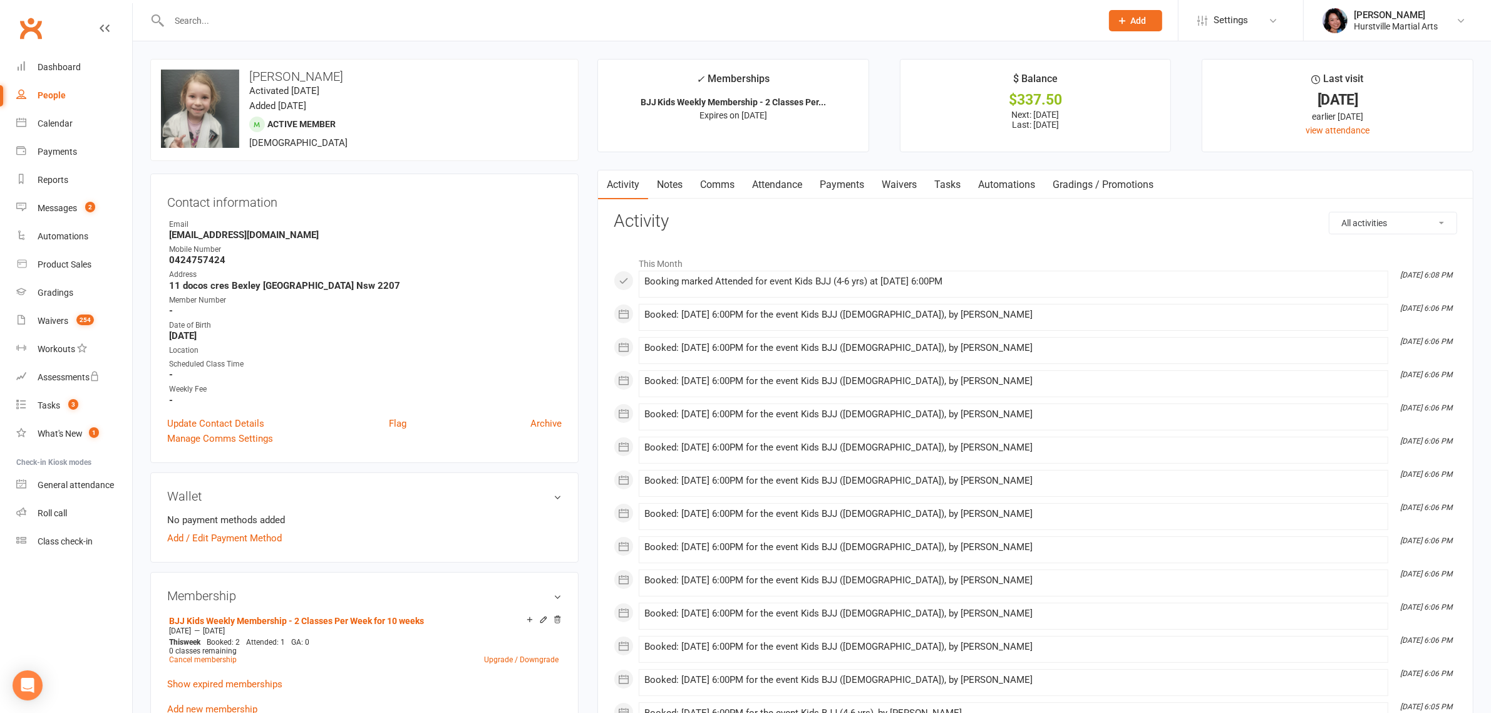
click at [661, 185] on link "Notes" at bounding box center [669, 184] width 43 height 29
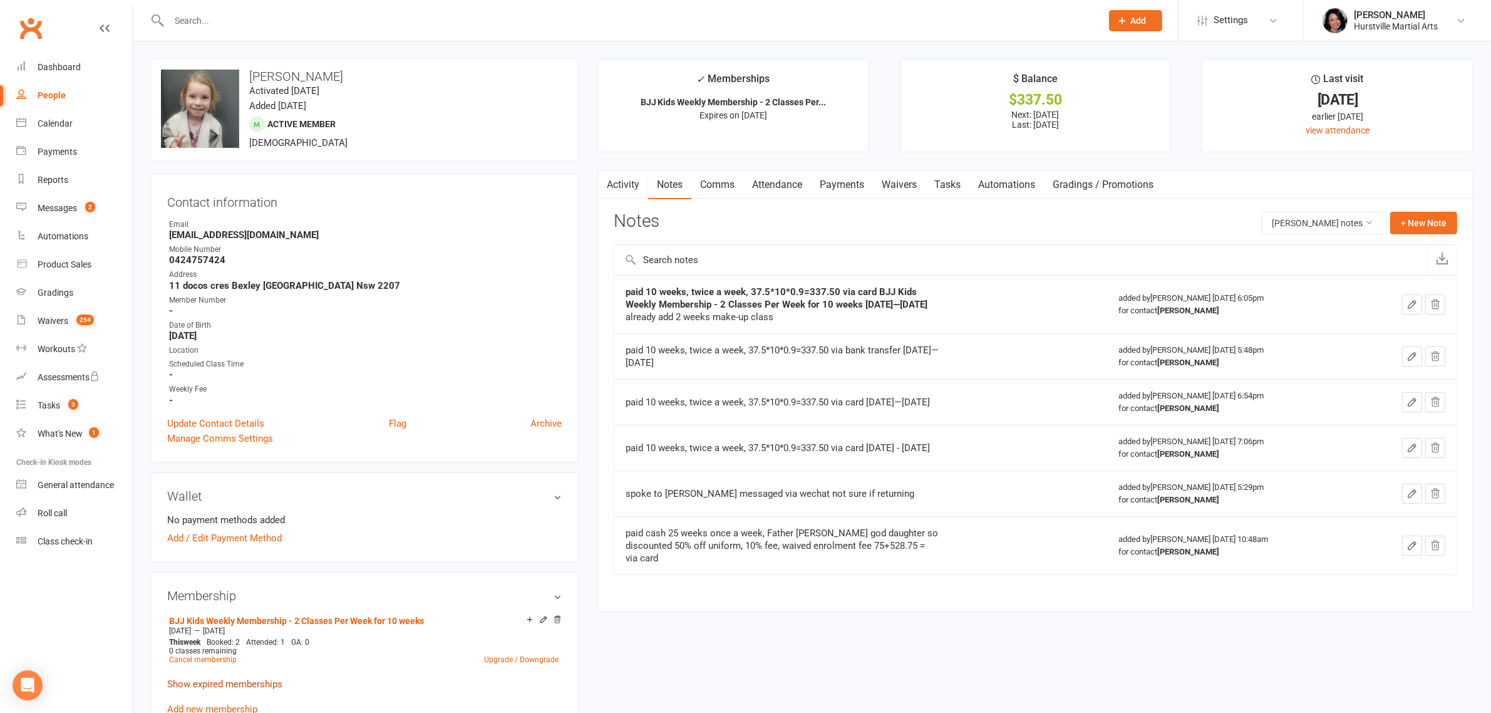
click at [219, 681] on link "Show expired memberships" at bounding box center [224, 683] width 115 height 11
click at [373, 16] on input "text" at bounding box center [628, 21] width 927 height 18
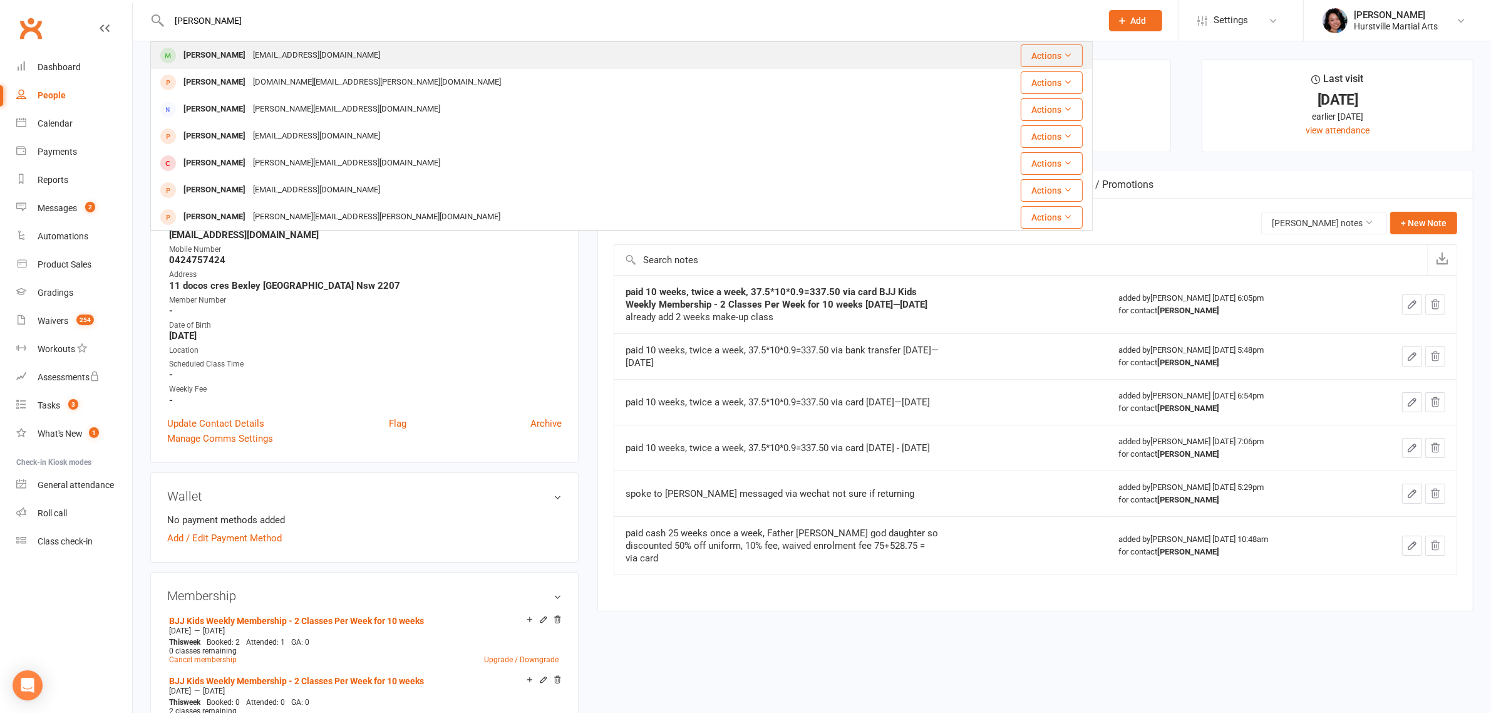
type input "[PERSON_NAME]"
click at [330, 50] on div "[EMAIL_ADDRESS][DOMAIN_NAME]" at bounding box center [316, 55] width 135 height 18
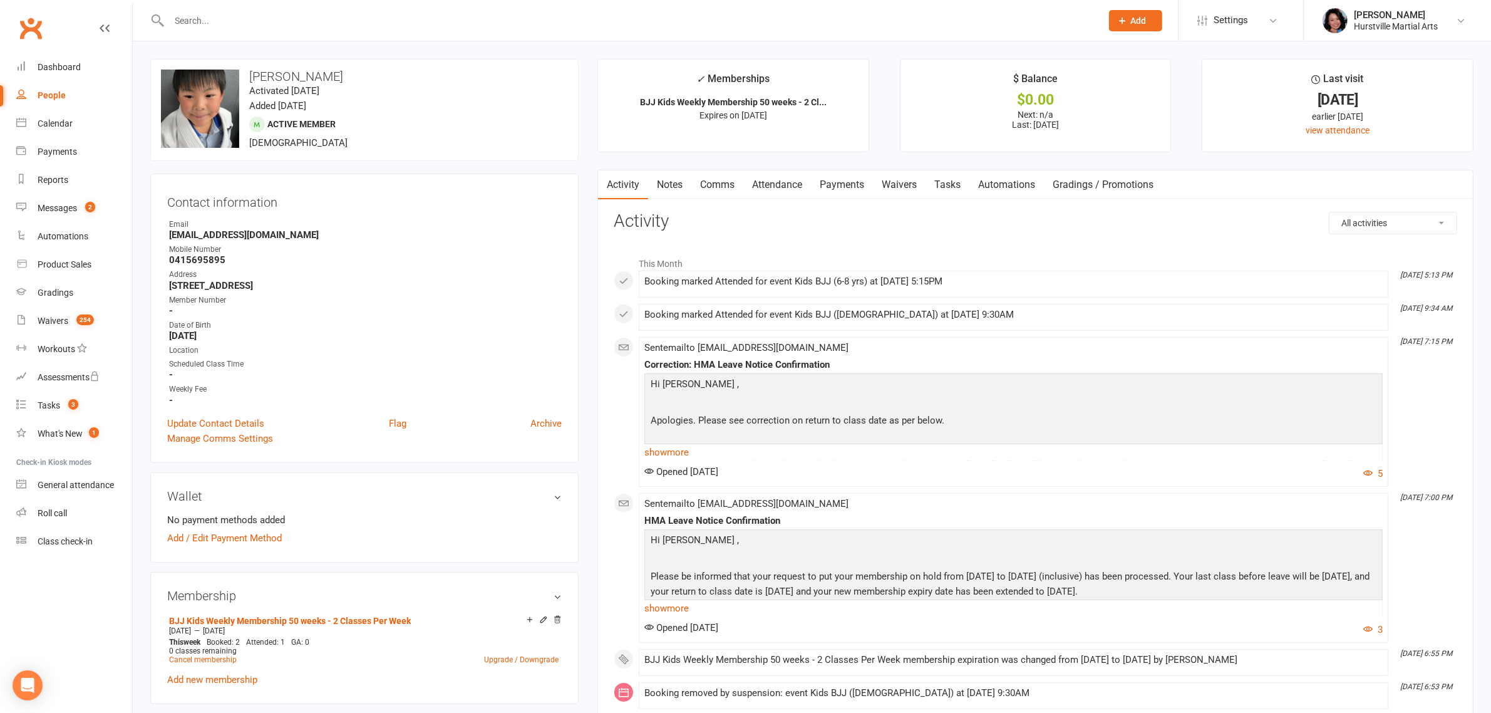
click at [662, 185] on link "Notes" at bounding box center [669, 184] width 43 height 29
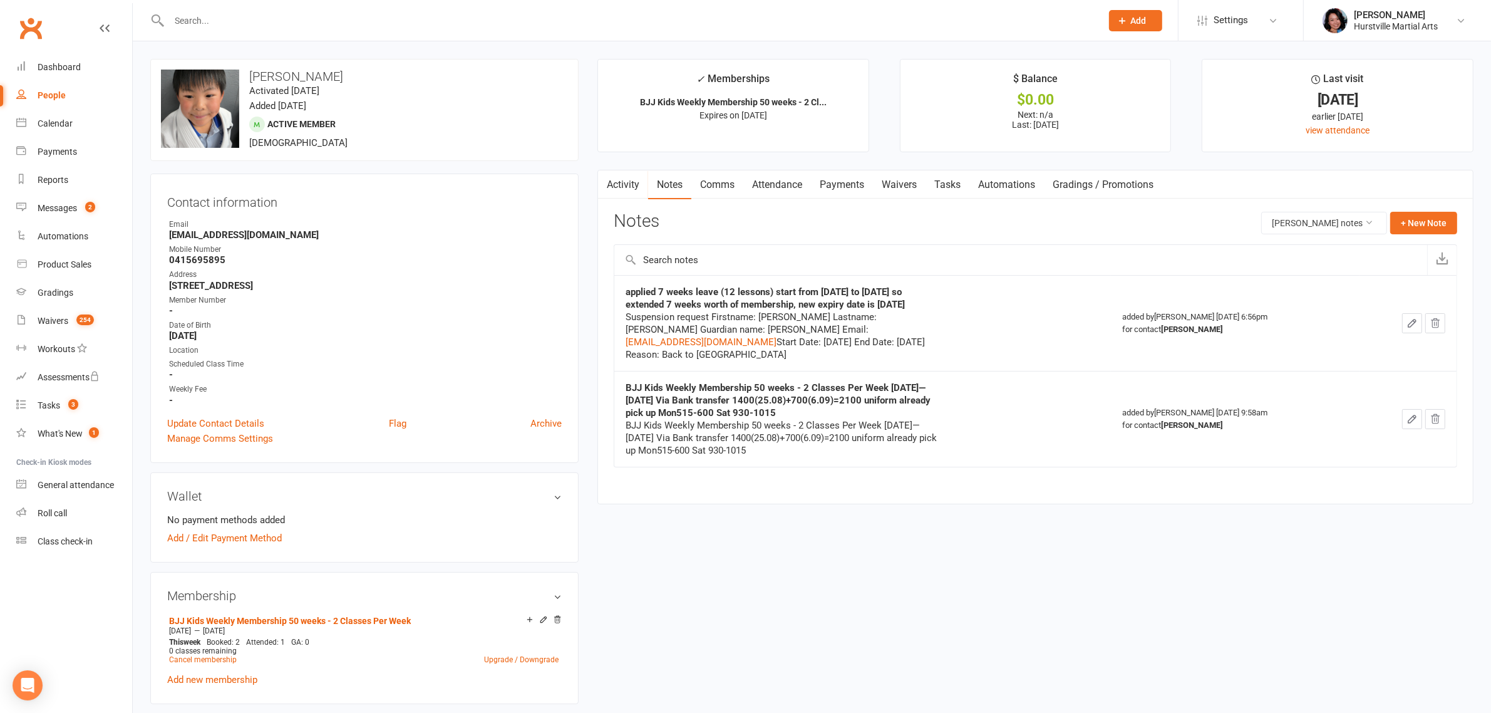
click at [626, 185] on link "Activity" at bounding box center [623, 184] width 50 height 29
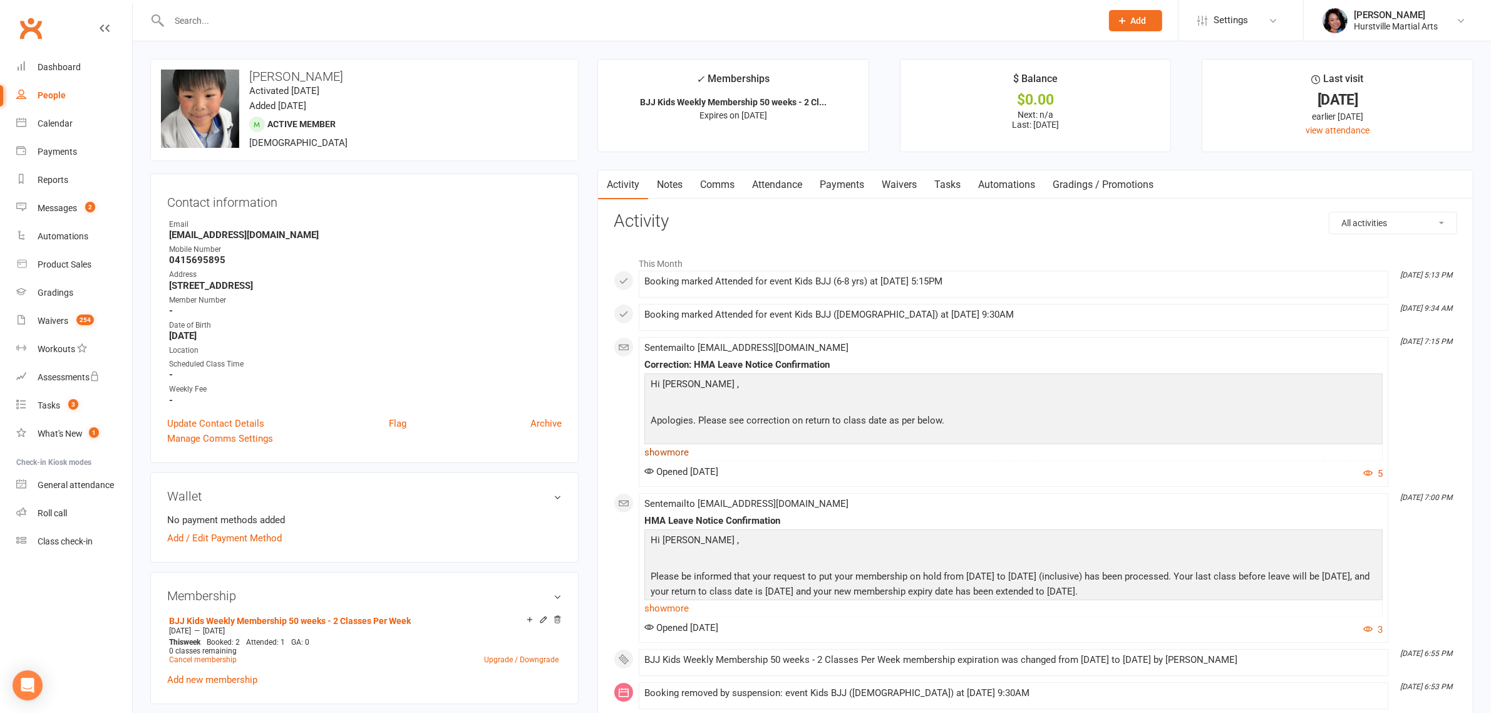
click at [686, 453] on link "show more" at bounding box center [1013, 452] width 738 height 18
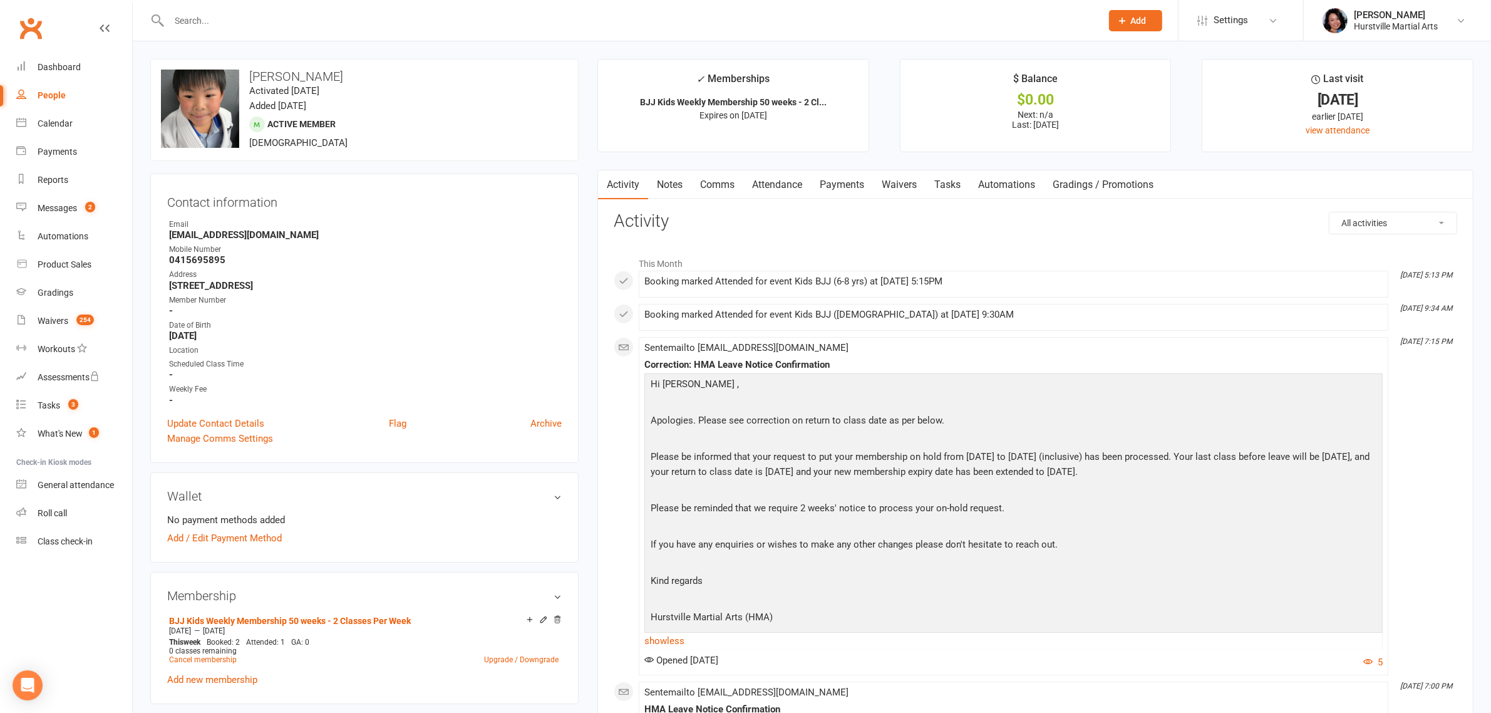
click at [674, 182] on link "Notes" at bounding box center [669, 184] width 43 height 29
